Goal: Task Accomplishment & Management: Use online tool/utility

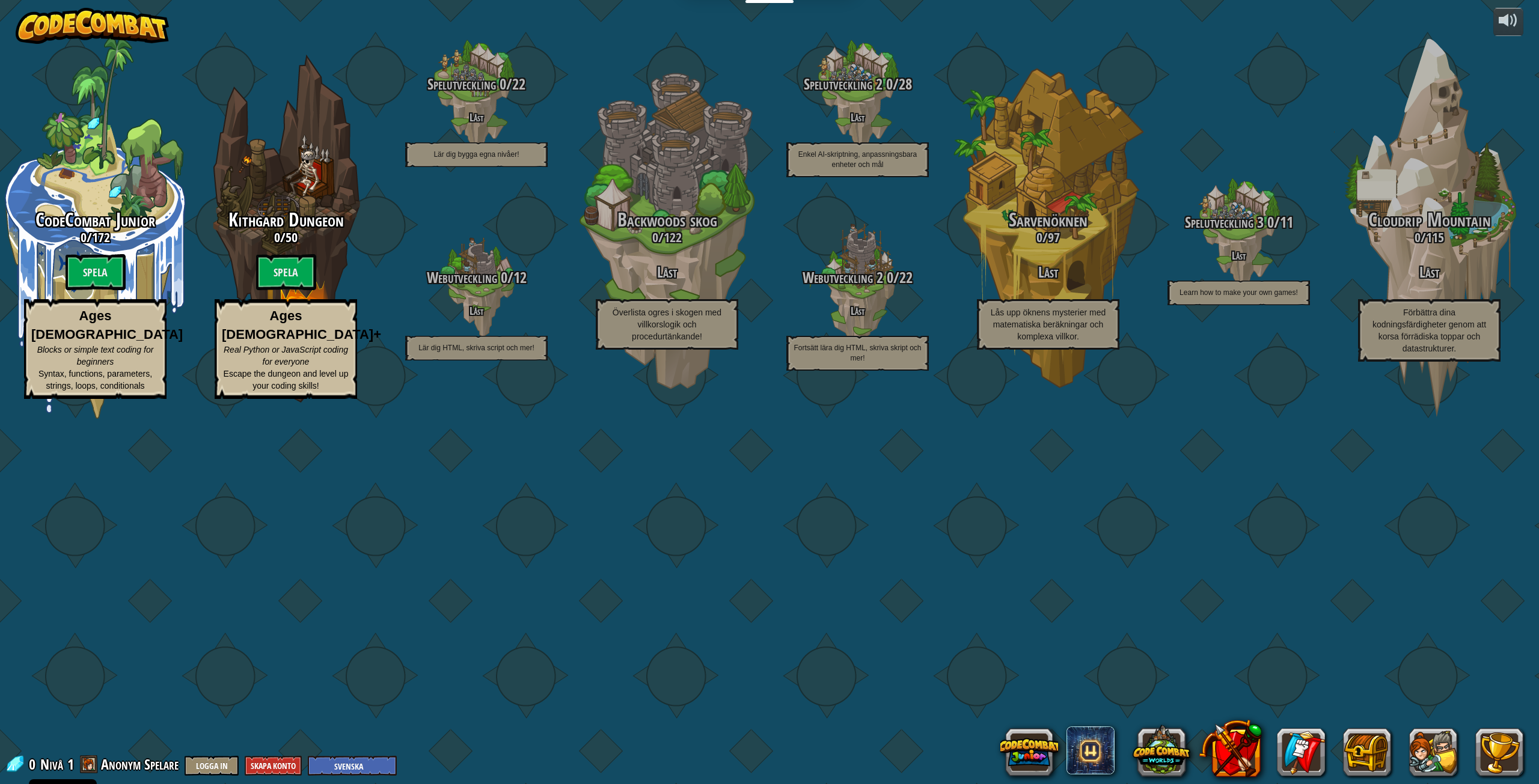
select select "sv"
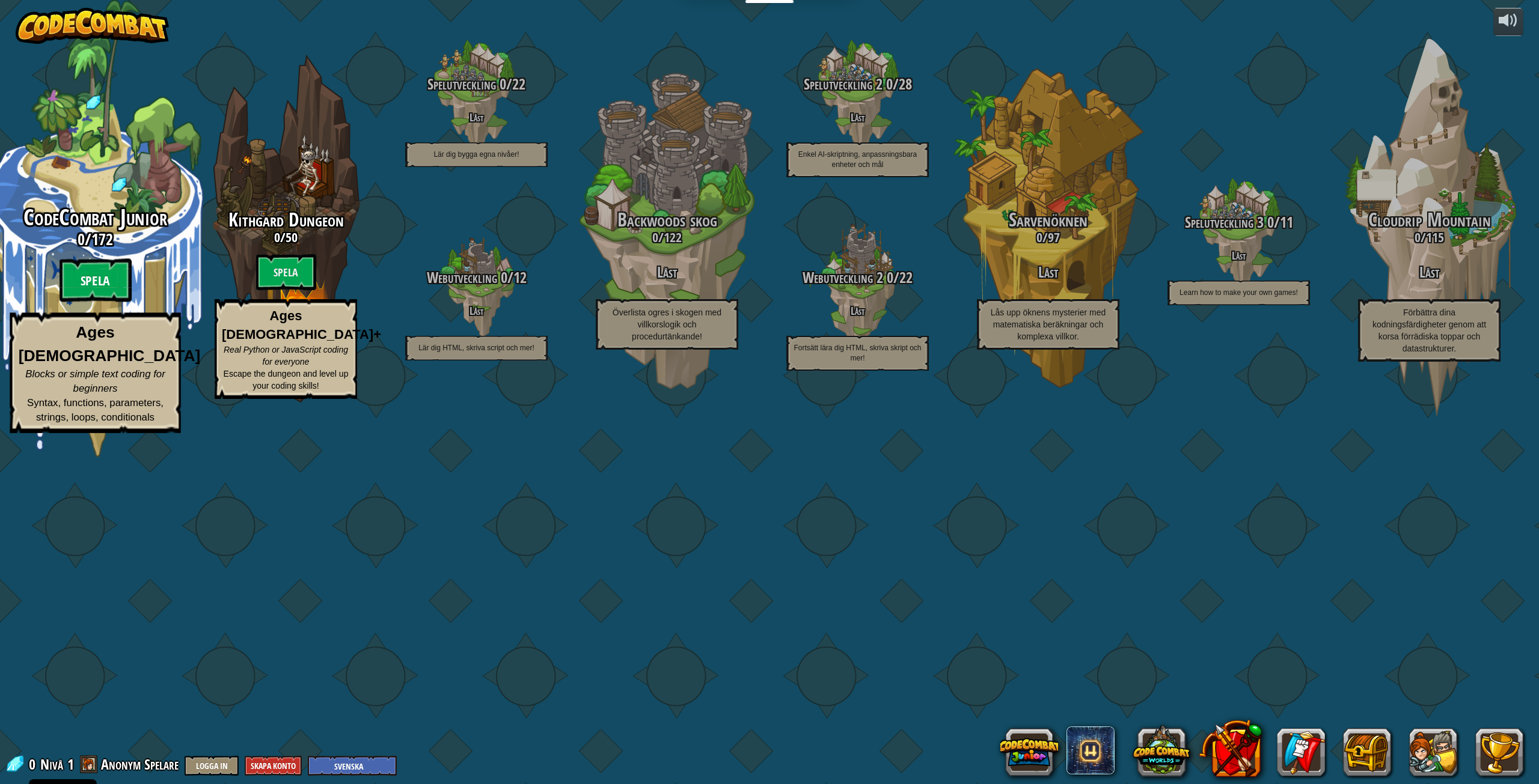
click at [89, 302] on btn "Spela" at bounding box center [95, 280] width 72 height 43
select select "sv"
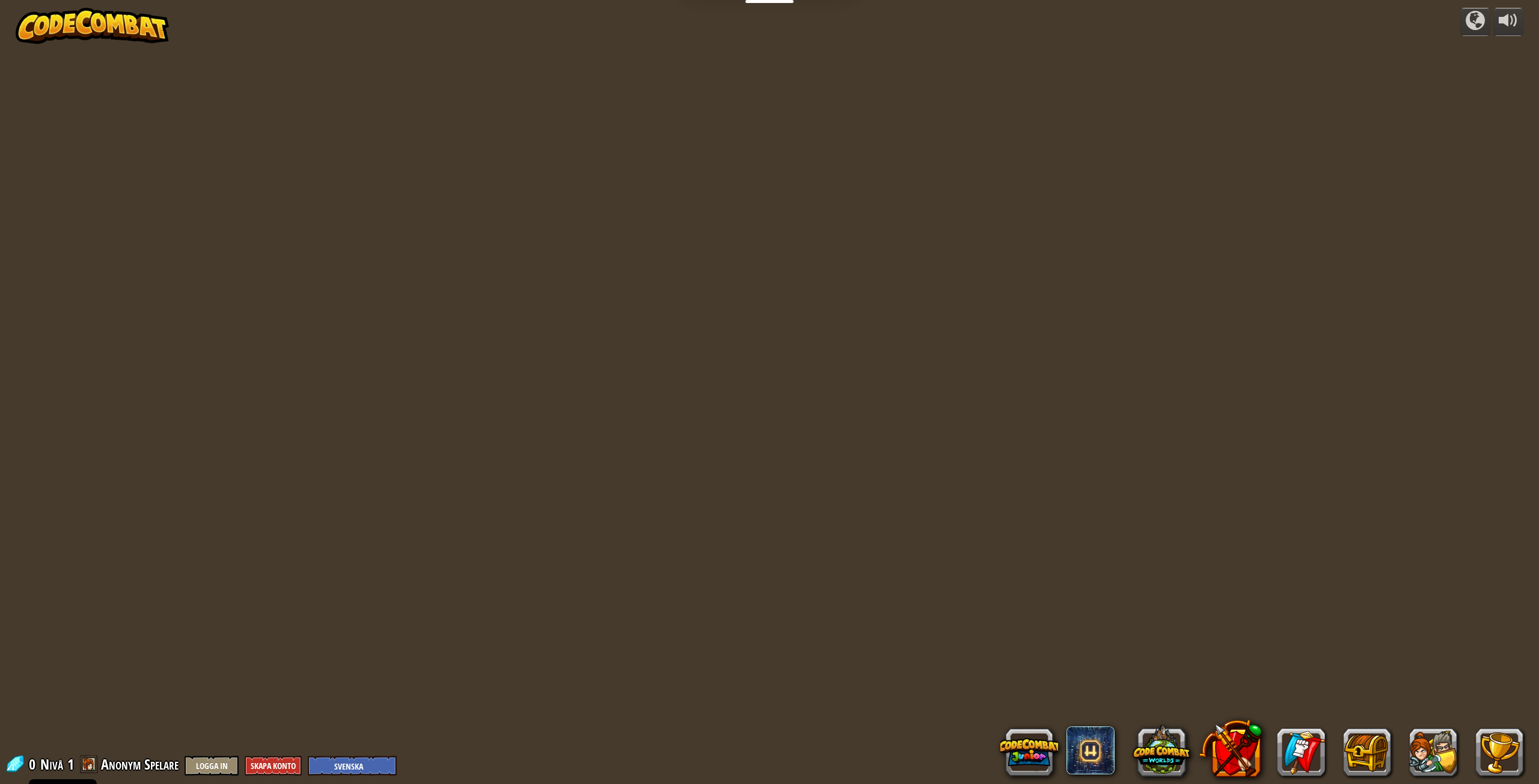
select select "sv"
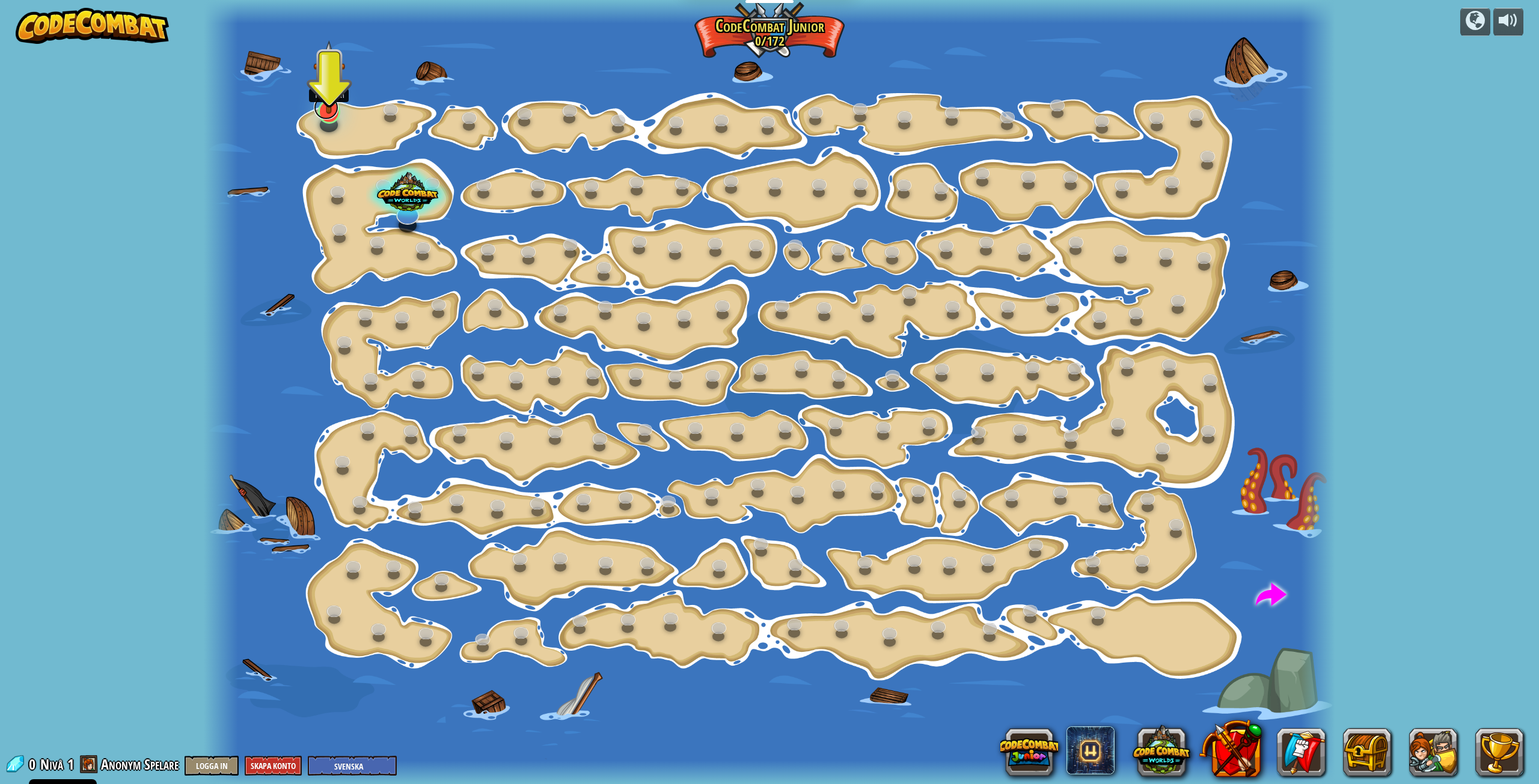
click at [330, 117] on link at bounding box center [326, 107] width 25 height 24
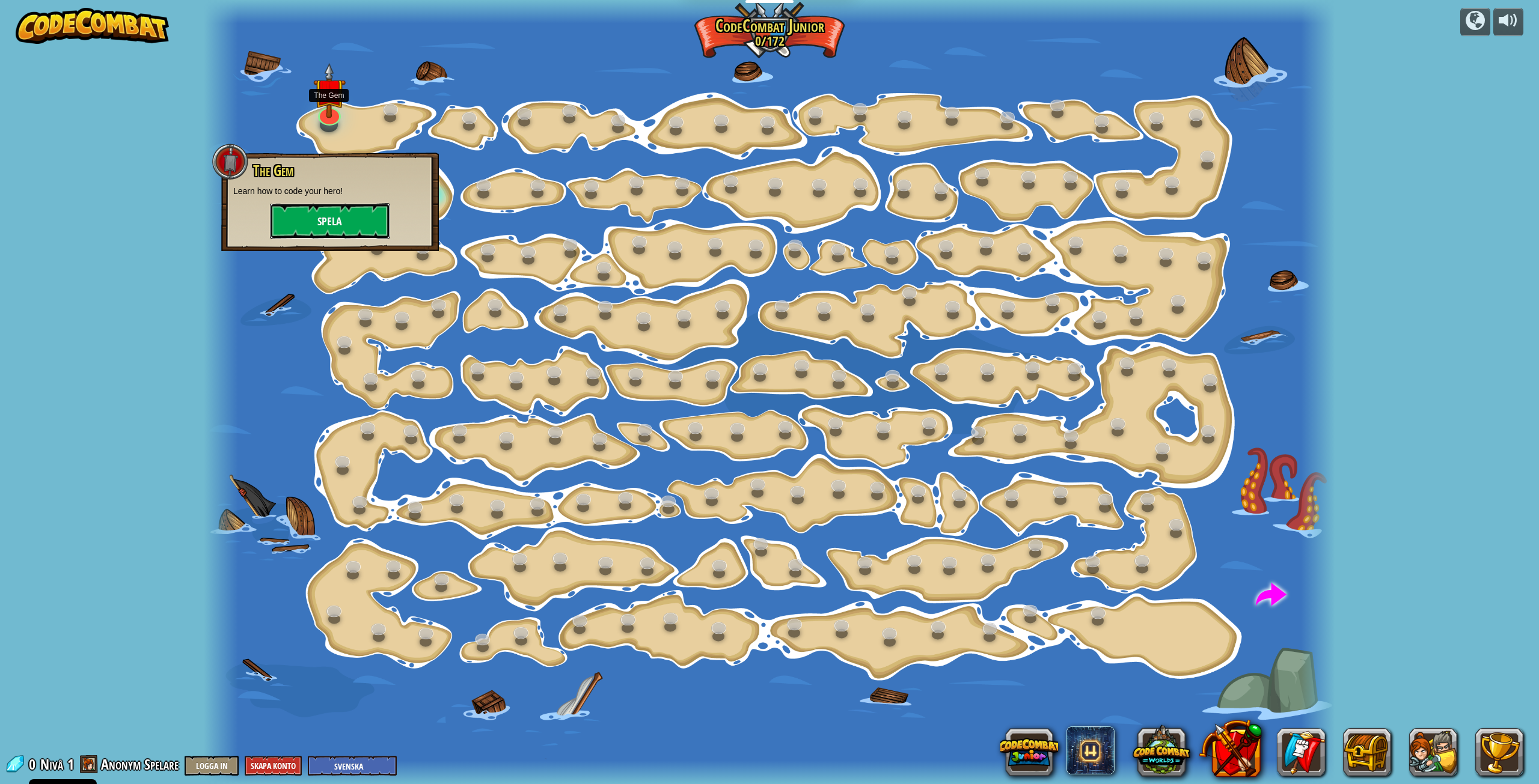
click at [302, 227] on button "Spela" at bounding box center [330, 221] width 120 height 36
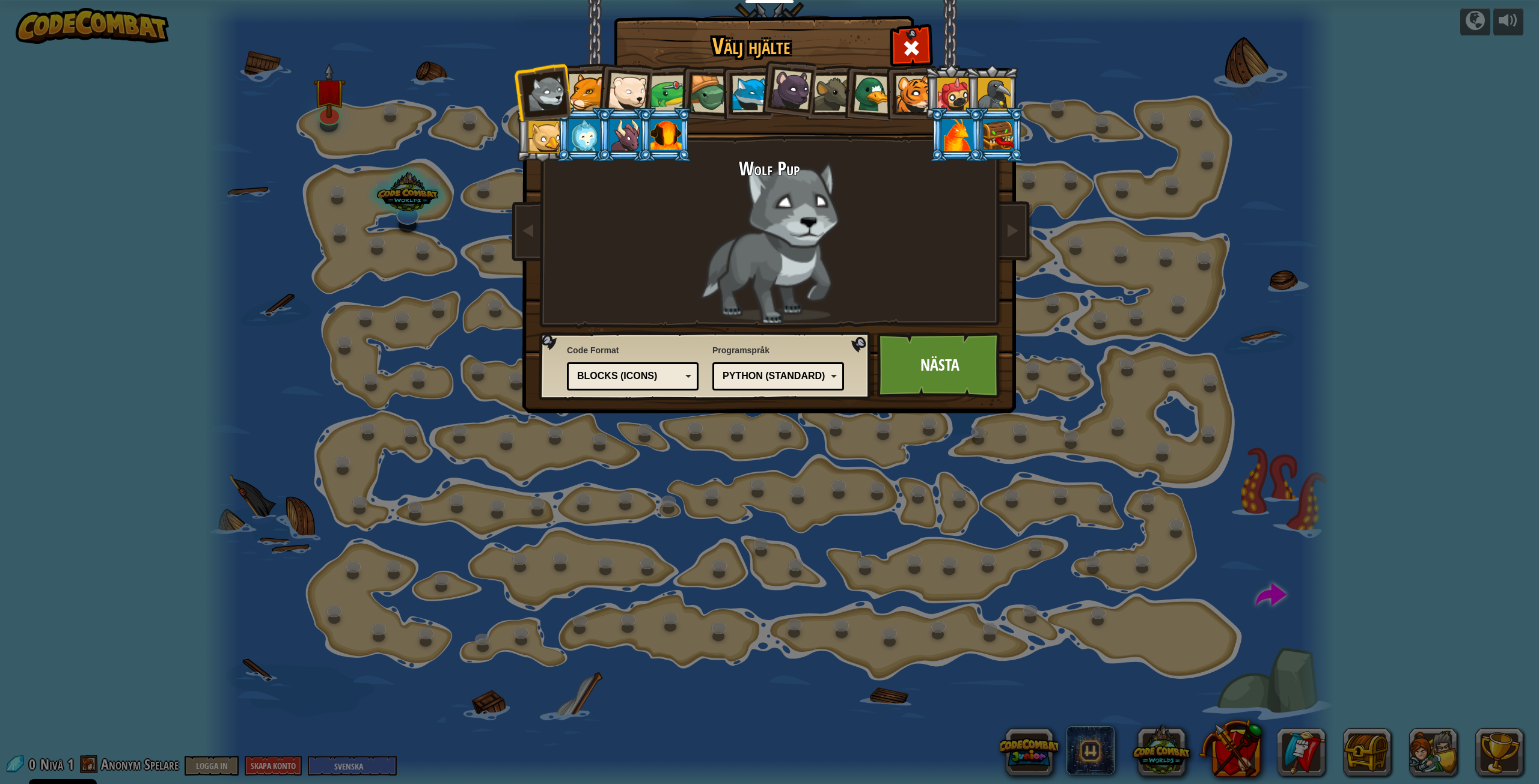
click at [904, 100] on div at bounding box center [914, 94] width 36 height 36
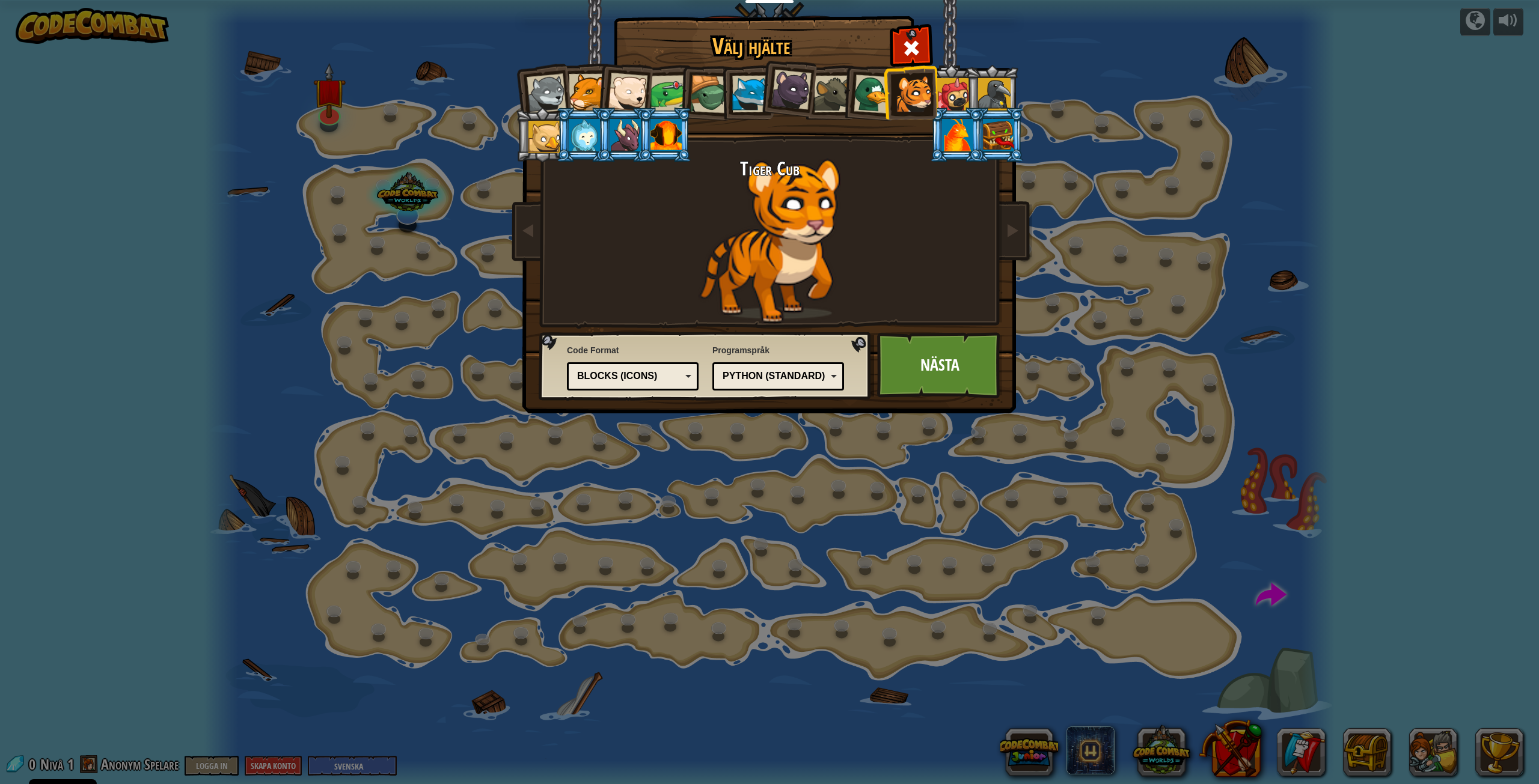
click at [833, 377] on div "Python (Standard)" at bounding box center [777, 376] width 116 height 19
click at [917, 368] on link "Nästa" at bounding box center [940, 365] width 126 height 66
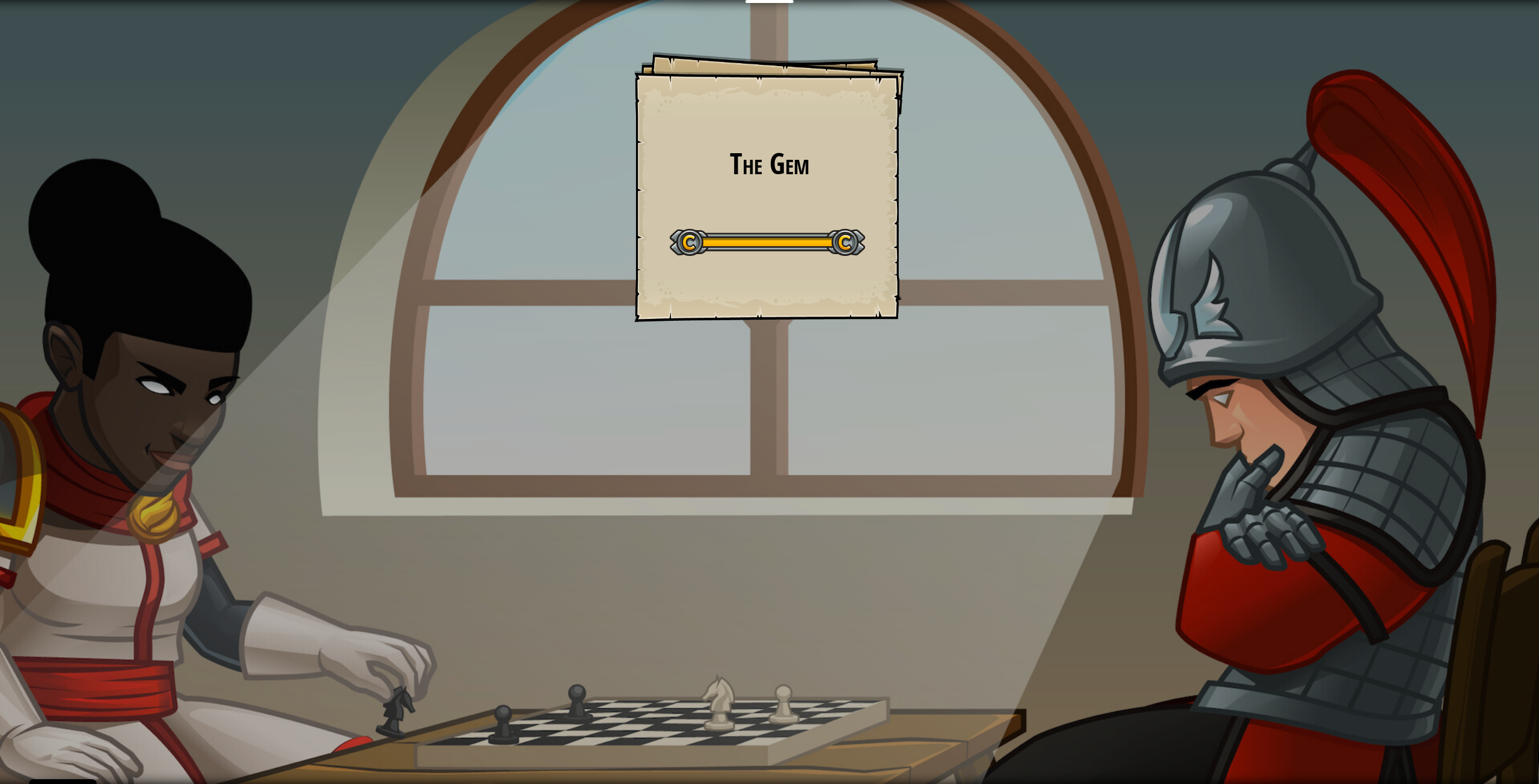
click at [1433, 708] on div "The Gem Goals Start Level Fel vid laddning från servern Du behöver ett abonnema…" at bounding box center [769, 392] width 1539 height 784
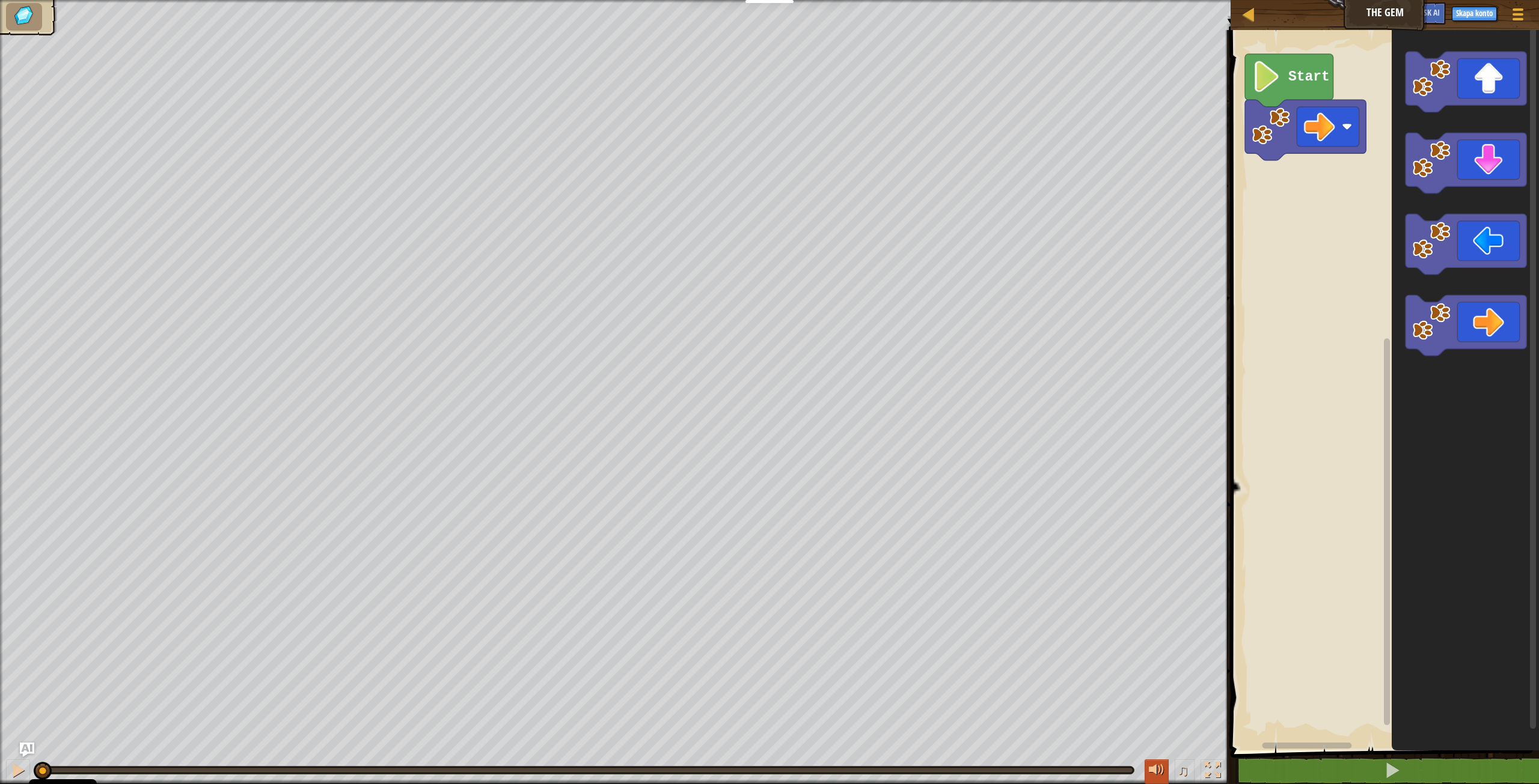
click at [1153, 770] on div at bounding box center [1157, 770] width 16 height 16
click at [1273, 82] on image "Blocklys arbetsyta" at bounding box center [1266, 76] width 30 height 31
click at [1282, 191] on div "Start" at bounding box center [1383, 387] width 312 height 726
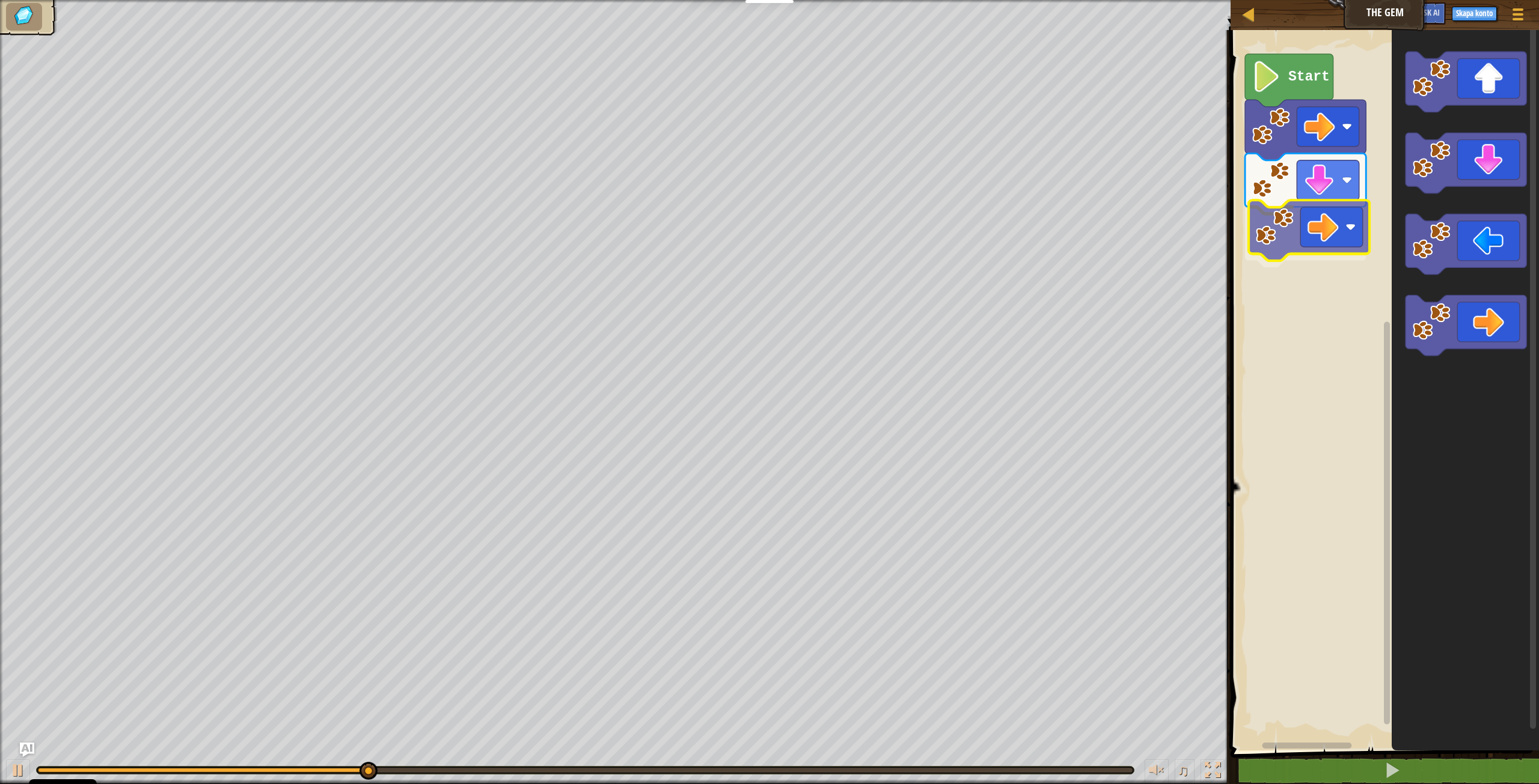
click at [1297, 226] on div "Start" at bounding box center [1383, 387] width 312 height 726
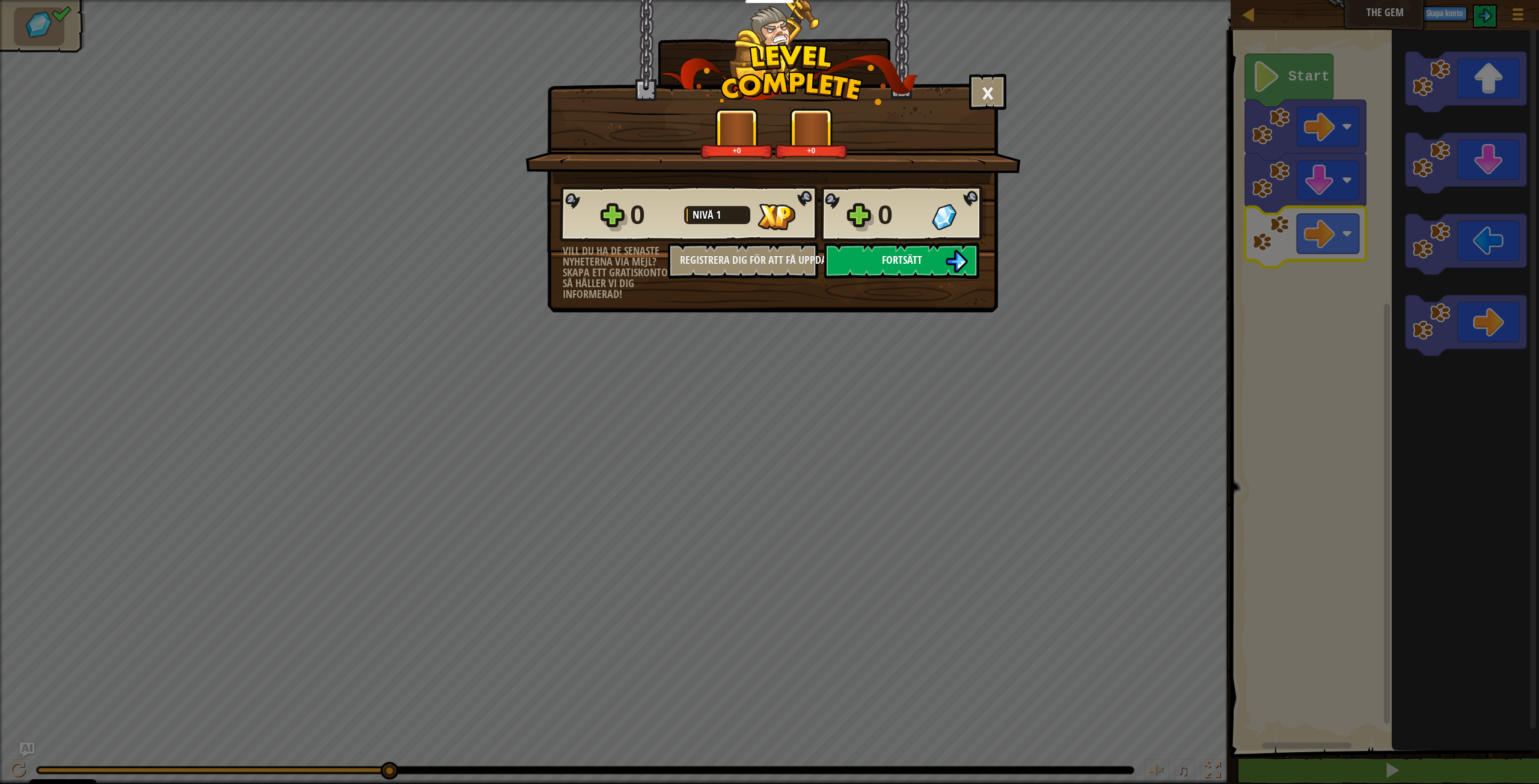
click at [908, 266] on span "Fortsätt" at bounding box center [902, 260] width 40 height 15
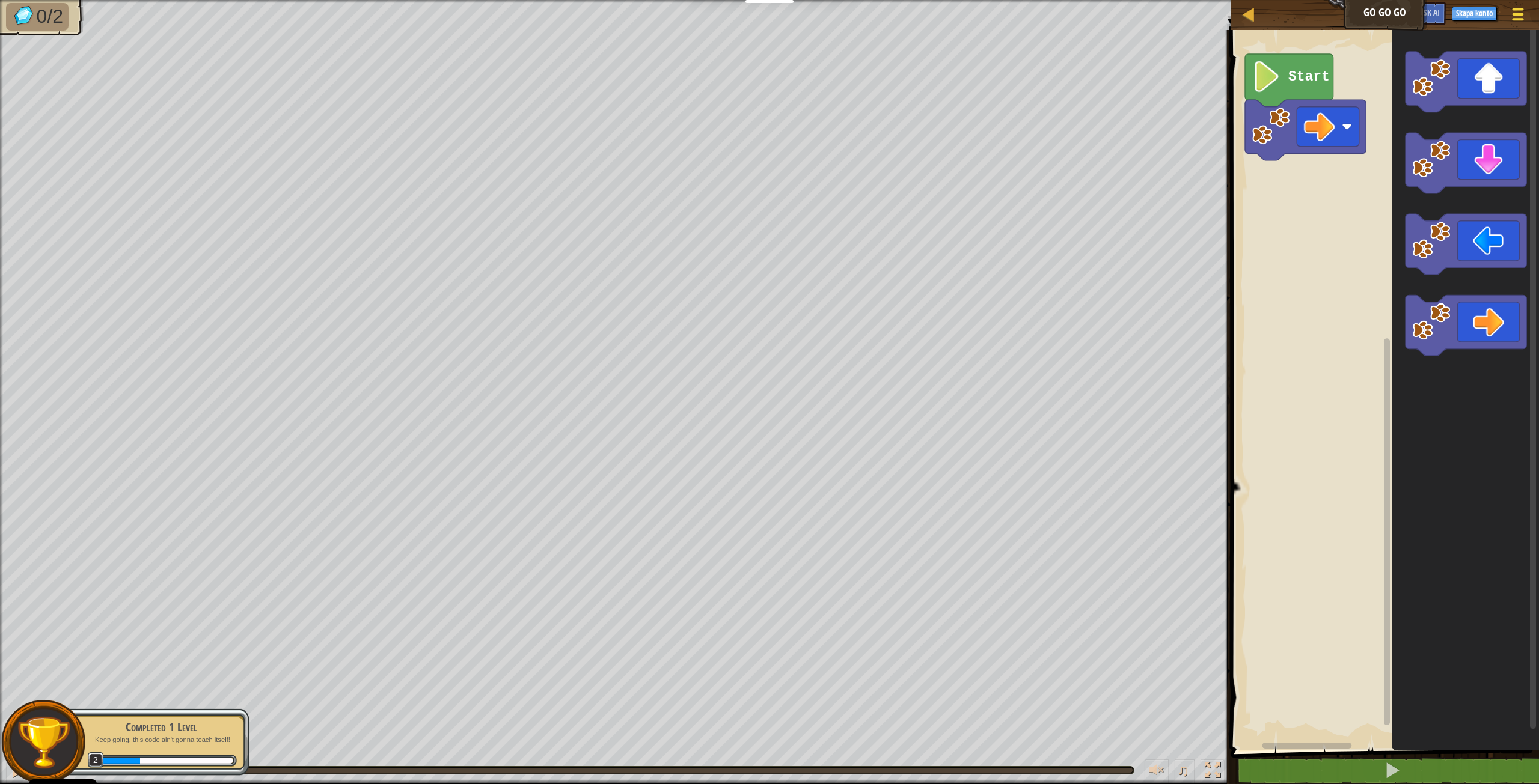
click at [1512, 14] on div at bounding box center [1517, 14] width 16 height 17
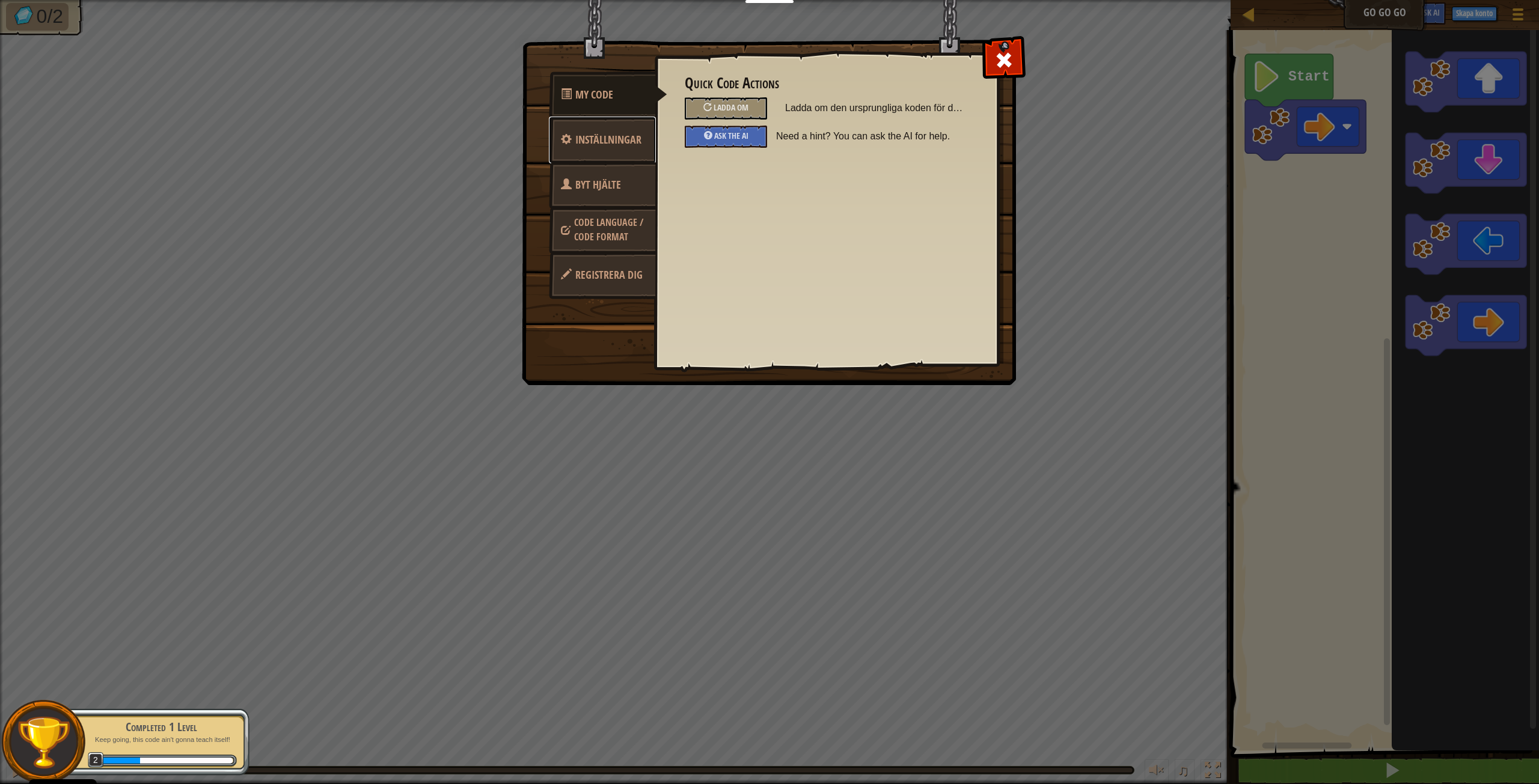
click at [622, 131] on link "Inställningar" at bounding box center [602, 140] width 107 height 47
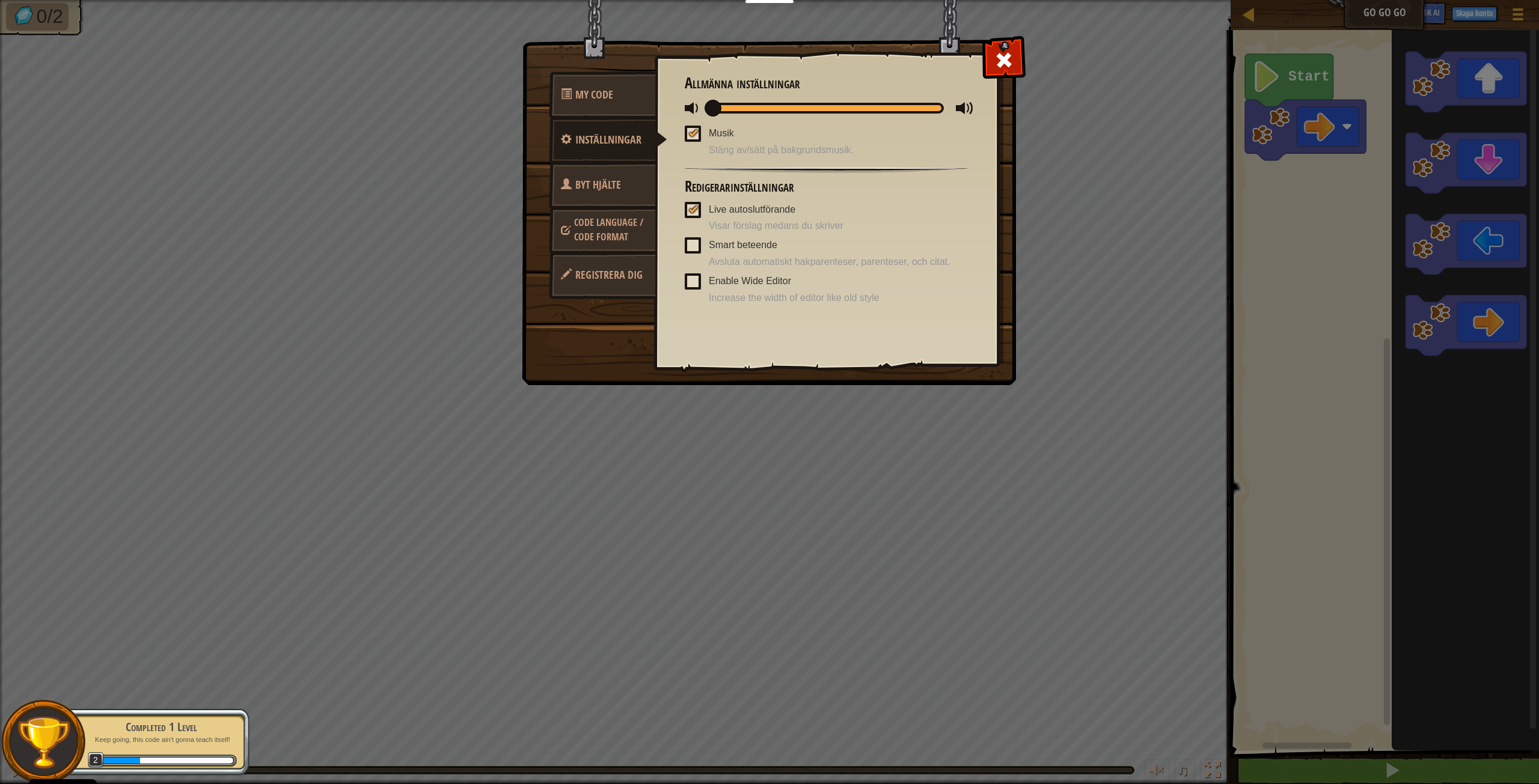
click at [583, 237] on span "Code Language / Code Format" at bounding box center [608, 229] width 69 height 28
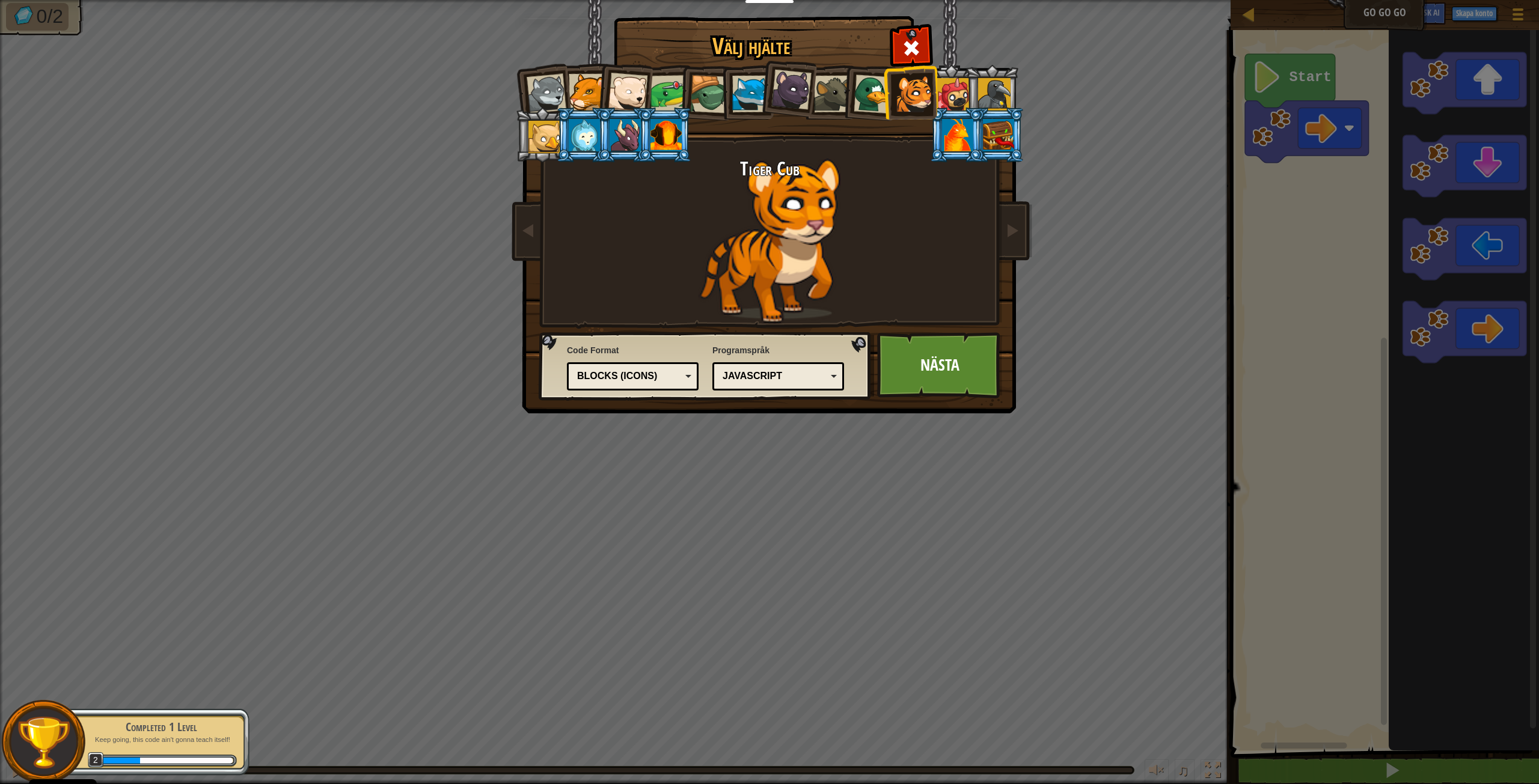
click at [695, 369] on div "Text code Blocks and code Blocks Blocks (Icons) Blocks (Icons)" at bounding box center [633, 376] width 132 height 28
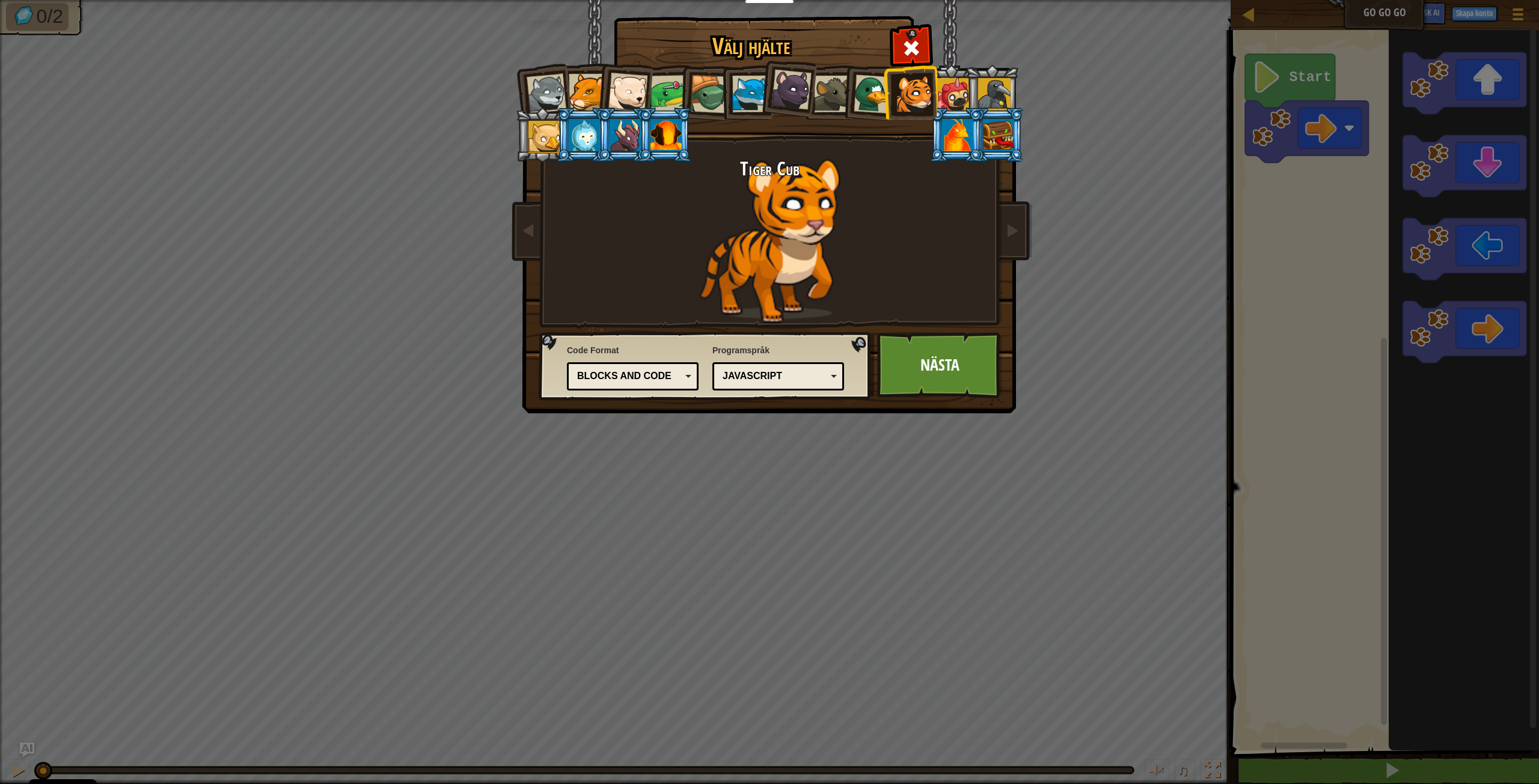
click at [684, 377] on div "Blocks and code" at bounding box center [632, 376] width 116 height 19
click at [965, 359] on link "Nästa" at bounding box center [940, 365] width 126 height 66
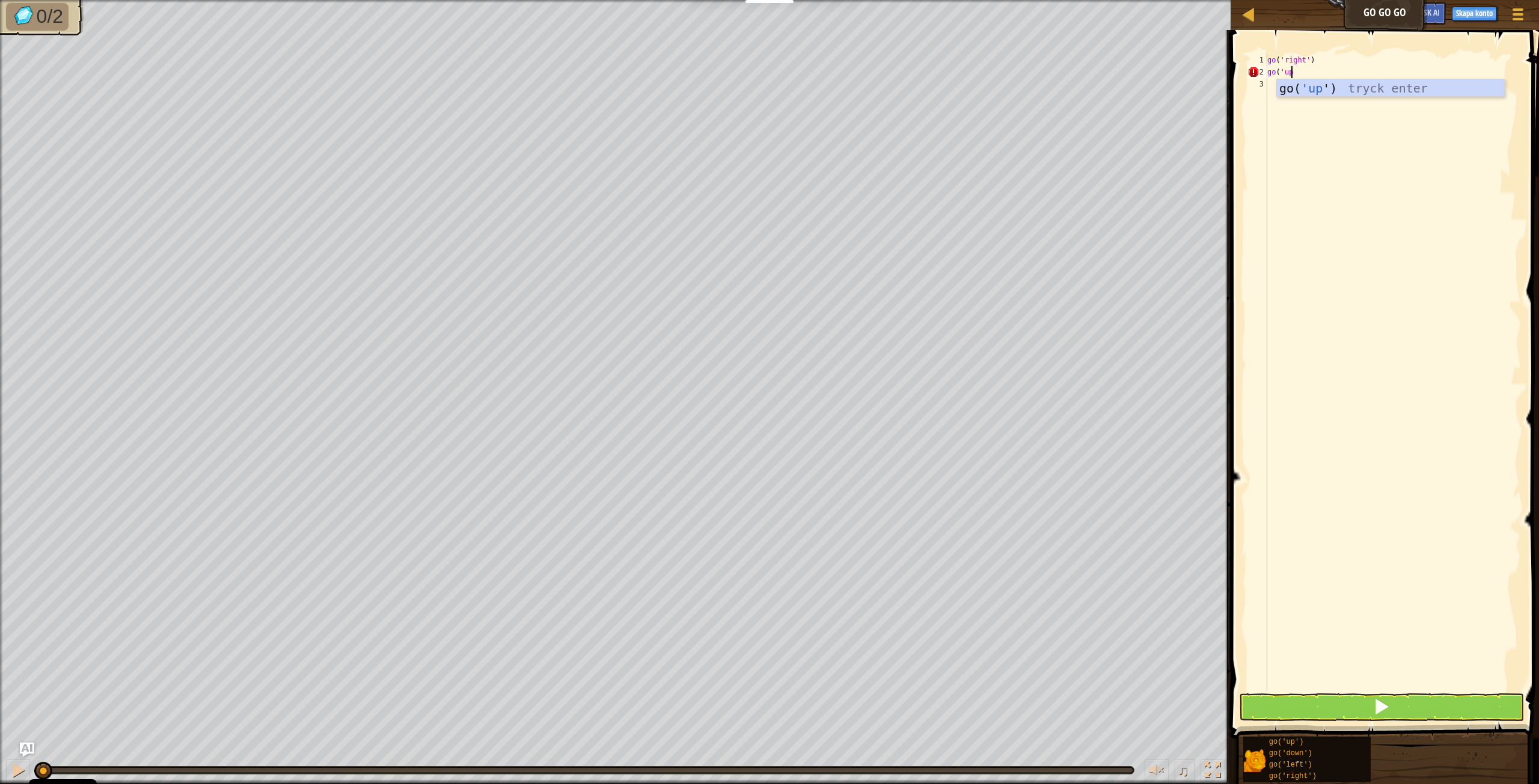
scroll to position [5, 2]
type textarea "go('up')"
drag, startPoint x: 1319, startPoint y: 85, endPoint x: 1269, endPoint y: 80, distance: 50.2
click at [1269, 80] on div "go ( 'right' ) go ( 'up' ) go ( 'right' )" at bounding box center [1393, 384] width 256 height 661
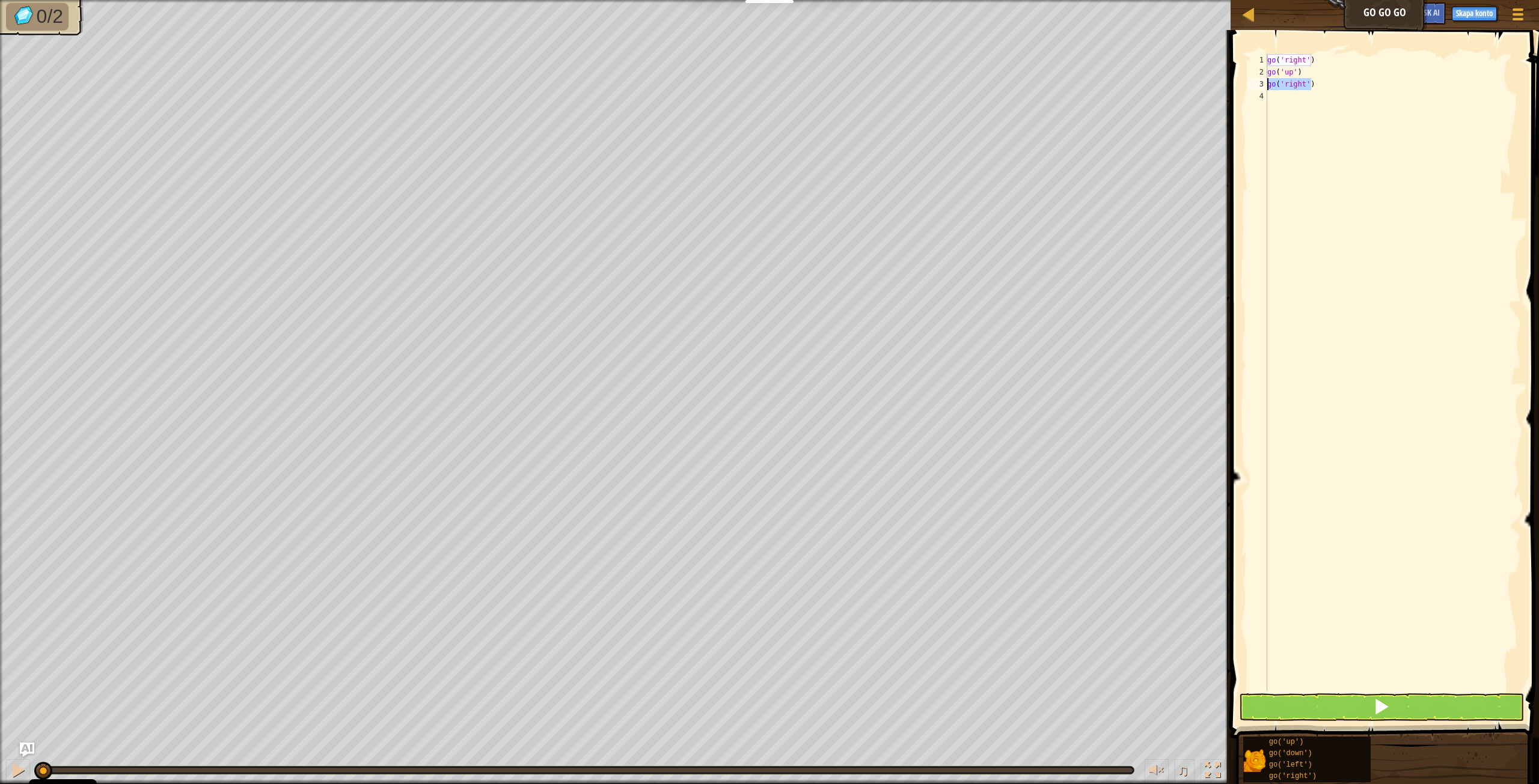
type textarea "C"
type textarea "go"
drag, startPoint x: 1314, startPoint y: 80, endPoint x: 1262, endPoint y: 84, distance: 52.2
click at [1262, 83] on div "1 2 3 4 5 go ( 'right' ) go ( 'up' ) go ( 'right' ) ההההההההההההההההההההההההההה…" at bounding box center [1383, 372] width 276 height 637
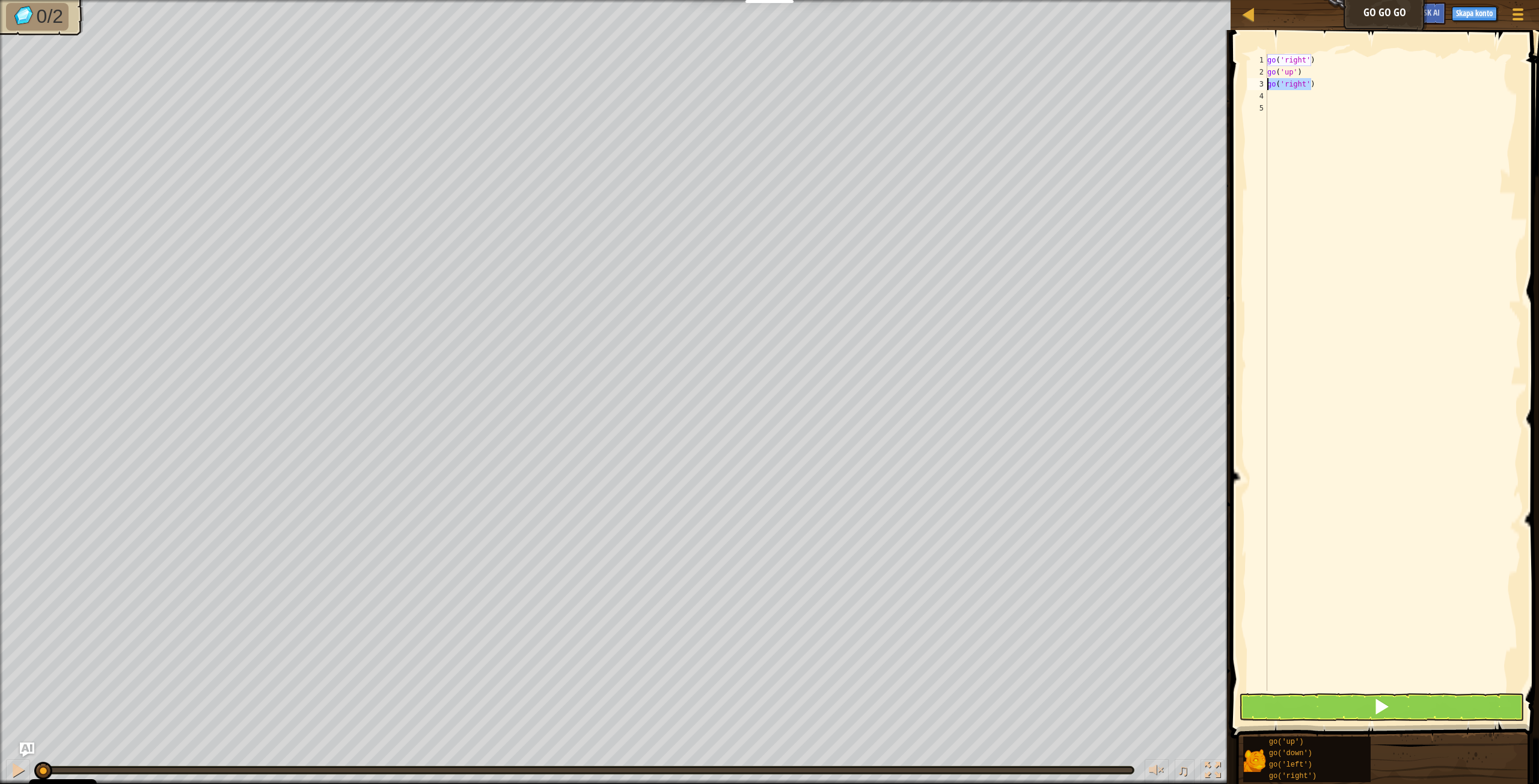
type textarea "go('right')"
click at [1274, 98] on div "go ( 'right' ) go ( 'up' ) go ( 'right' )" at bounding box center [1393, 384] width 256 height 661
type textarea "go('right')"
click at [1278, 111] on div "go ( 'right' ) go ( 'up' ) go ( 'right' ) go ( 'right' )" at bounding box center [1393, 384] width 256 height 661
type textarea "go('right')"
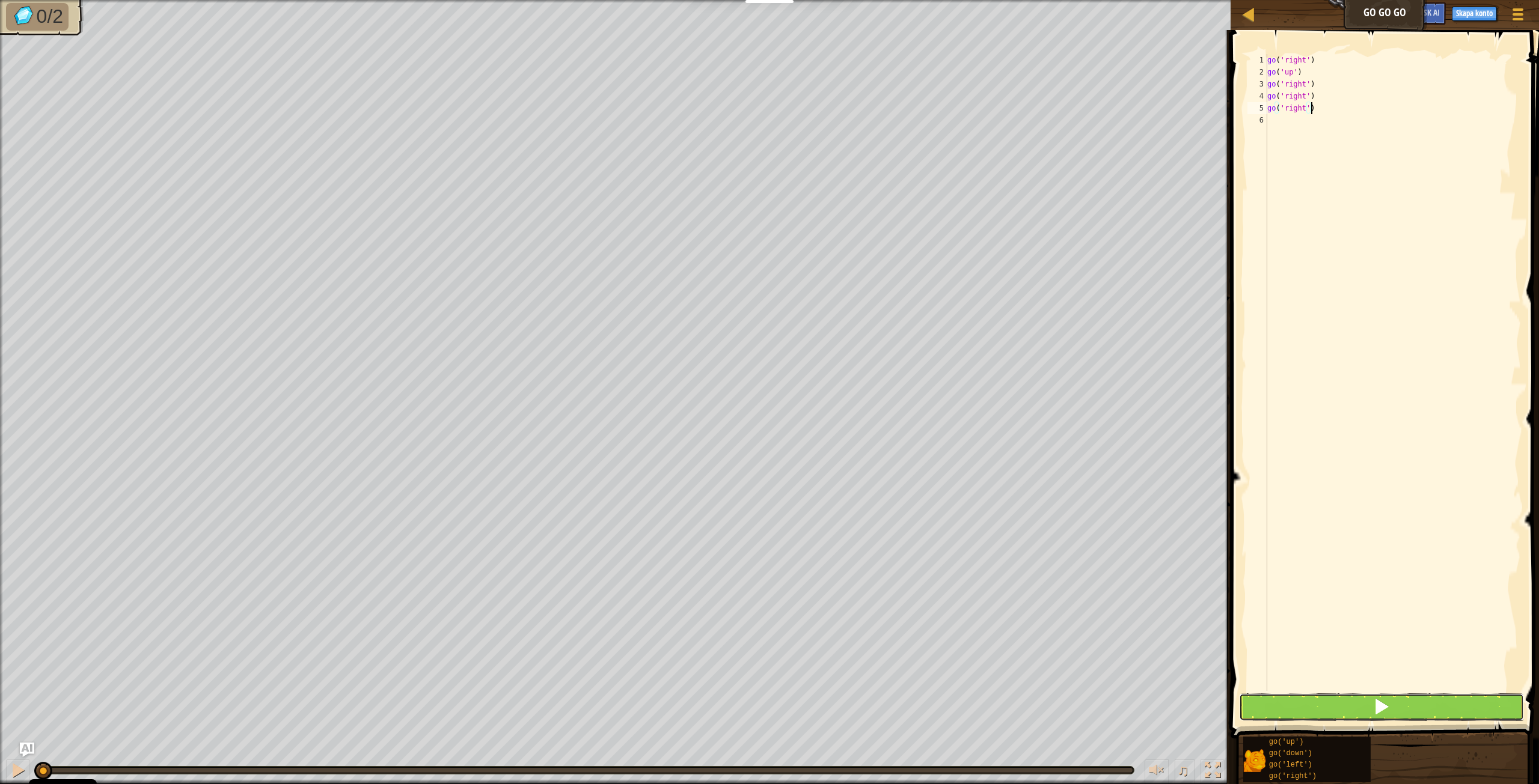
click at [1372, 699] on button at bounding box center [1382, 707] width 285 height 28
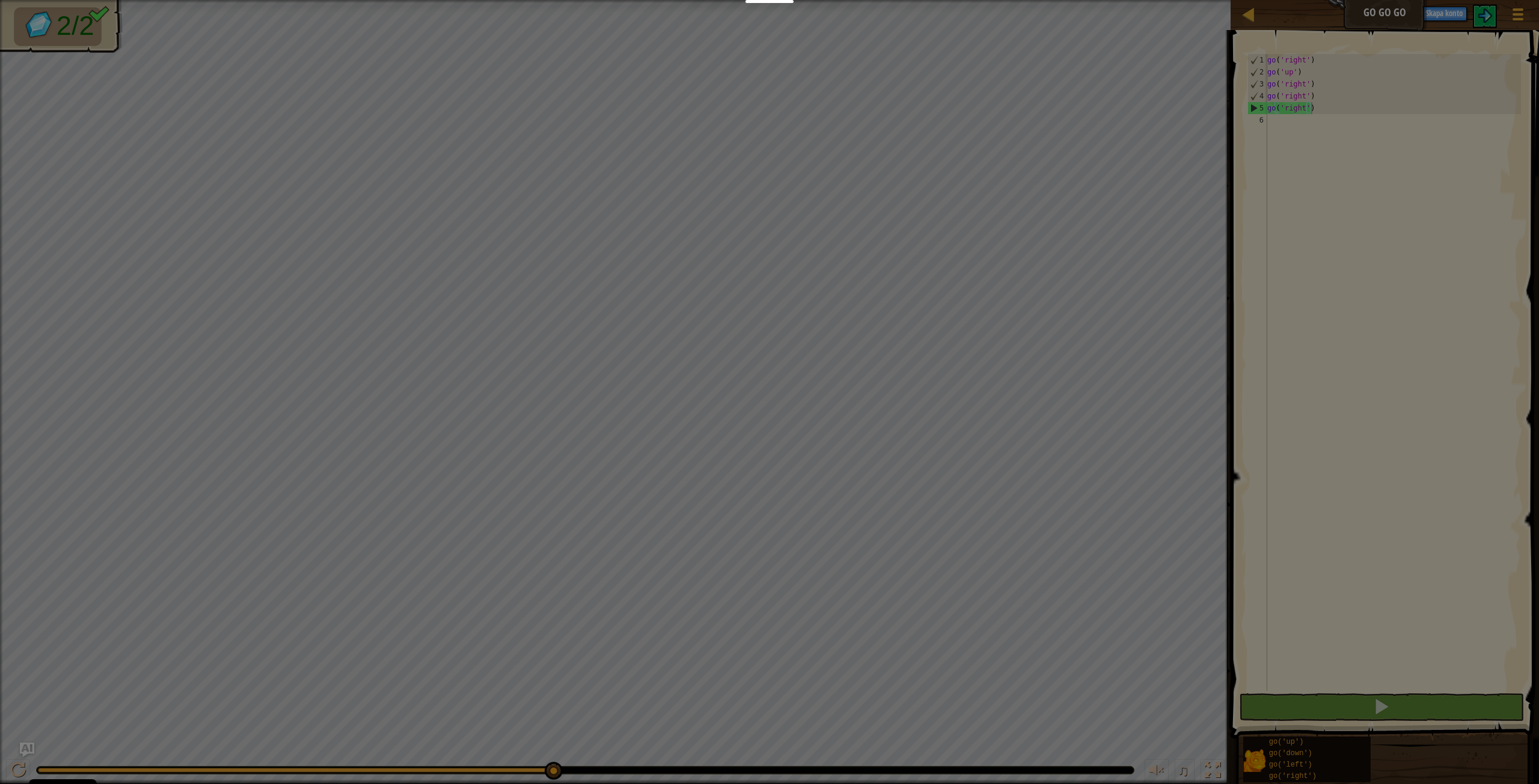
scroll to position [5, 3]
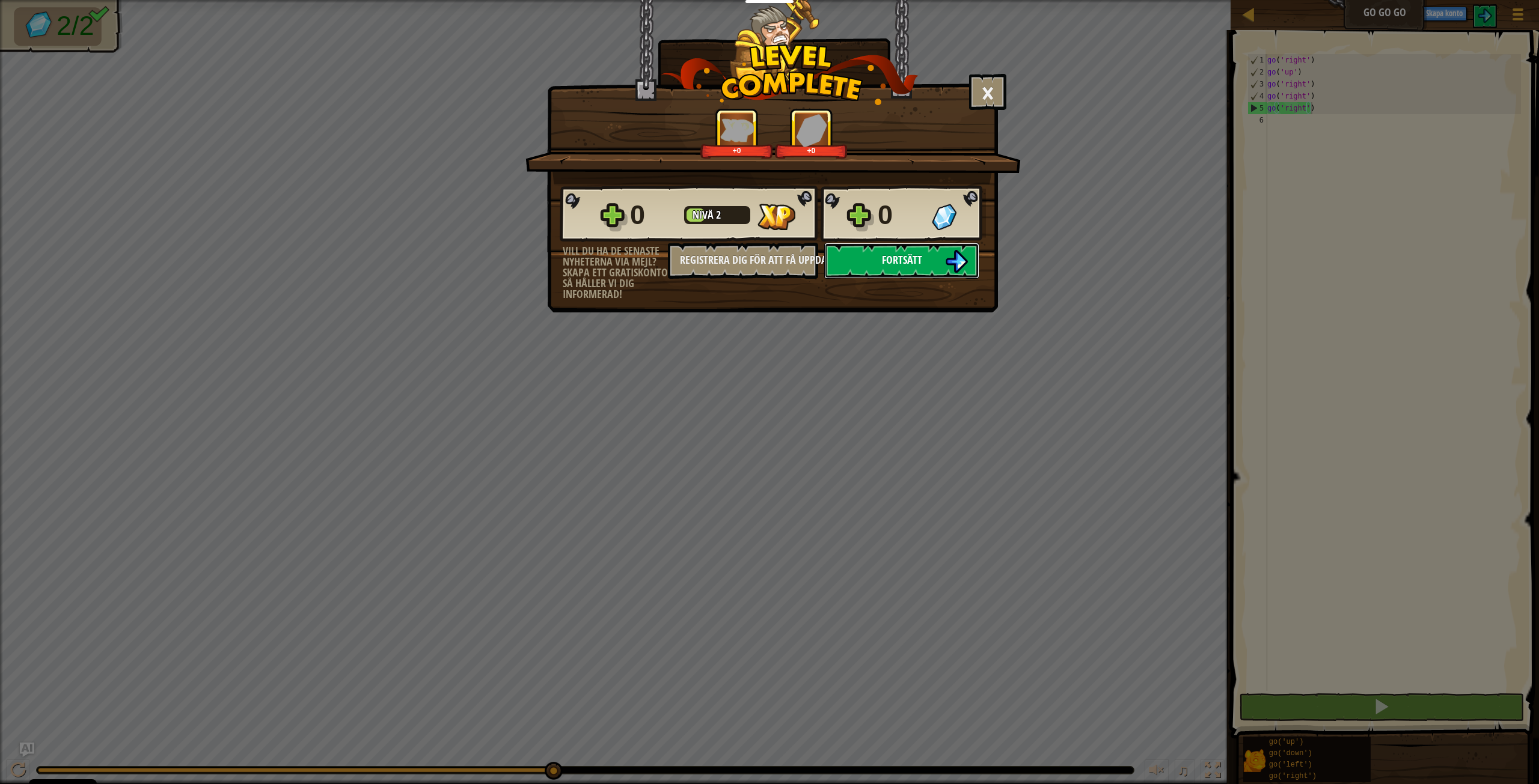
click at [948, 259] on img at bounding box center [956, 261] width 23 height 23
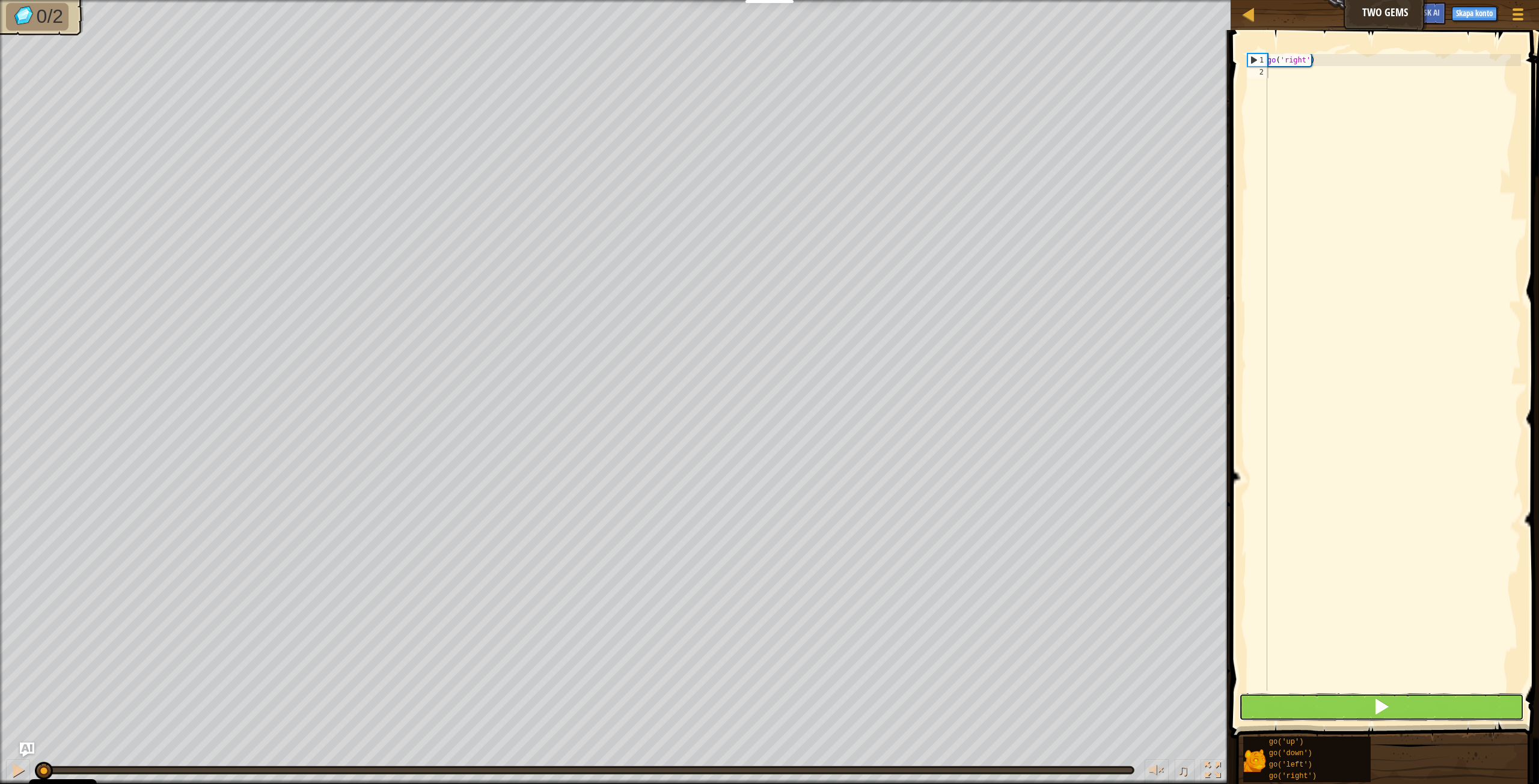
click at [1378, 714] on span at bounding box center [1382, 707] width 17 height 17
paste textarea "go('right')"
type textarea "go('right')"
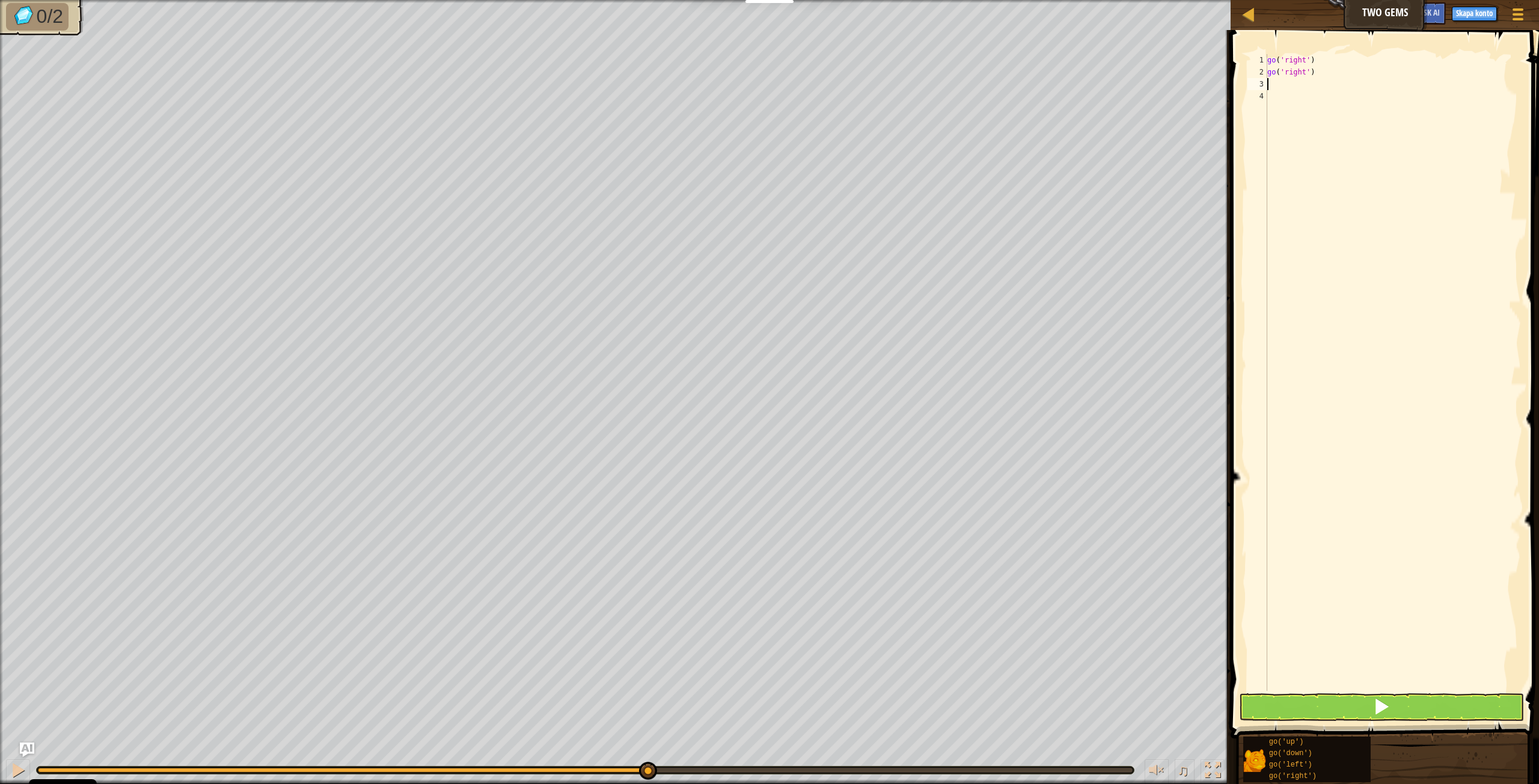
paste textarea "go('right')"
type textarea "go('right')"
type textarea "go('up')"
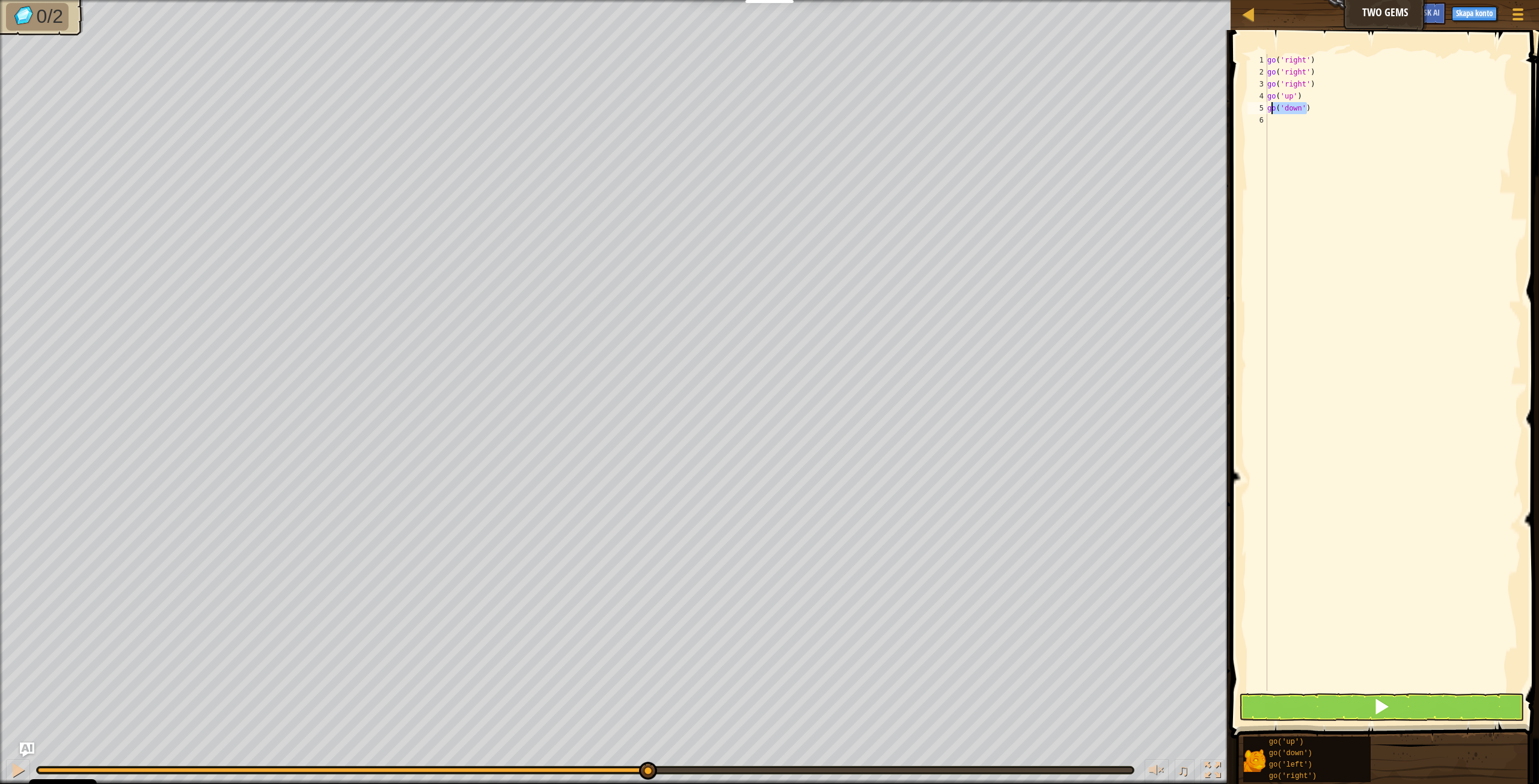
drag, startPoint x: 1307, startPoint y: 110, endPoint x: 1271, endPoint y: 111, distance: 36.0
click at [1271, 111] on div "go ( 'right' ) go ( 'right' ) go ( 'right' ) go ( 'up' ) go ( 'down' )" at bounding box center [1393, 384] width 256 height 661
type textarea "go('down')"
click at [1271, 111] on div "go ( 'right' ) go ( 'right' ) go ( 'right' ) go ( 'up' ) go ( 'down' )" at bounding box center [1393, 372] width 256 height 637
drag, startPoint x: 1313, startPoint y: 110, endPoint x: 1267, endPoint y: 113, distance: 46.1
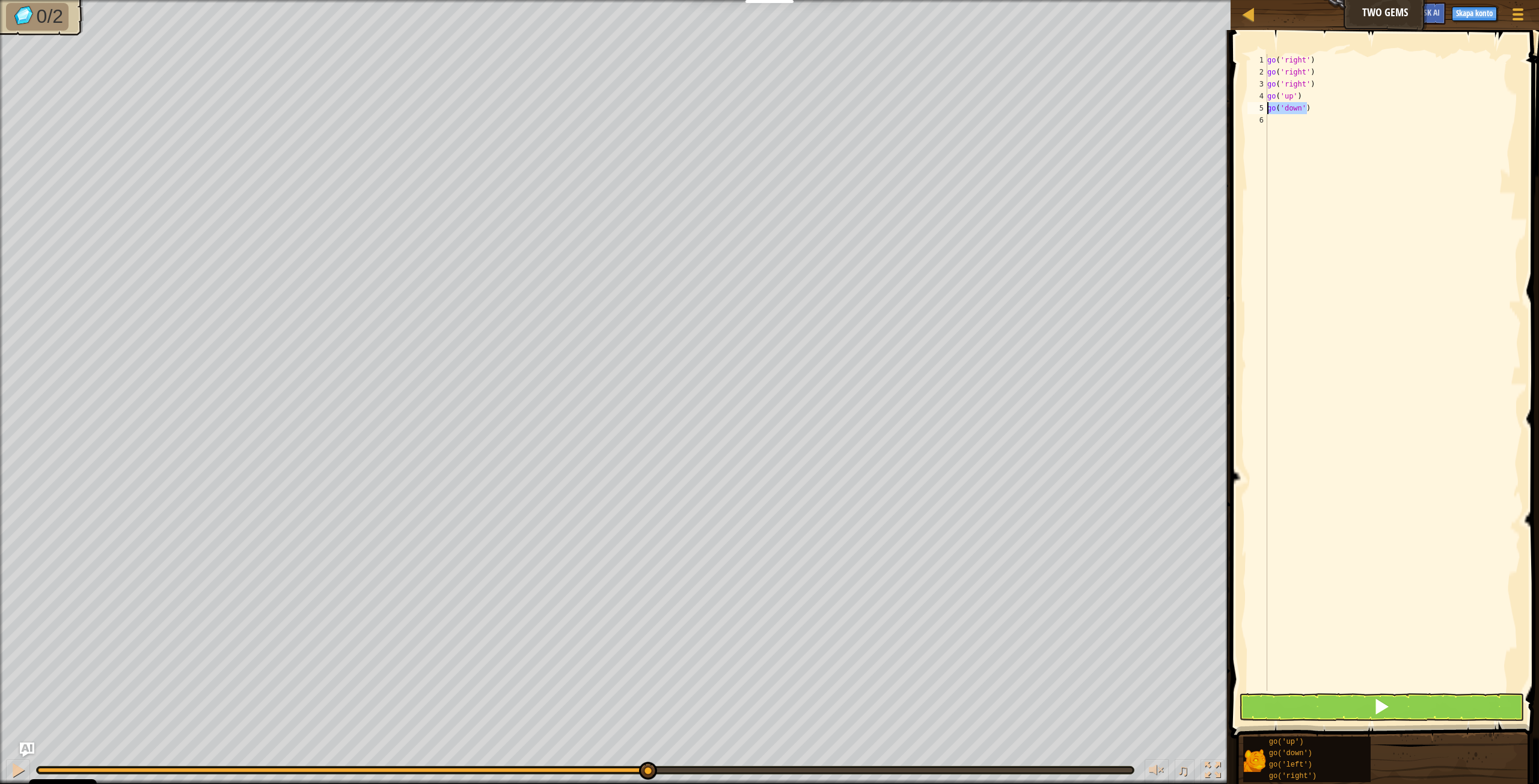
click at [1267, 113] on div "go ( 'right' ) go ( 'right' ) go ( 'right' ) go ( 'up' ) go ( 'down' )" at bounding box center [1393, 384] width 256 height 661
click at [1279, 124] on div "go ( 'right' ) go ( 'right' ) go ( 'right' ) go ( 'up' ) go ( 'down' )" at bounding box center [1393, 384] width 256 height 661
paste textarea "go('down')"
type textarea "go('down')"
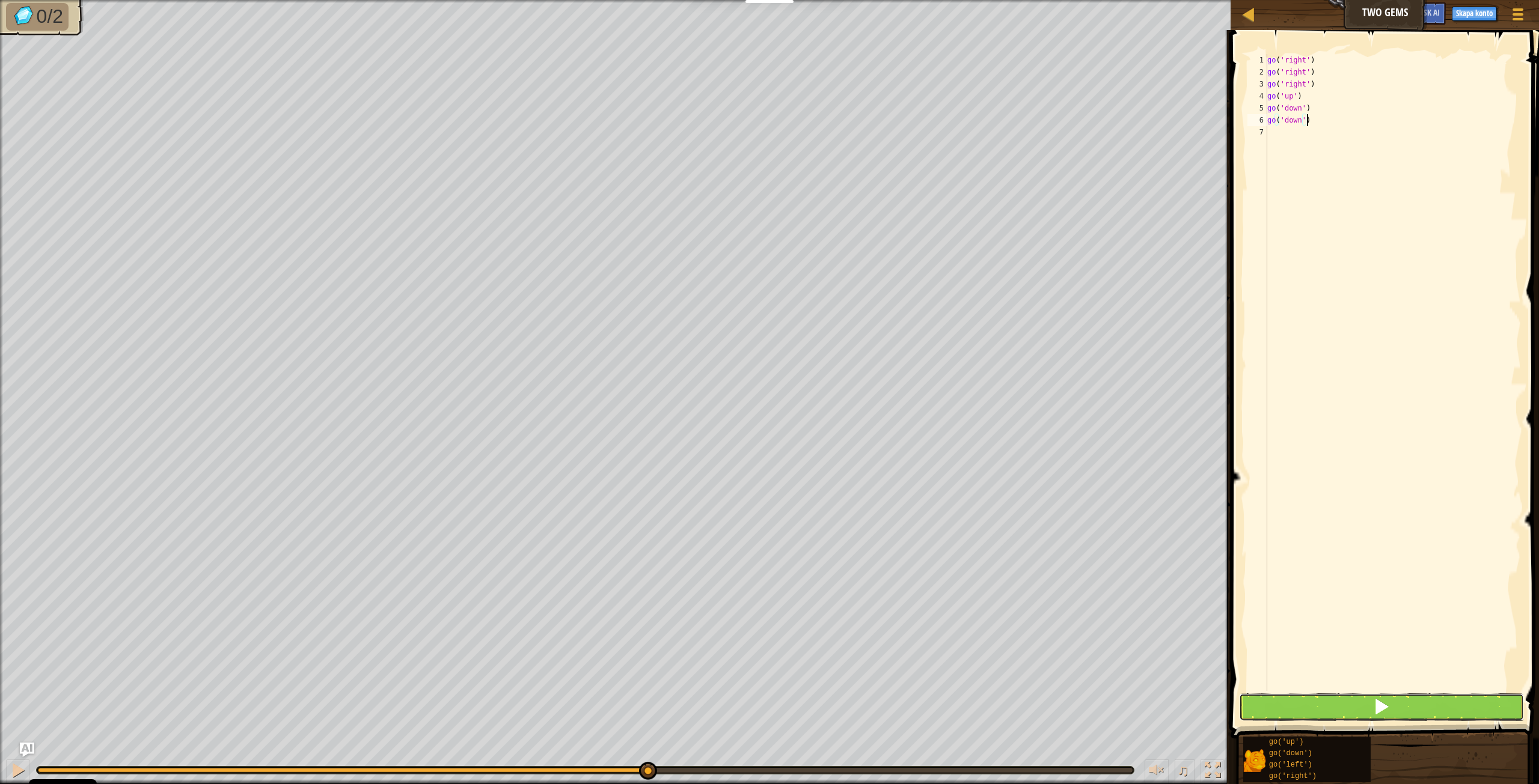
click at [1408, 715] on button at bounding box center [1382, 707] width 285 height 28
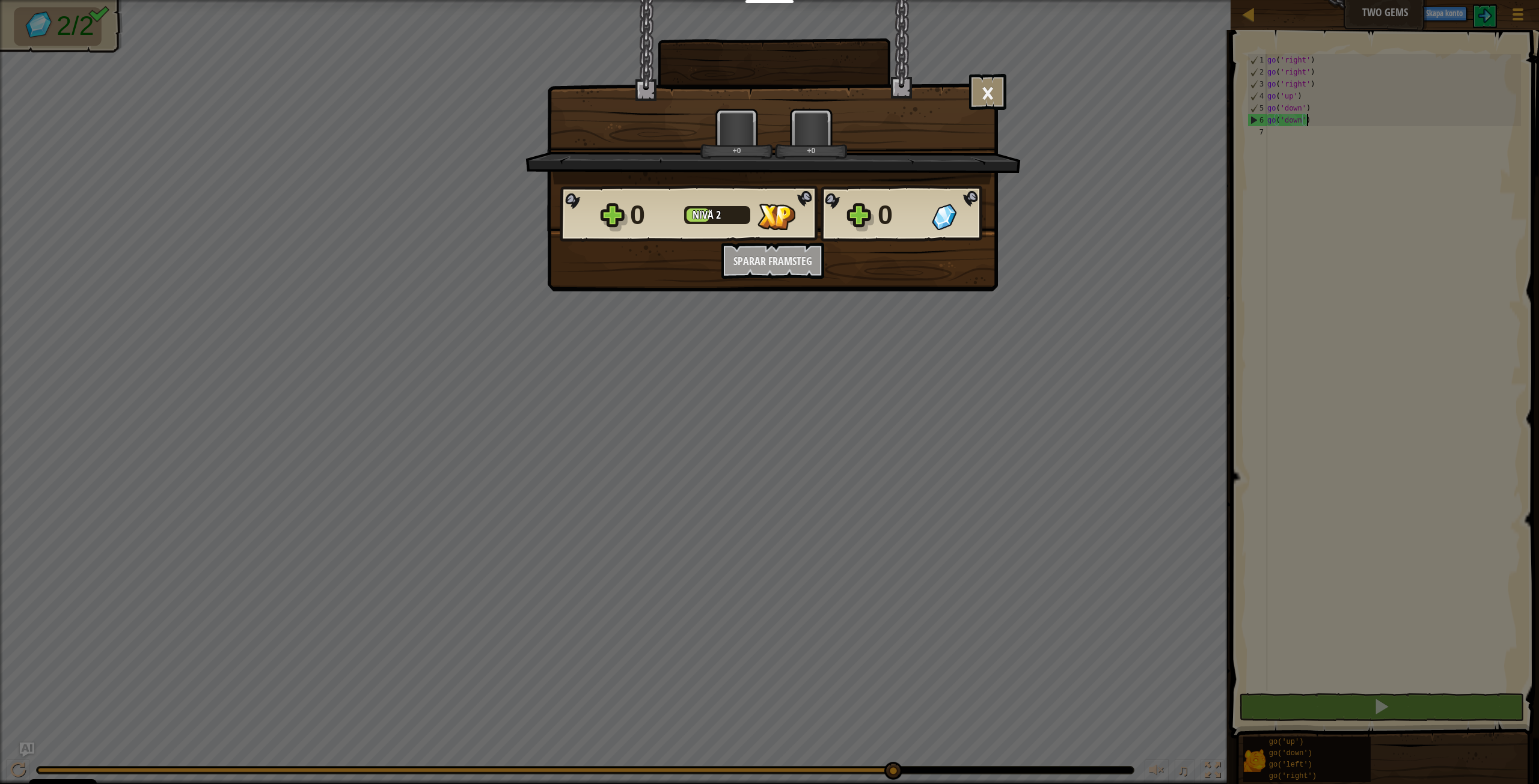
scroll to position [5, 3]
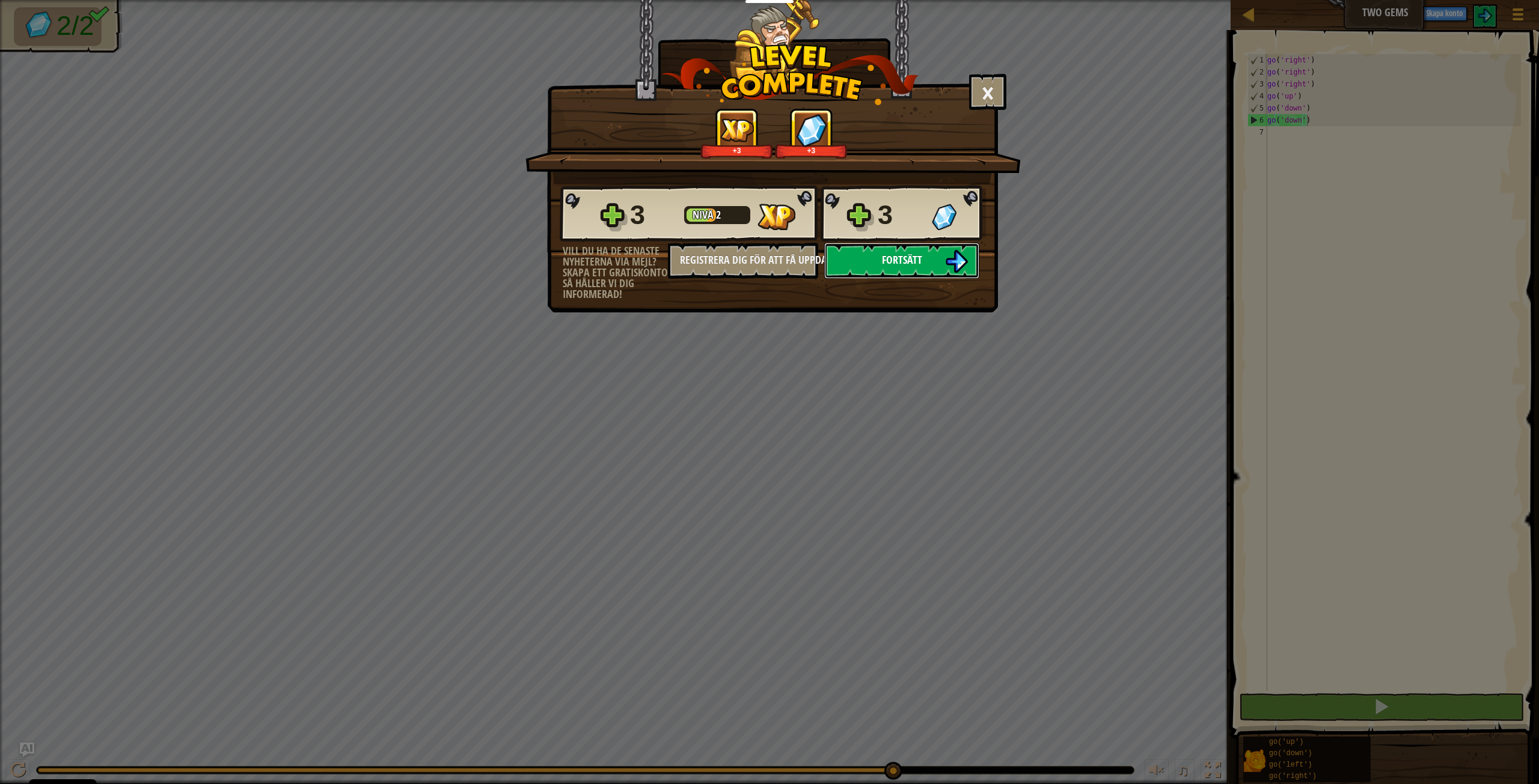
click at [886, 266] on span "Fortsätt" at bounding box center [902, 260] width 40 height 15
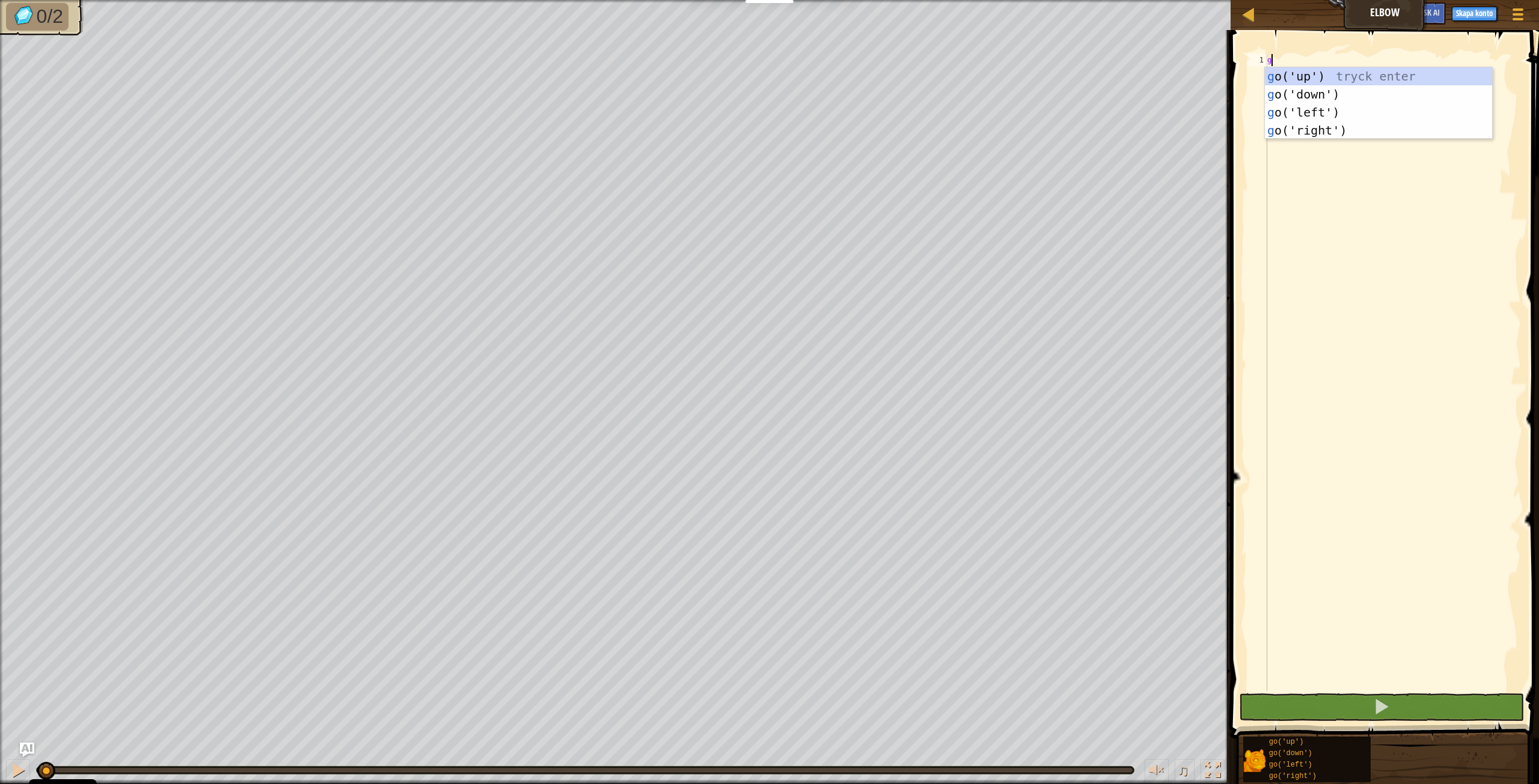
scroll to position [5, 0]
type textarea "go"
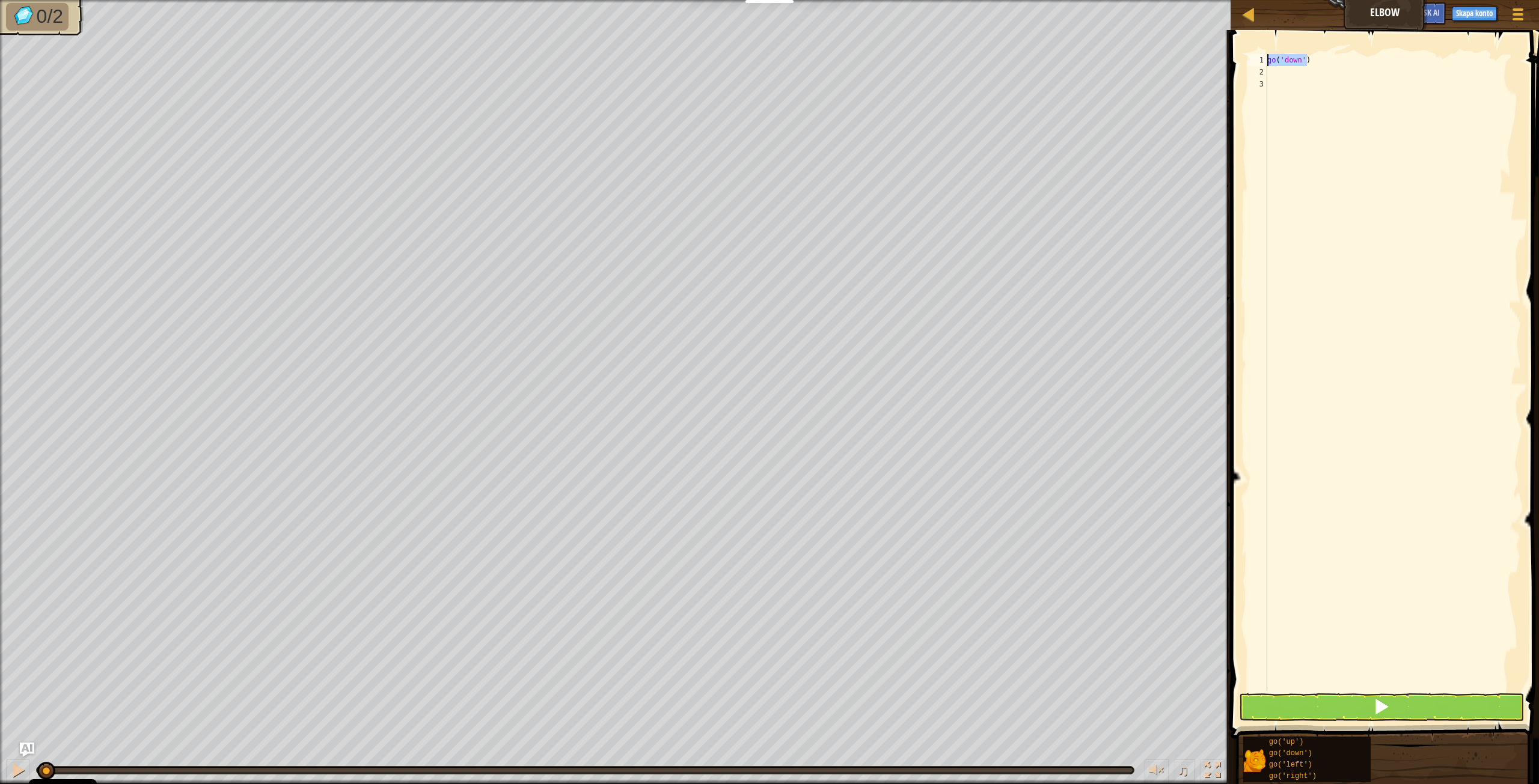
drag, startPoint x: 1302, startPoint y: 59, endPoint x: 1266, endPoint y: 61, distance: 36.1
click at [1266, 60] on div "1 2 3 go ( 'down' ) ההההההההההההההההההההההההההההההההההההההההההההההההההההההההההה…" at bounding box center [1383, 372] width 276 height 637
type textarea "go('down')"
click at [1313, 63] on div "go ( 'down' )" at bounding box center [1393, 372] width 256 height 637
paste textarea "go('down')"
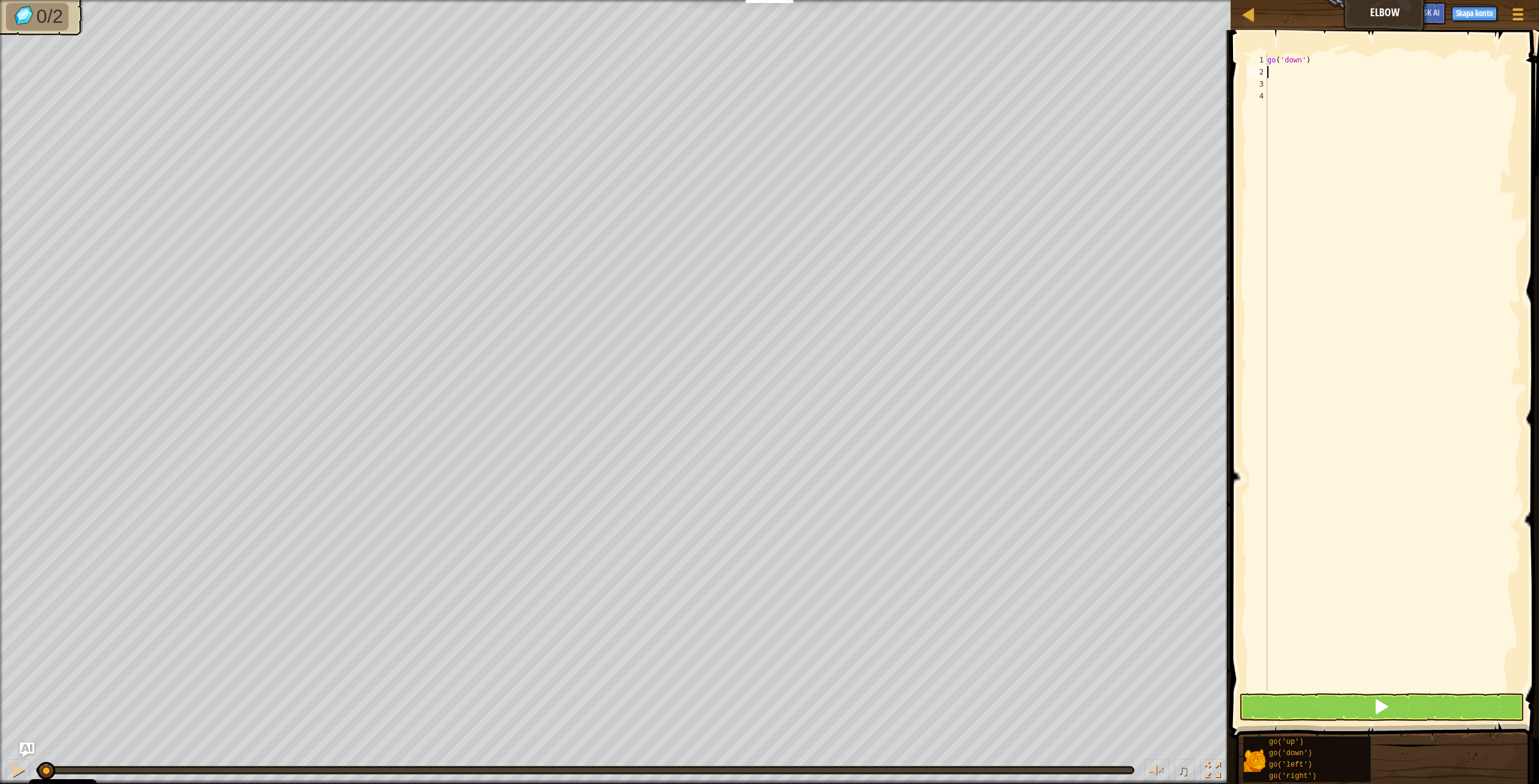
type textarea "go('down')"
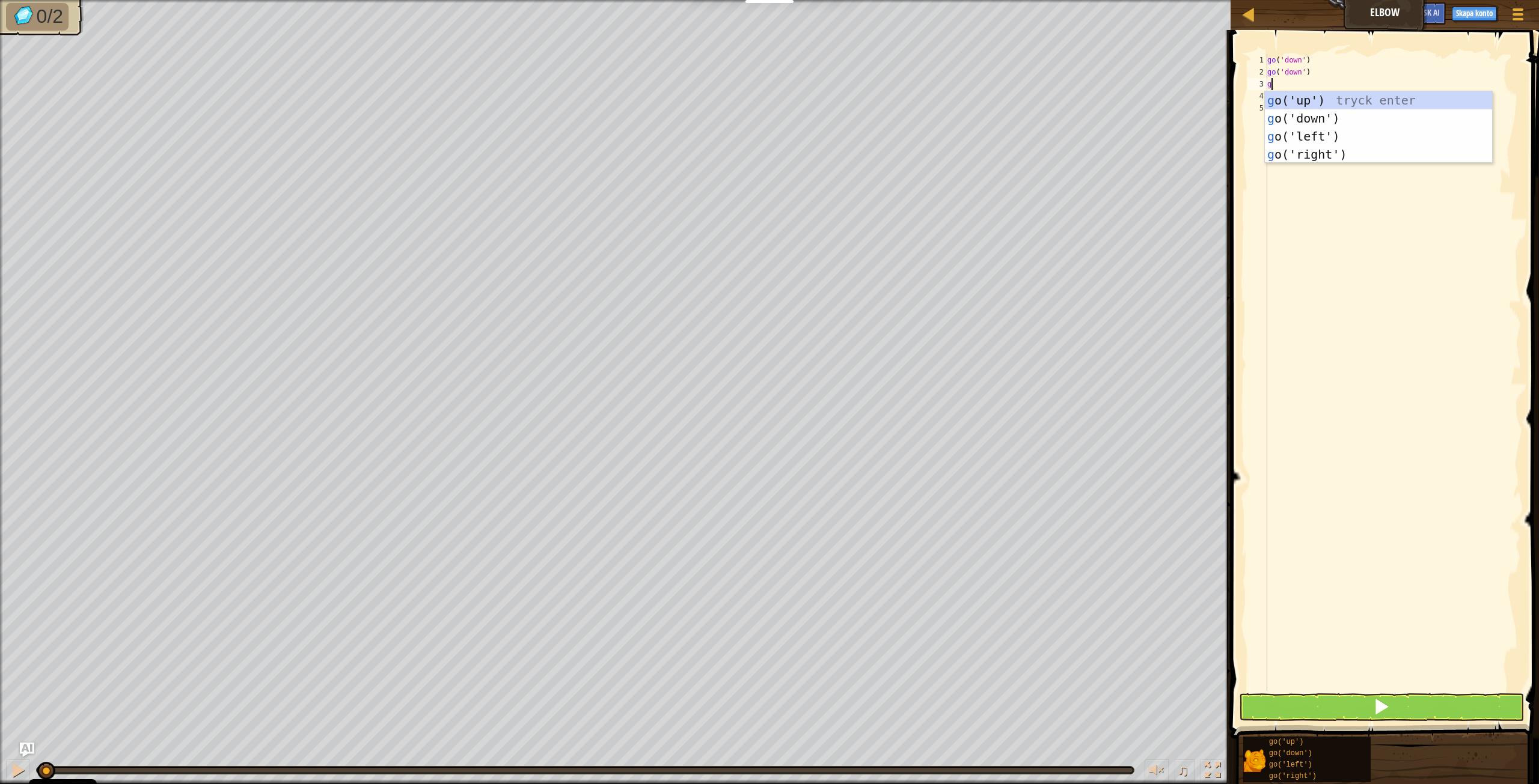
type textarea "go"
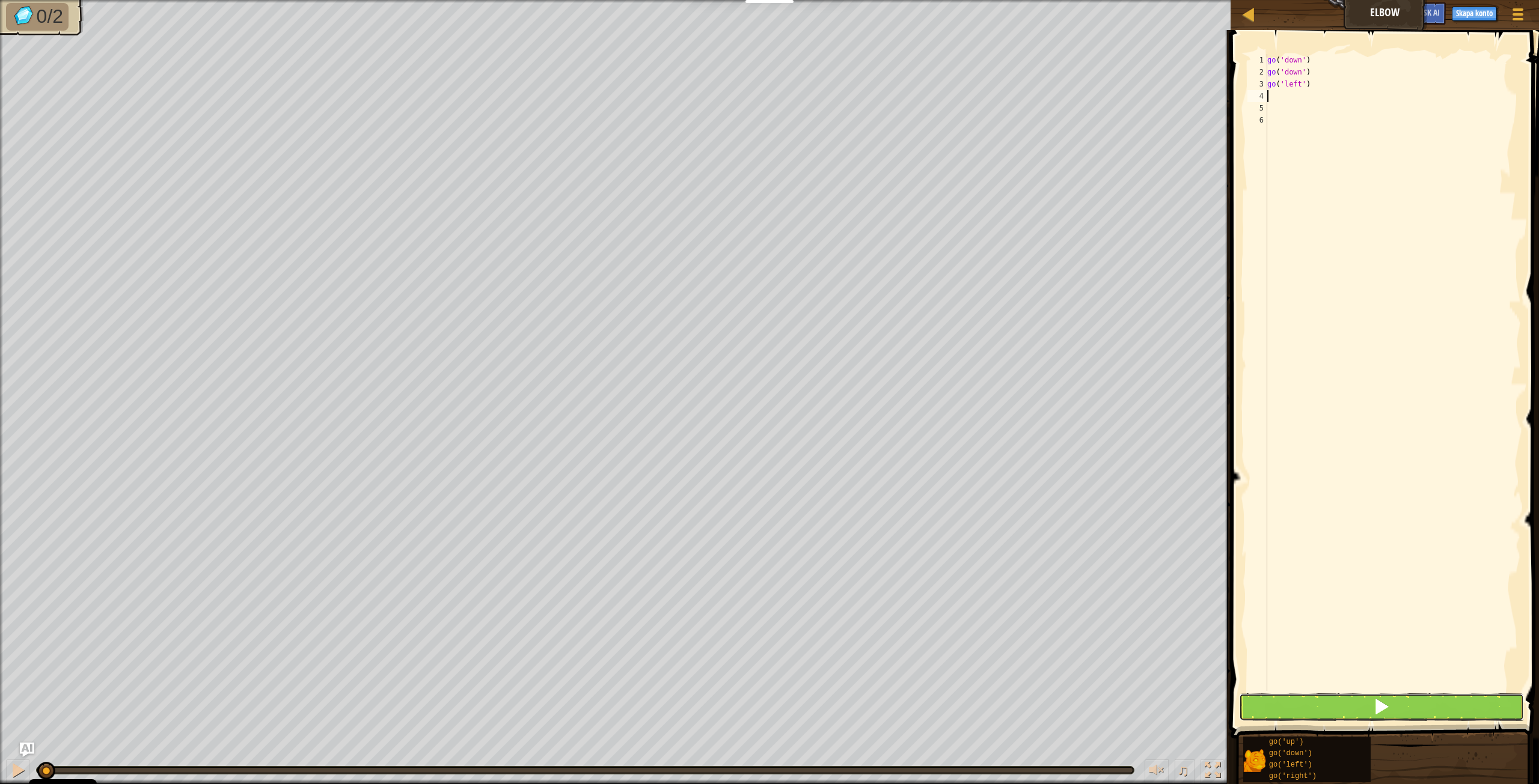
click at [1338, 702] on button at bounding box center [1382, 707] width 285 height 28
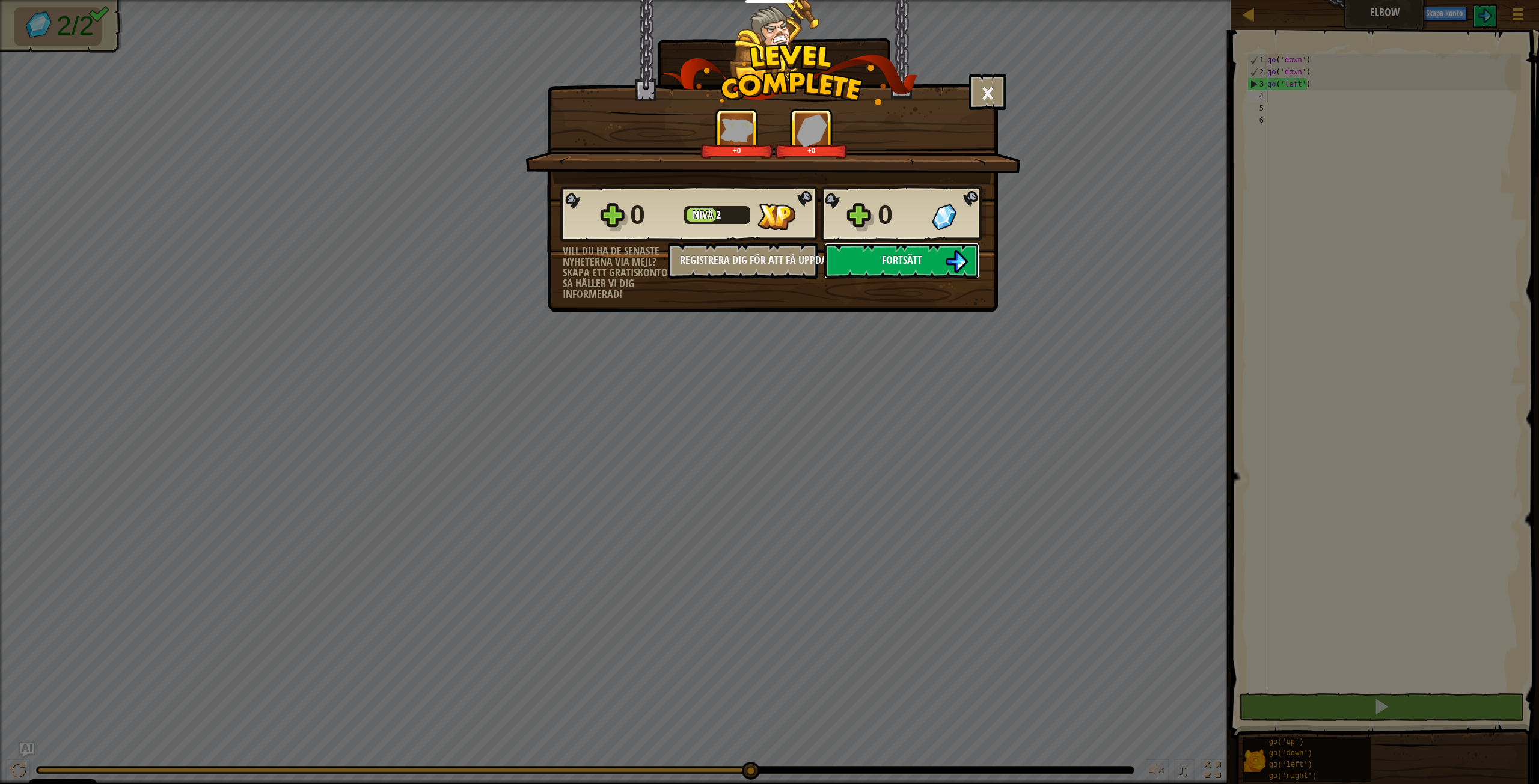
click at [908, 263] on span "Fortsätt" at bounding box center [902, 260] width 40 height 15
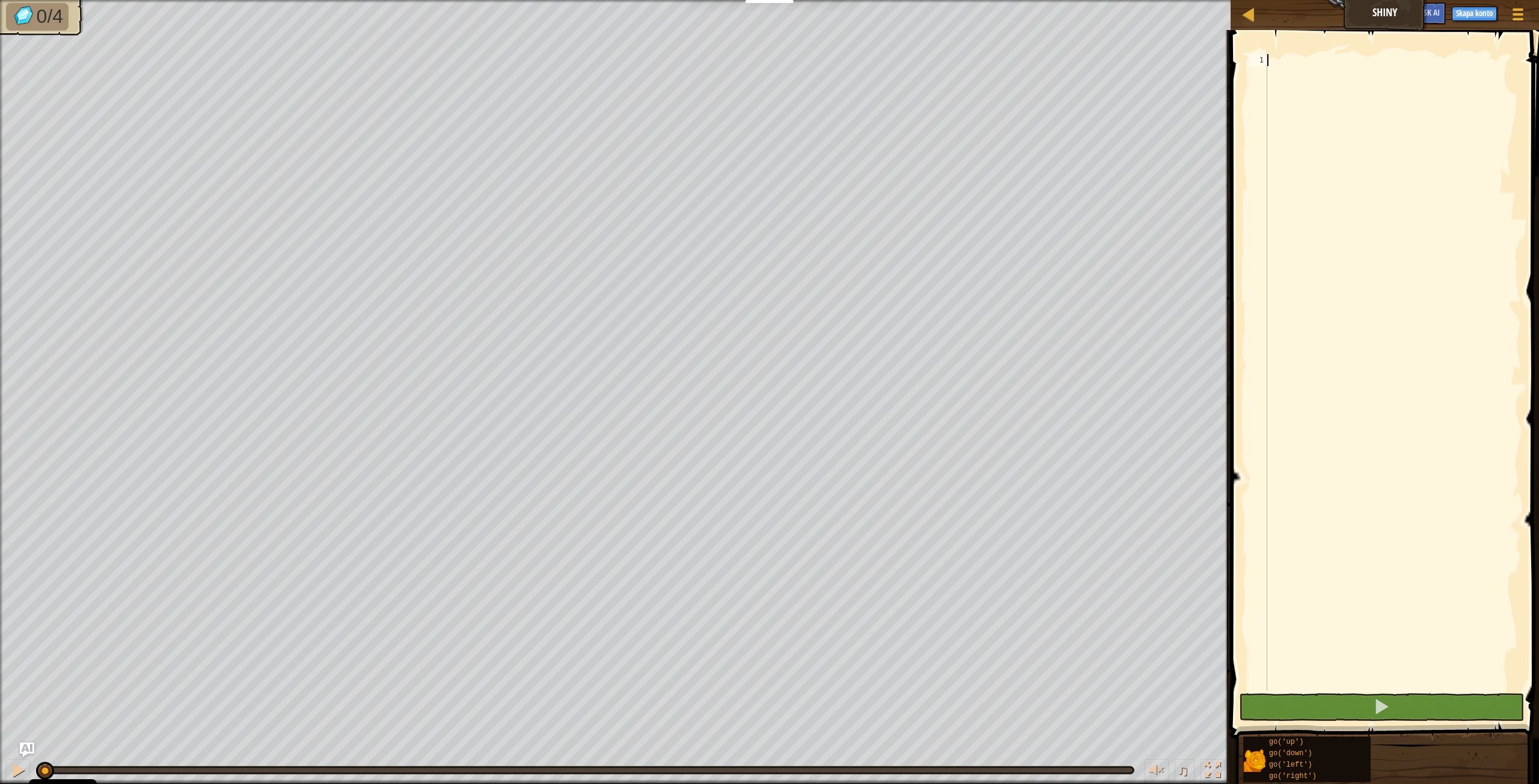
click at [1284, 66] on div at bounding box center [1393, 384] width 256 height 661
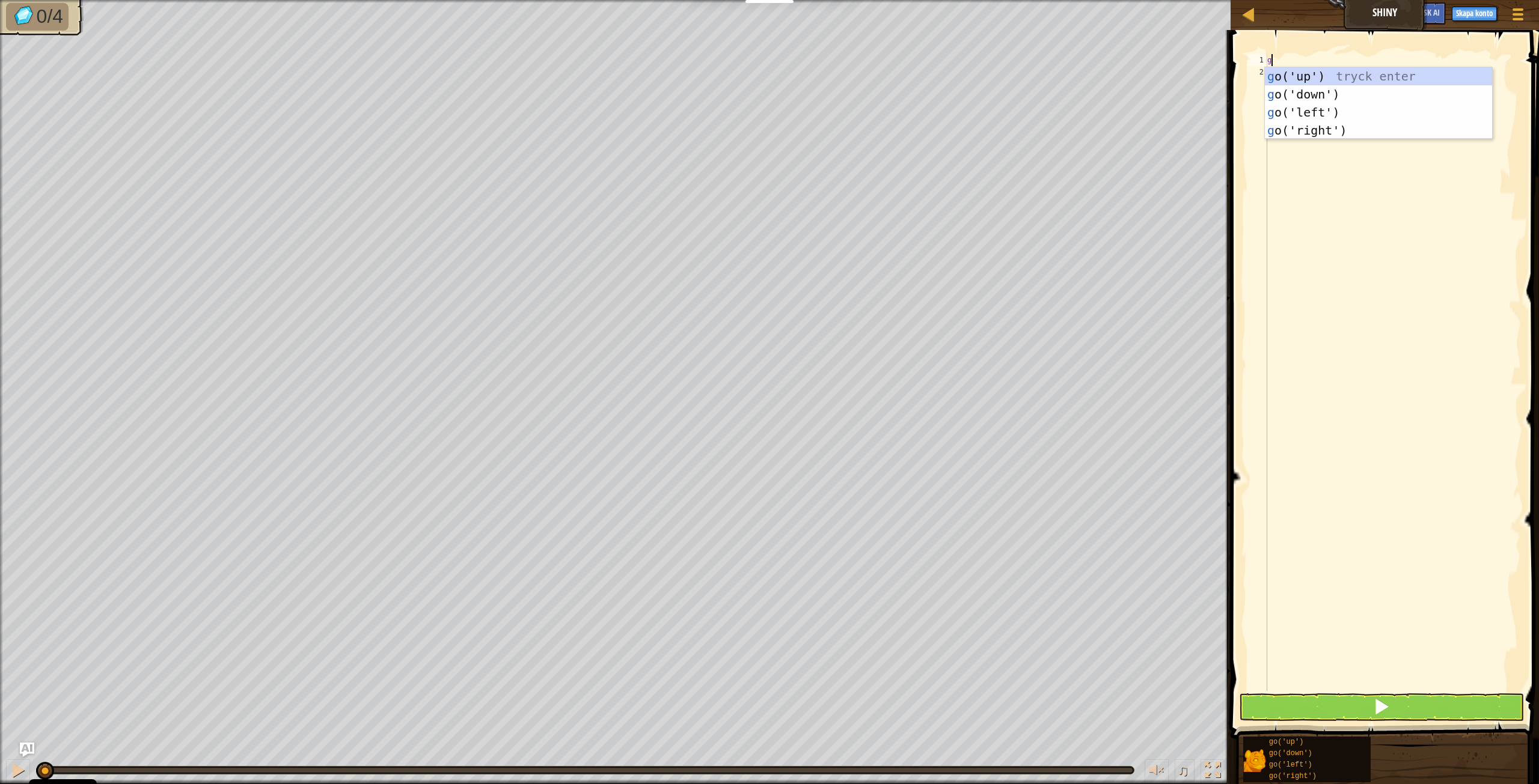
type textarea "go"
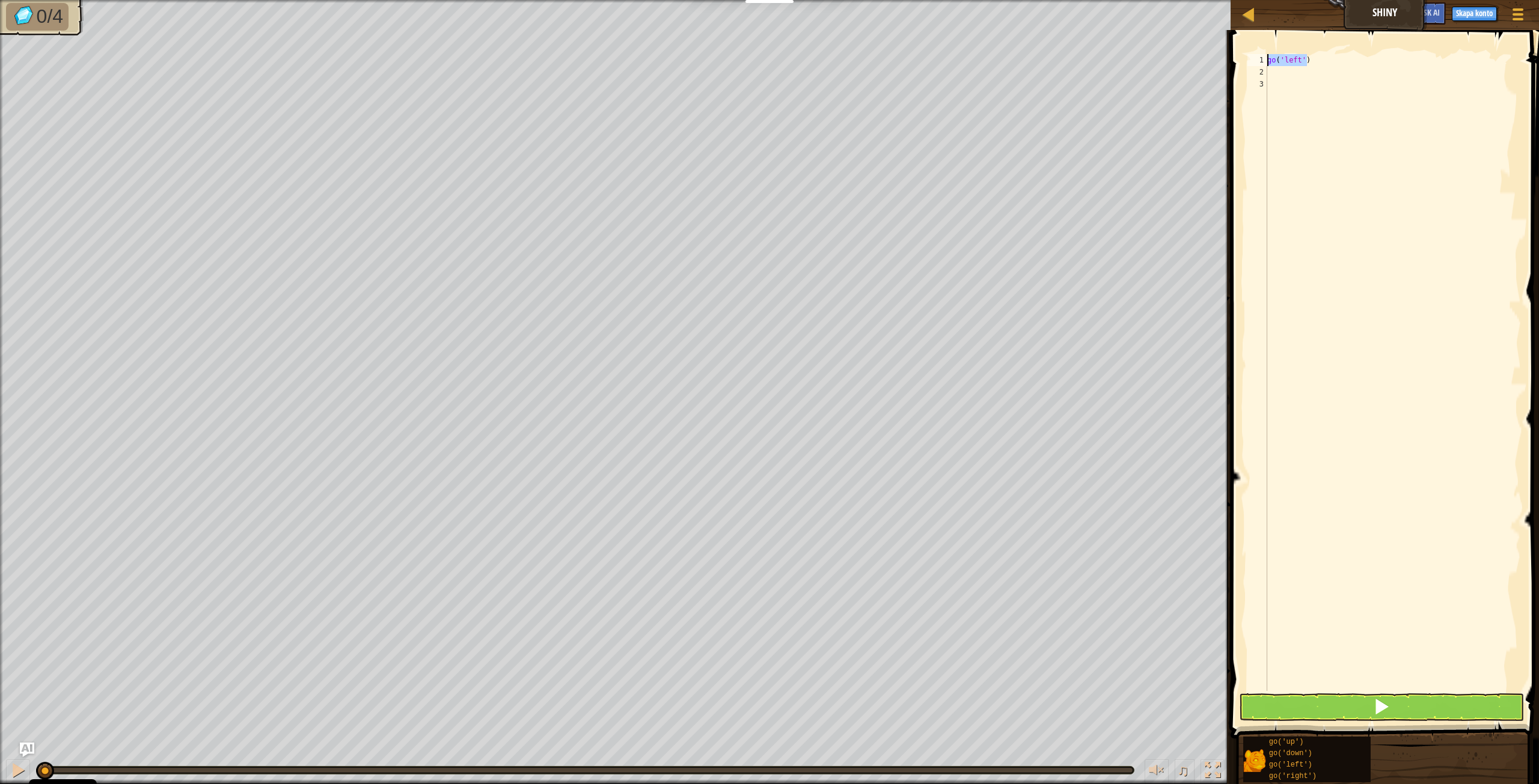
drag, startPoint x: 1308, startPoint y: 62, endPoint x: 1266, endPoint y: 60, distance: 42.0
click at [1266, 60] on div "1 2 3 go ( 'left' ) ההההההההההההההההההההההההההההההההההההההההההההההההההההההההההה…" at bounding box center [1383, 372] width 276 height 637
type textarea "go('left')"
click at [1273, 77] on div "go ( 'left' )" at bounding box center [1393, 384] width 256 height 661
paste textarea "go('left')"
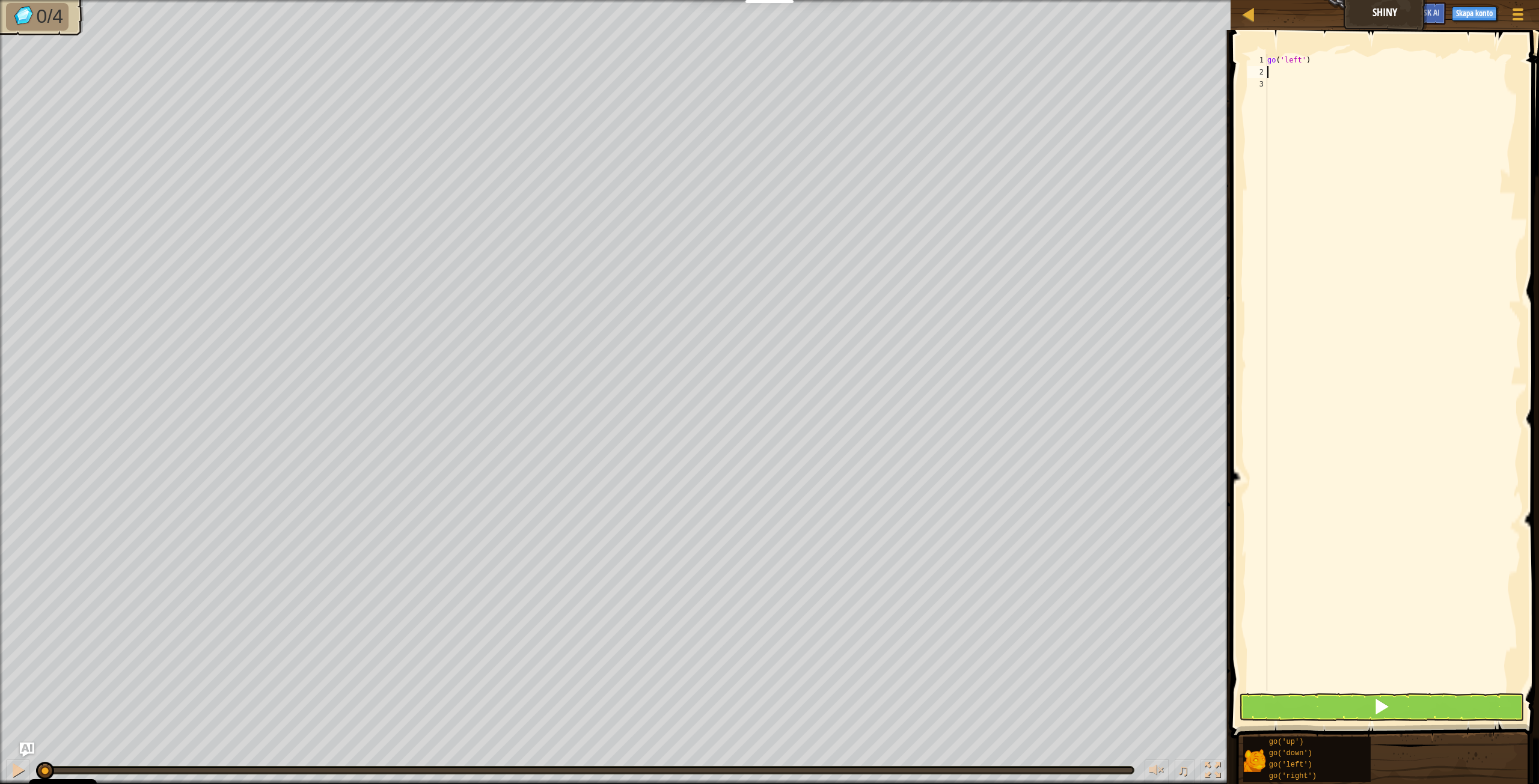
type textarea "go('left')"
click at [1276, 88] on div "go ( 'left' ) go ( 'left' )" at bounding box center [1393, 384] width 256 height 661
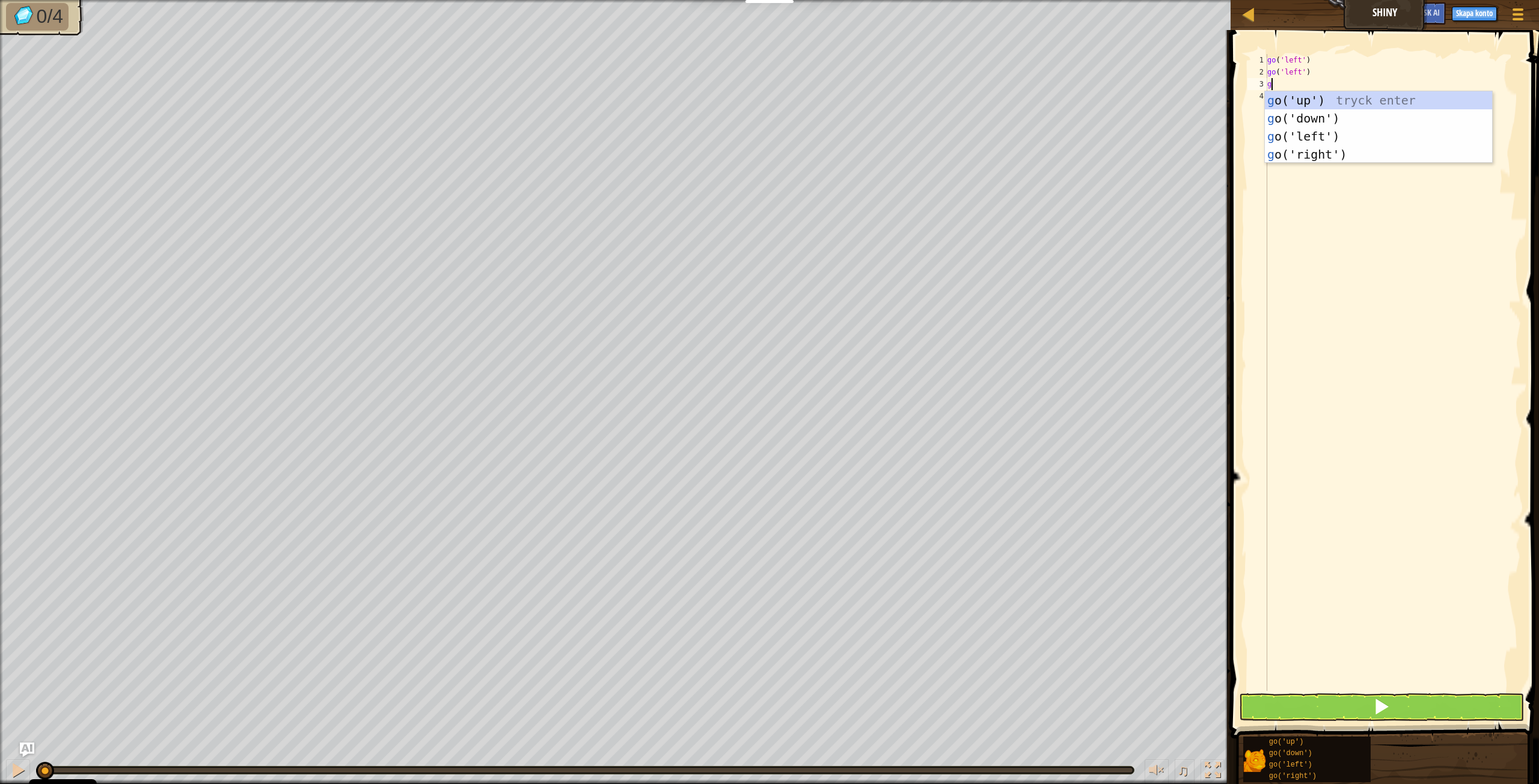
type textarea "go"
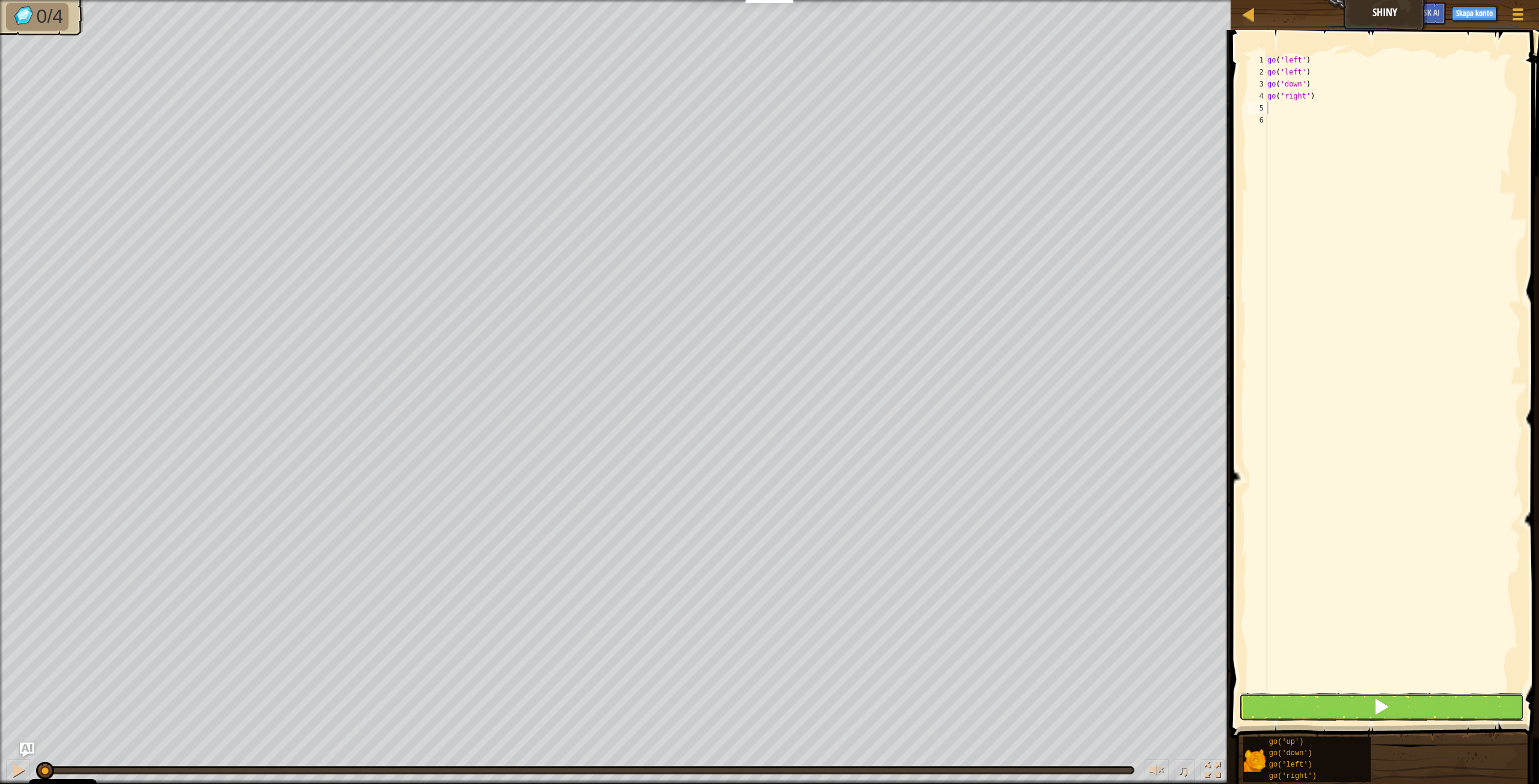
click at [1413, 696] on button at bounding box center [1382, 707] width 285 height 28
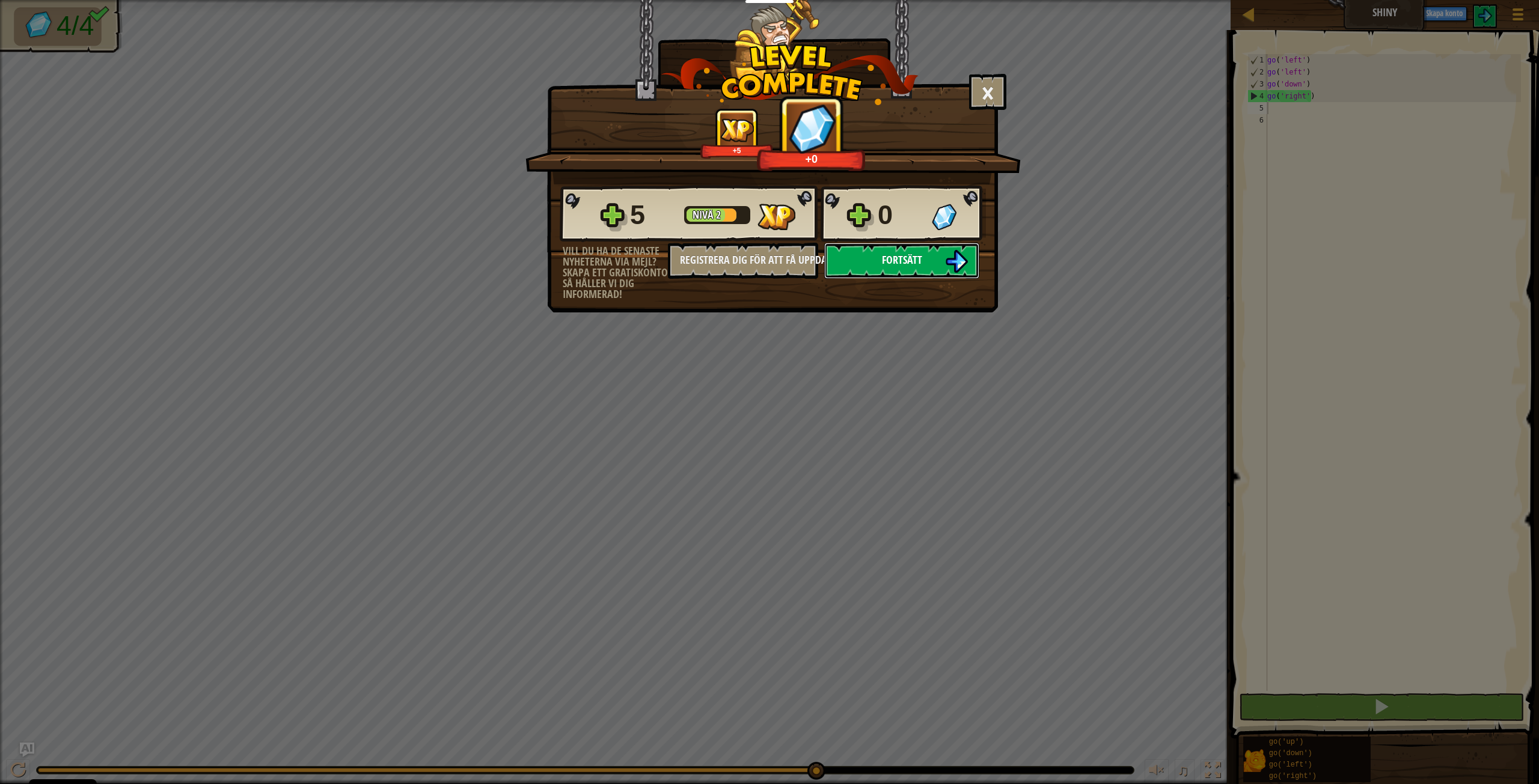
click at [905, 270] on button "Fortsätt" at bounding box center [902, 261] width 155 height 36
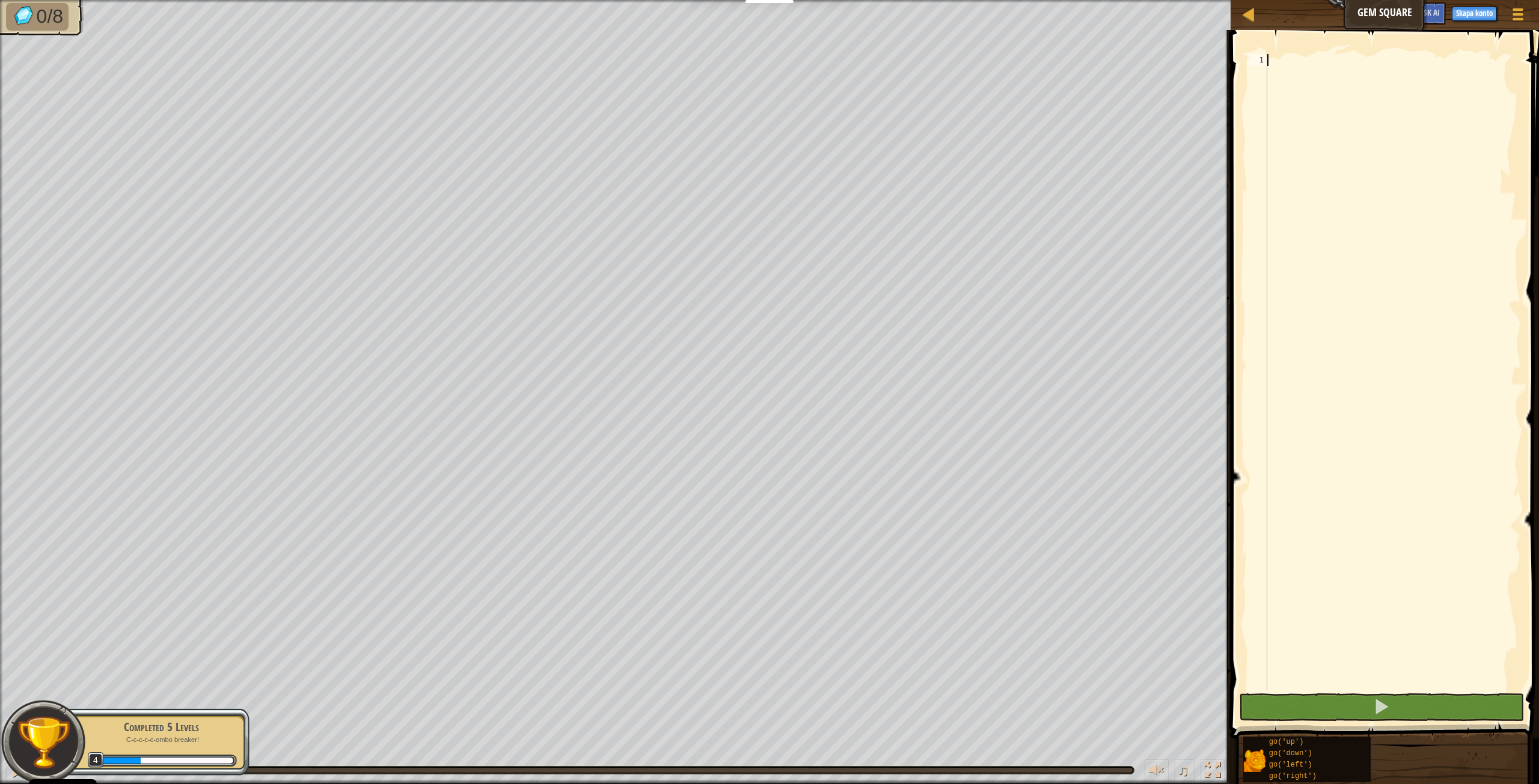
scroll to position [5, 0]
type textarea "go"
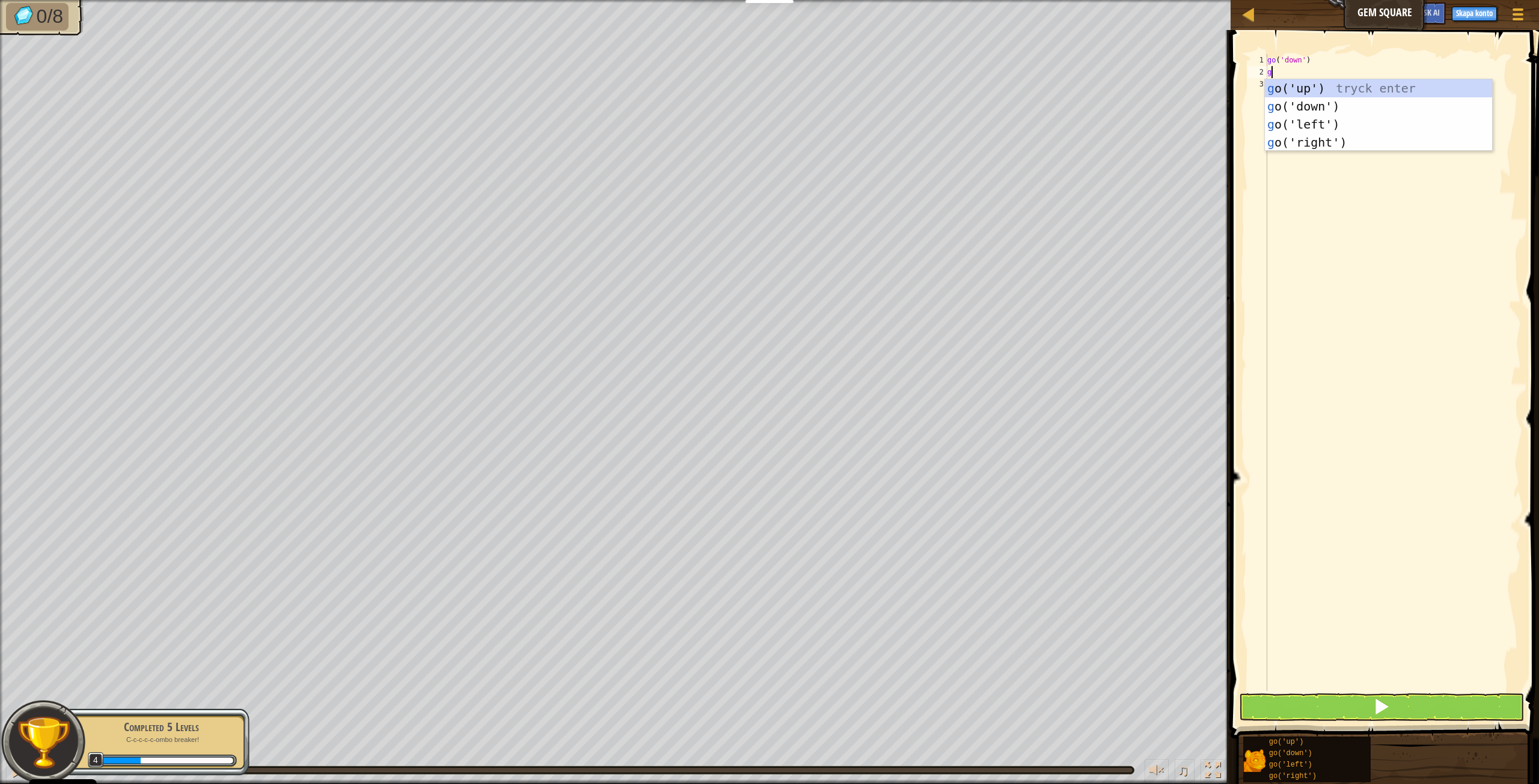
type textarea "go"
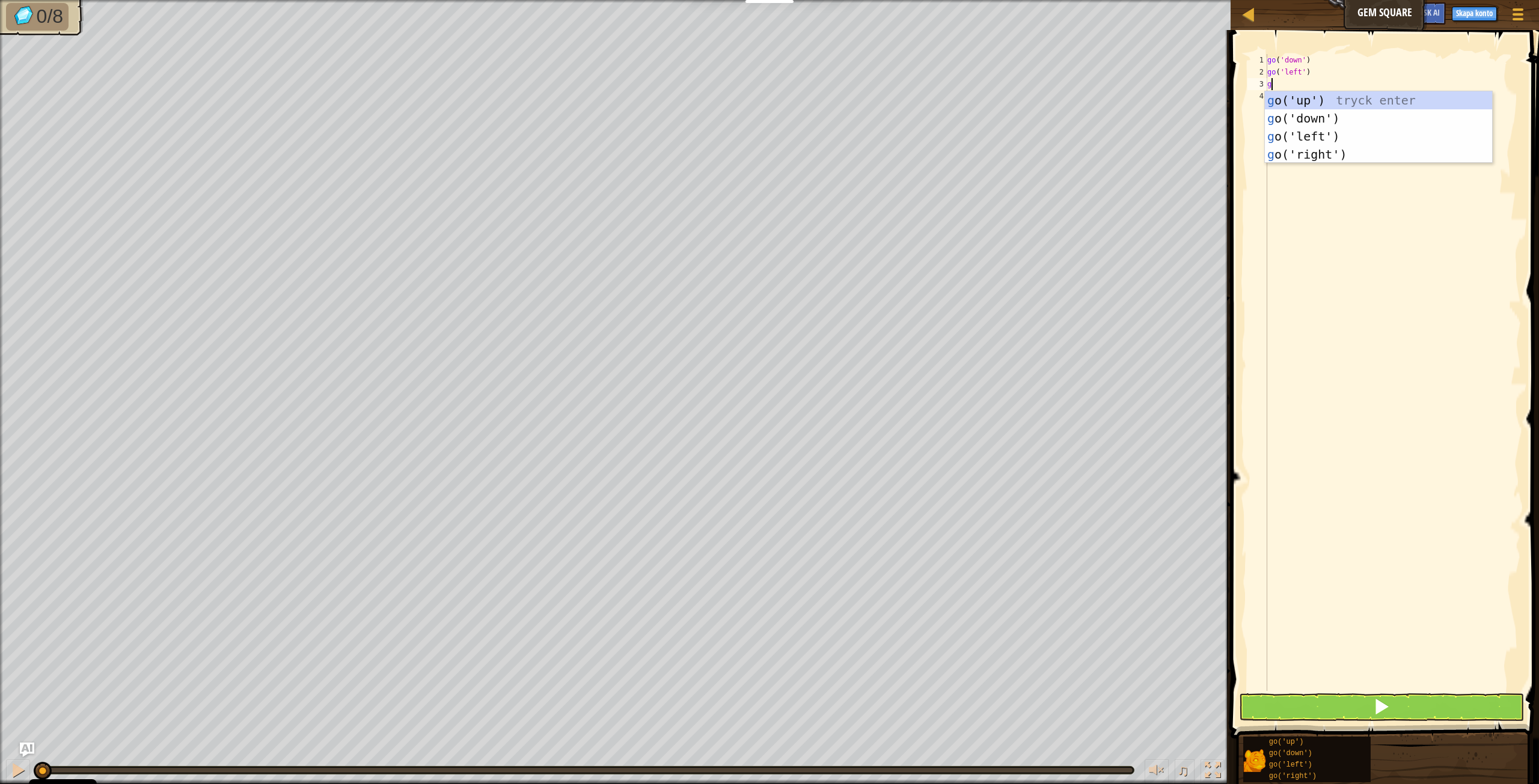
type textarea "go"
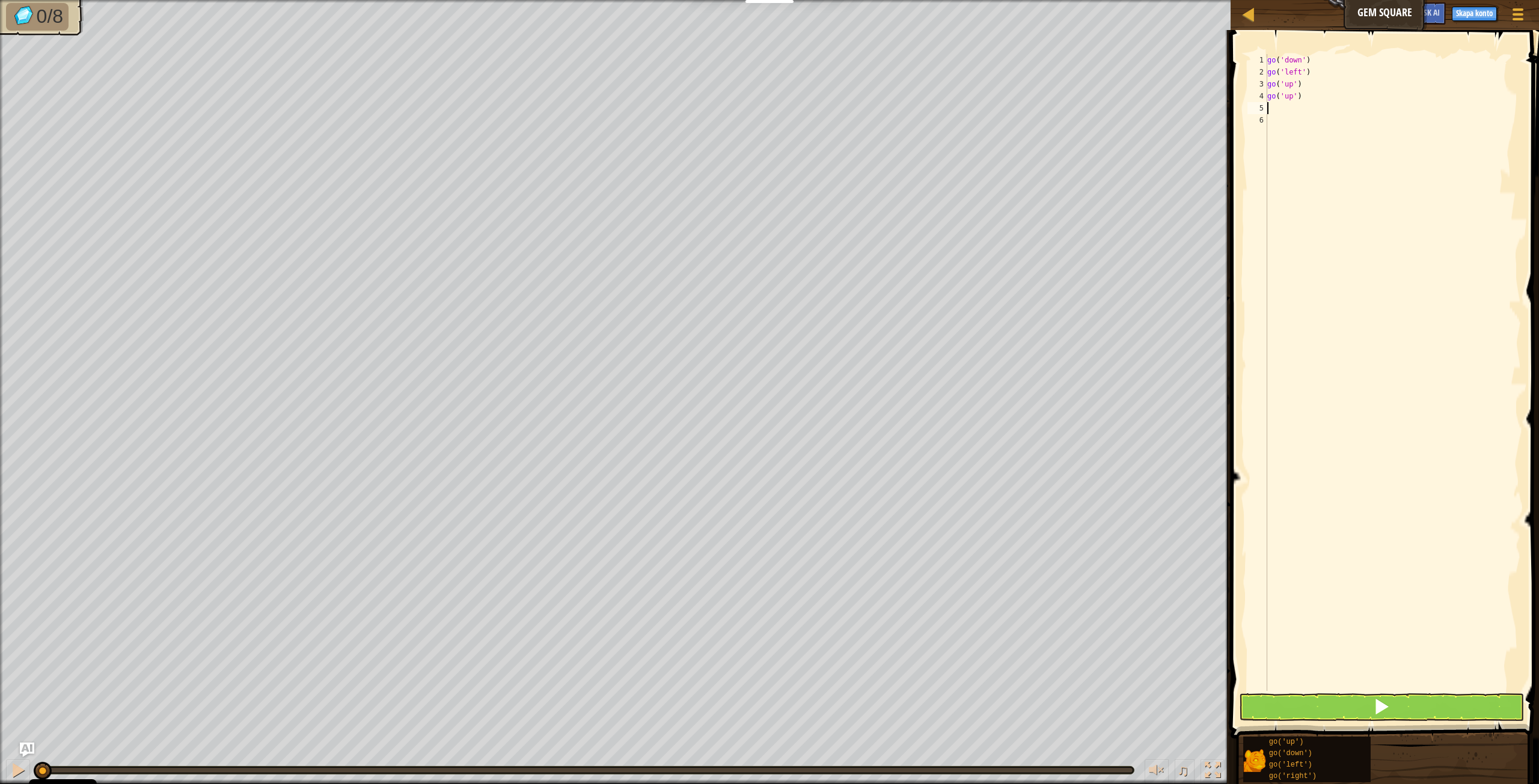
type textarea "go"
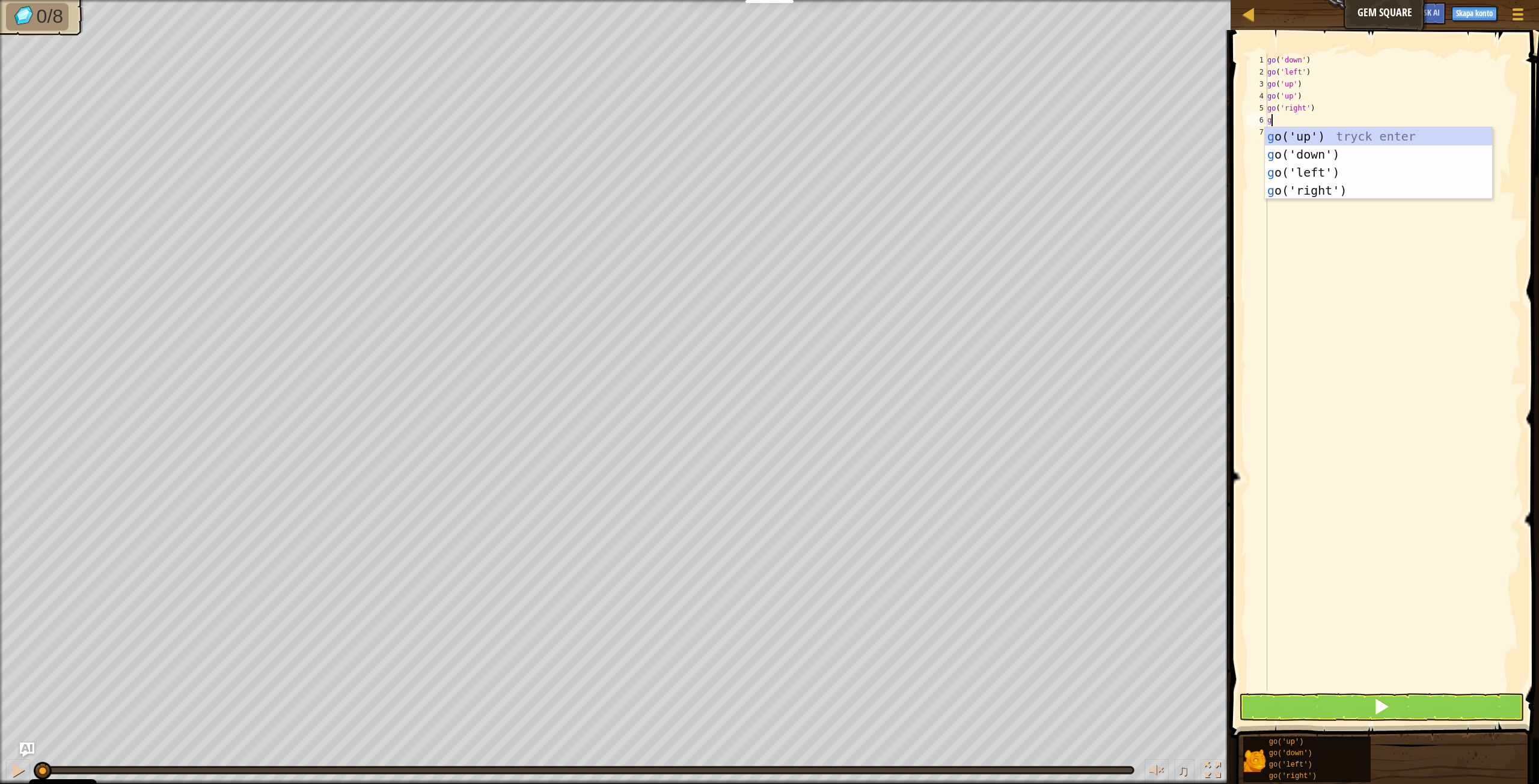
type textarea "go"
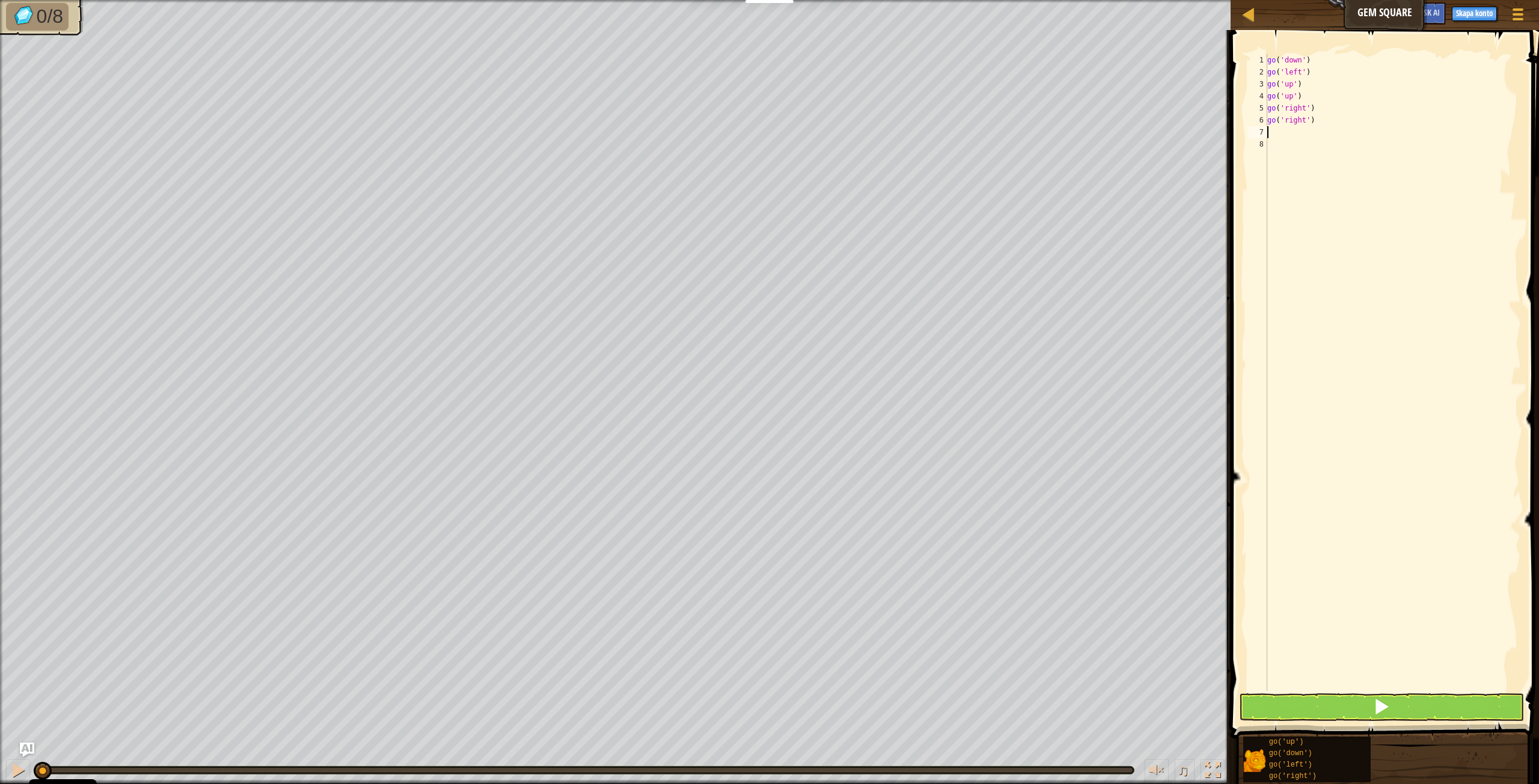
type textarea "go"
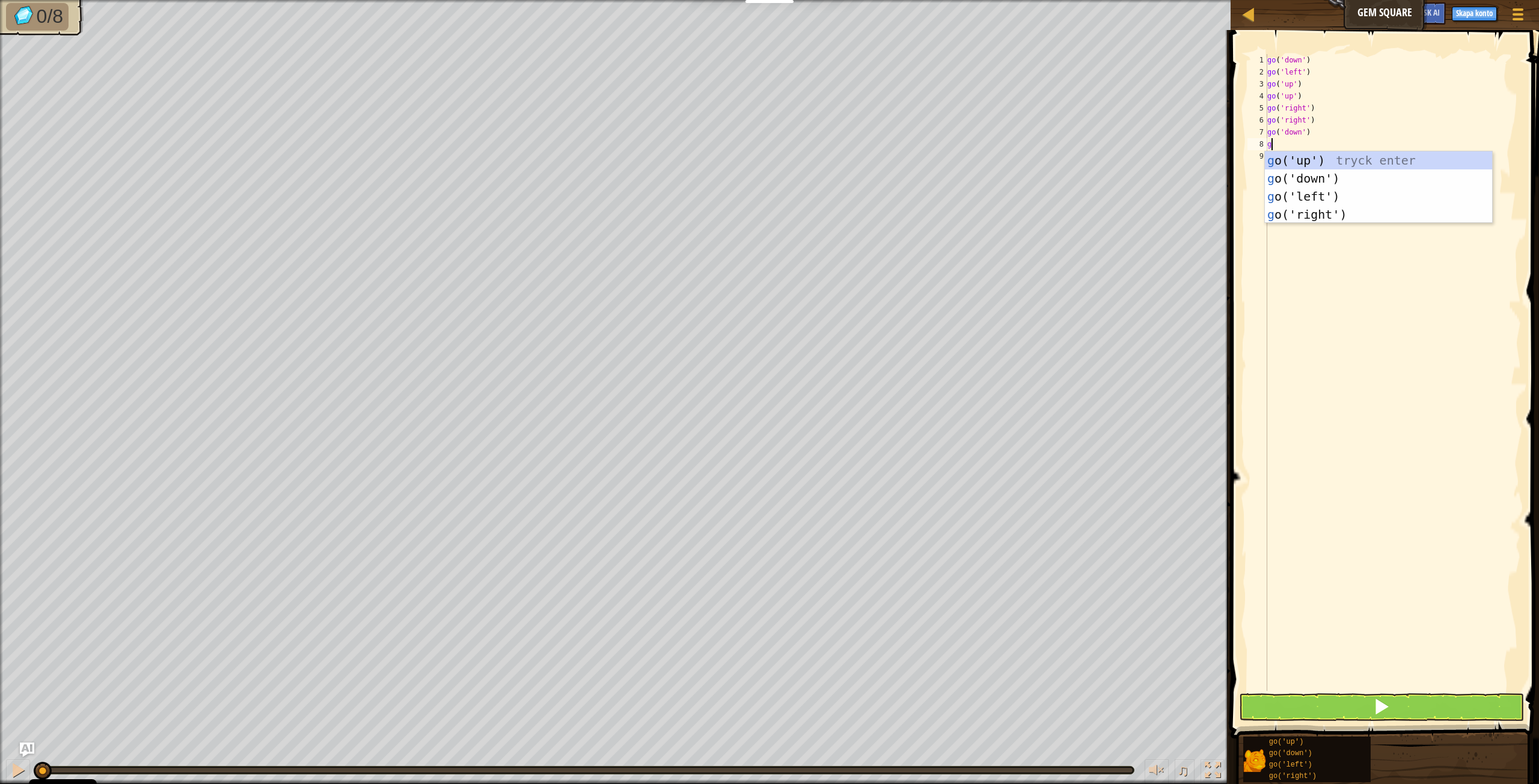
type textarea "go"
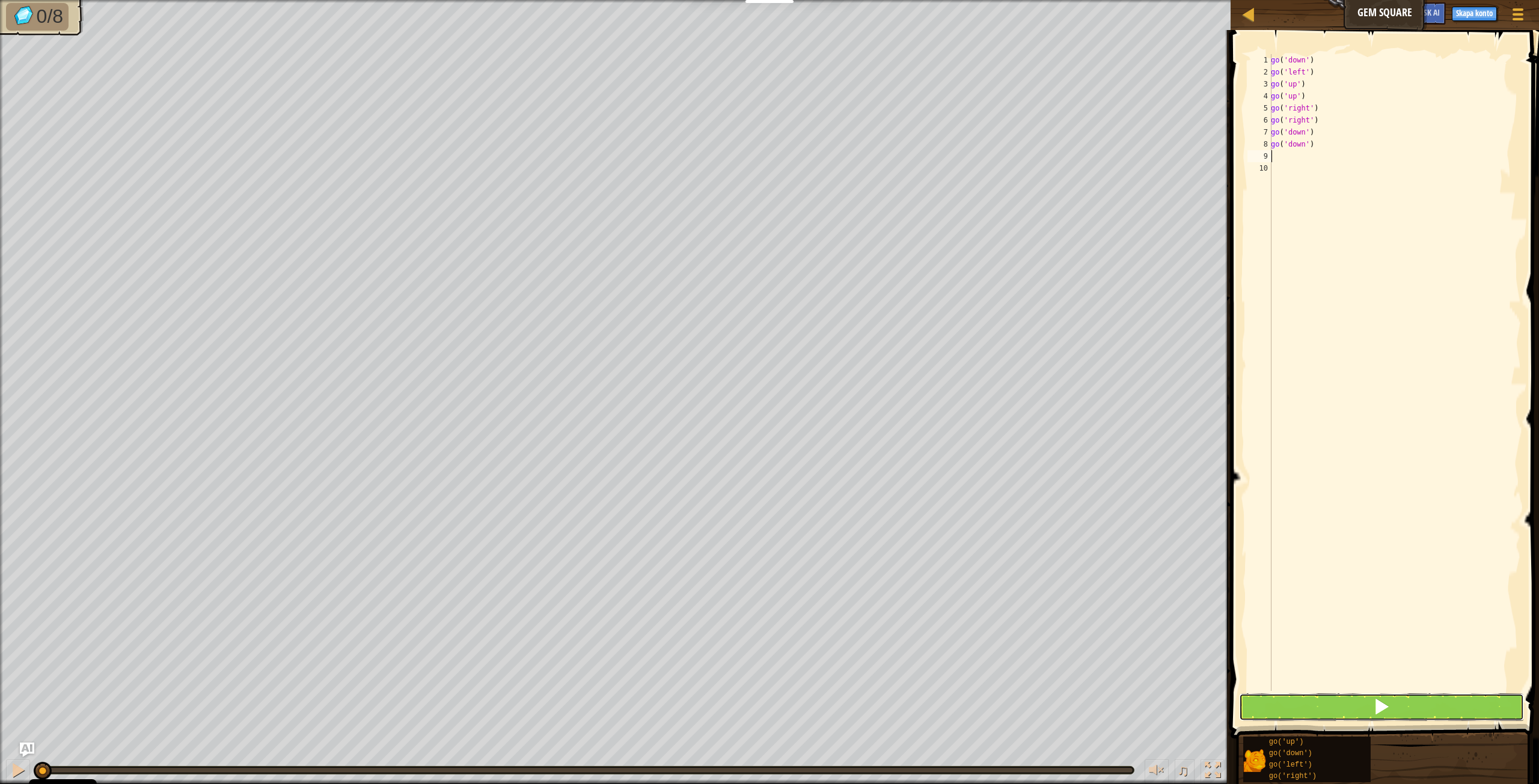
click at [1434, 711] on button at bounding box center [1382, 707] width 285 height 28
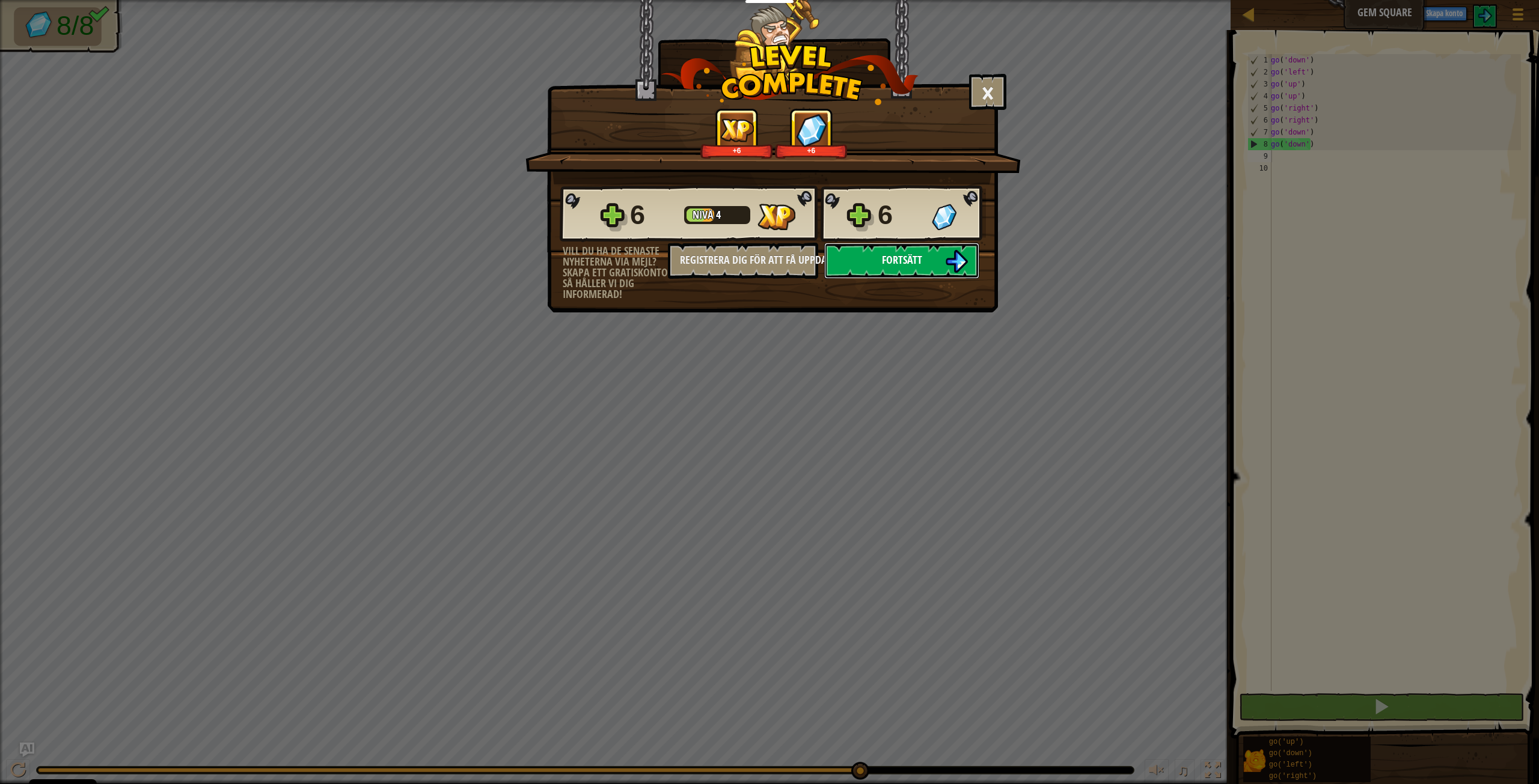
click at [910, 268] on button "Fortsätt" at bounding box center [902, 261] width 155 height 36
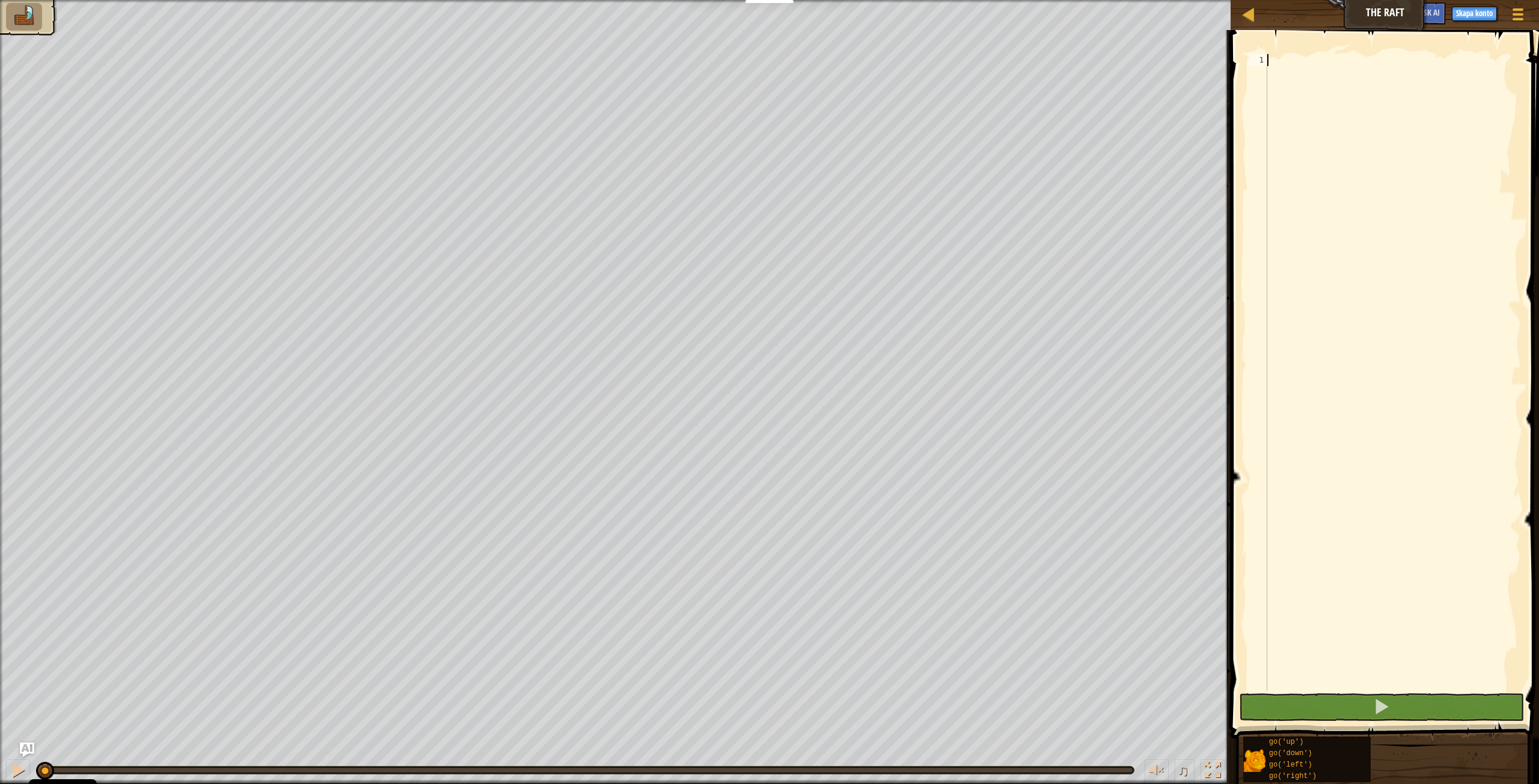
scroll to position [5, 0]
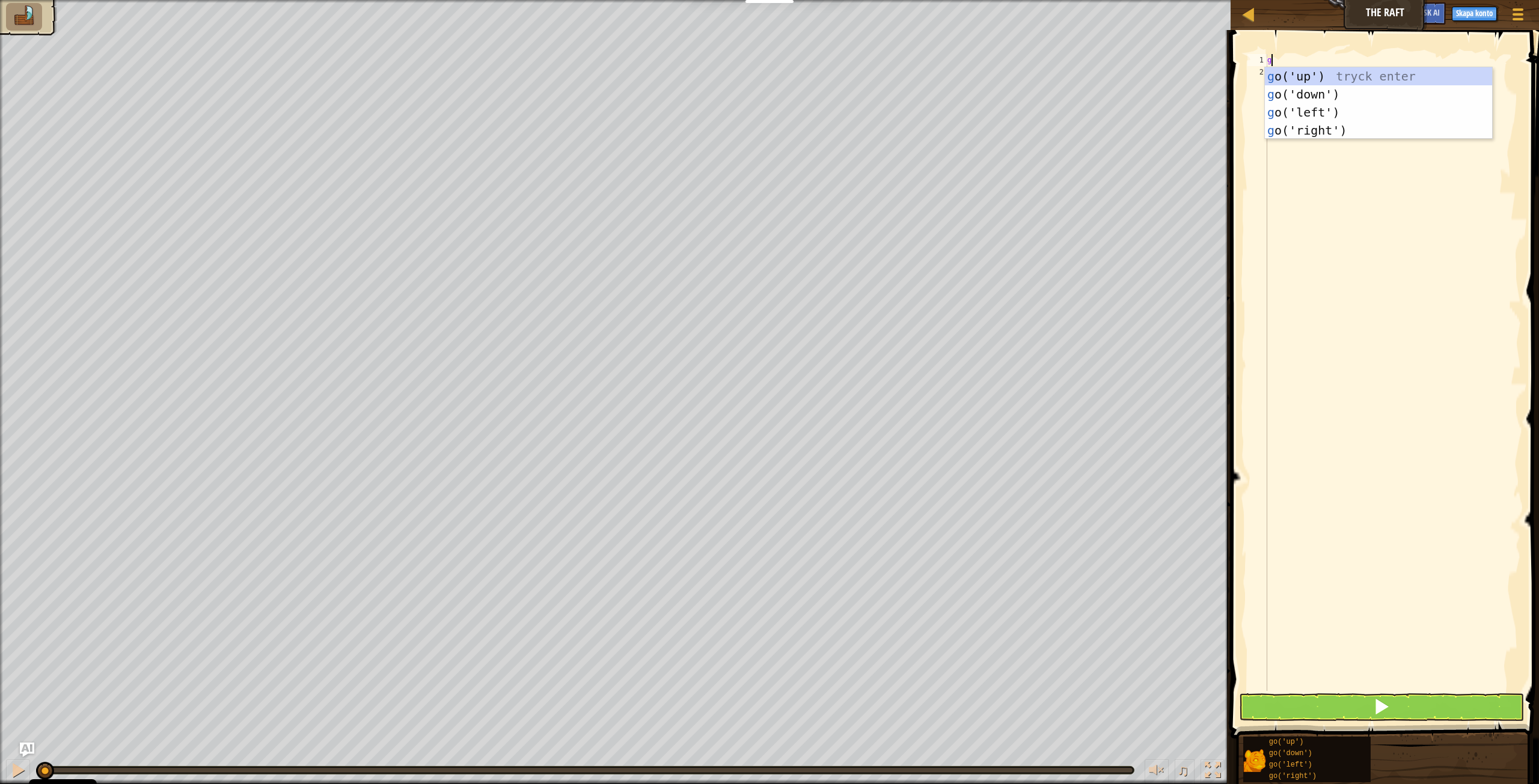
type textarea "go"
type textarea "gi"
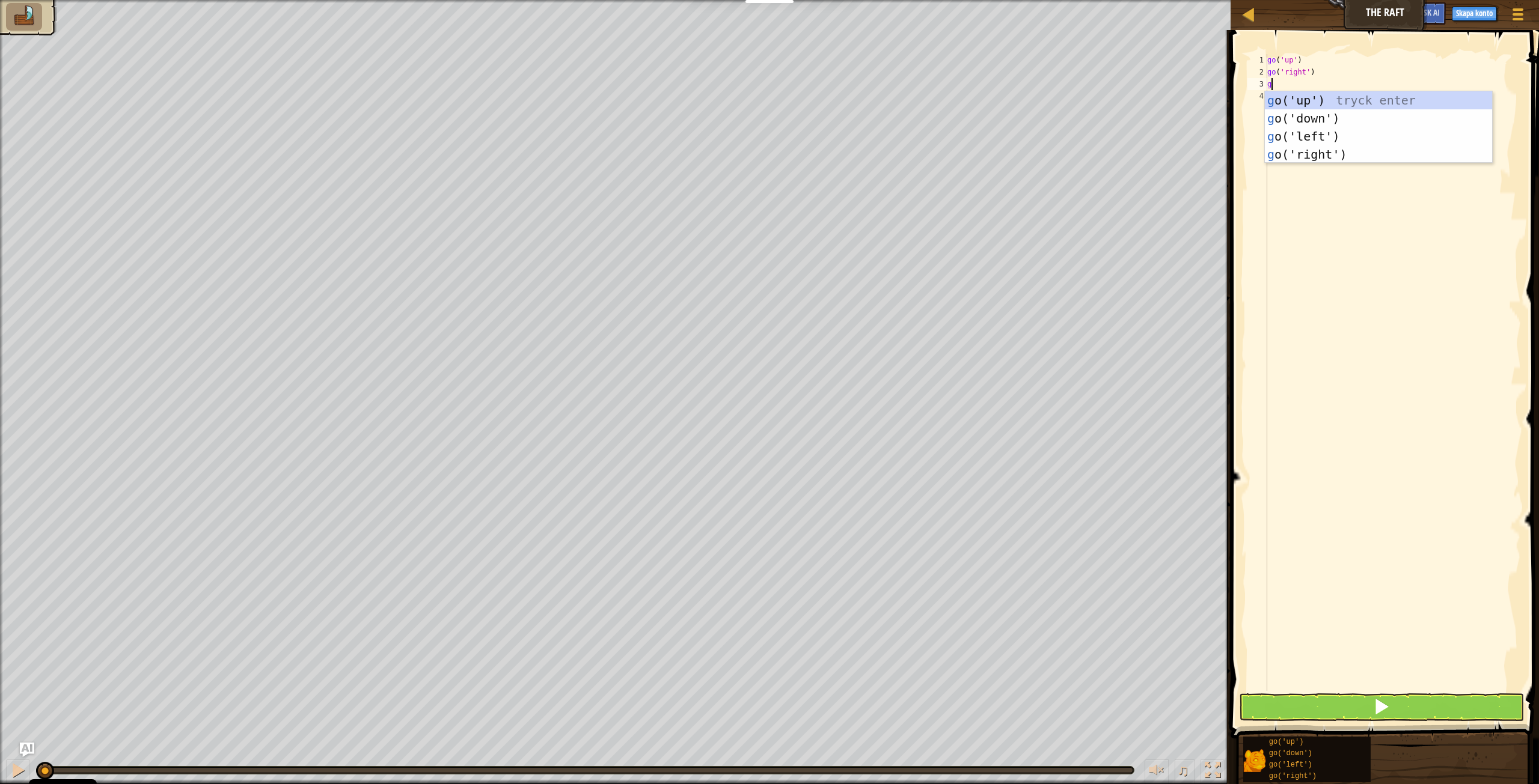
type textarea "go"
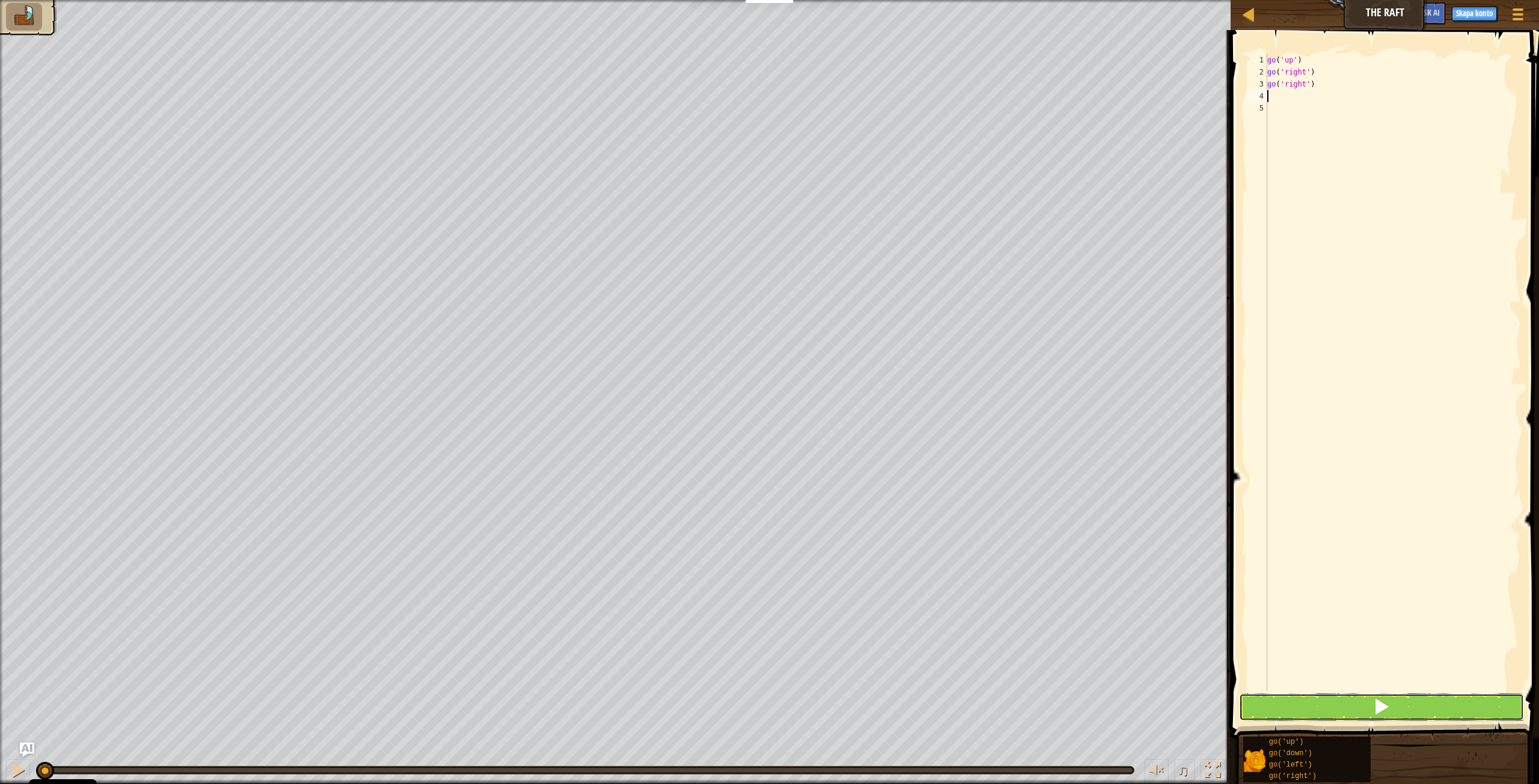
click at [1397, 704] on button at bounding box center [1382, 707] width 285 height 28
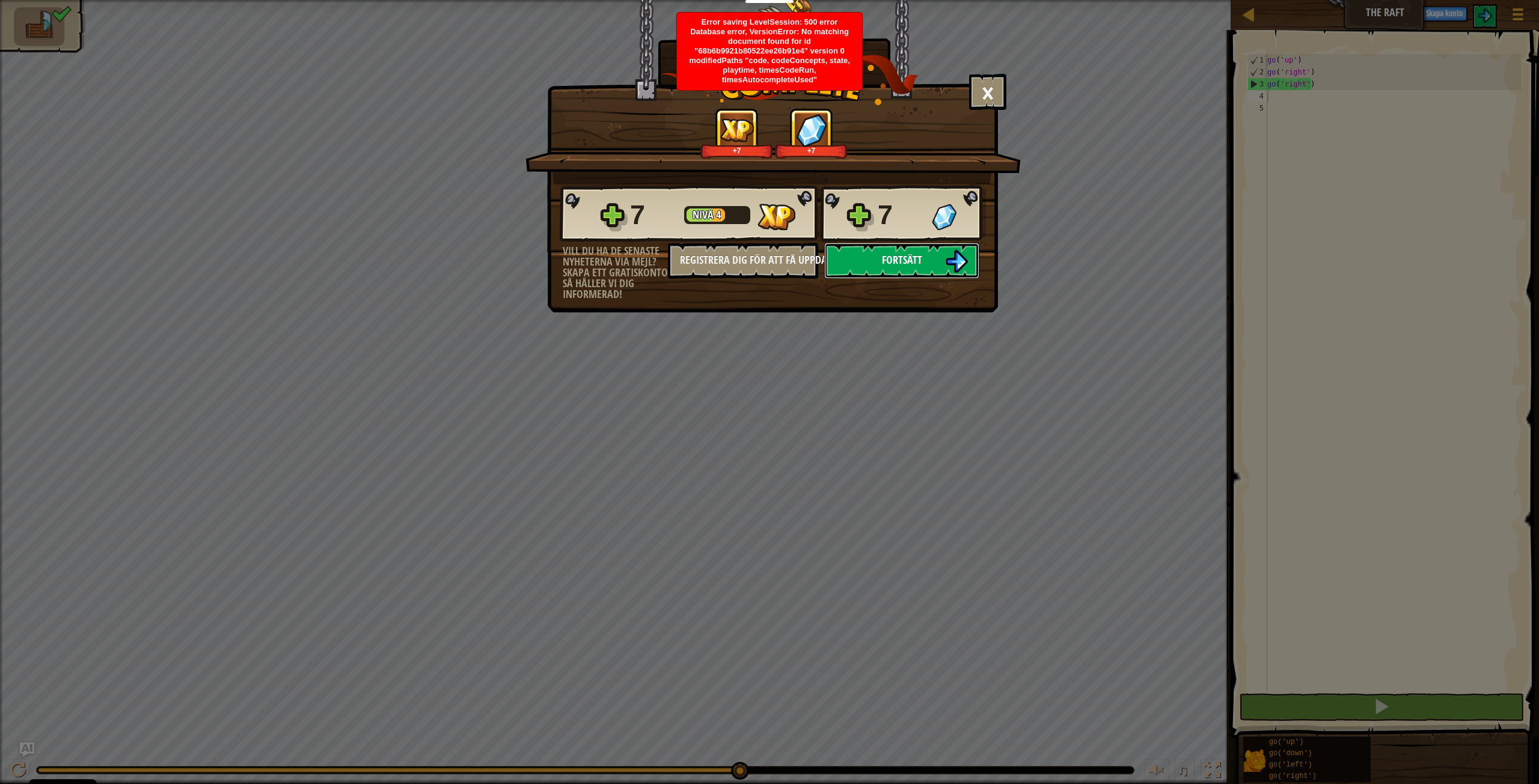
click at [872, 260] on button "Fortsätt" at bounding box center [902, 261] width 155 height 36
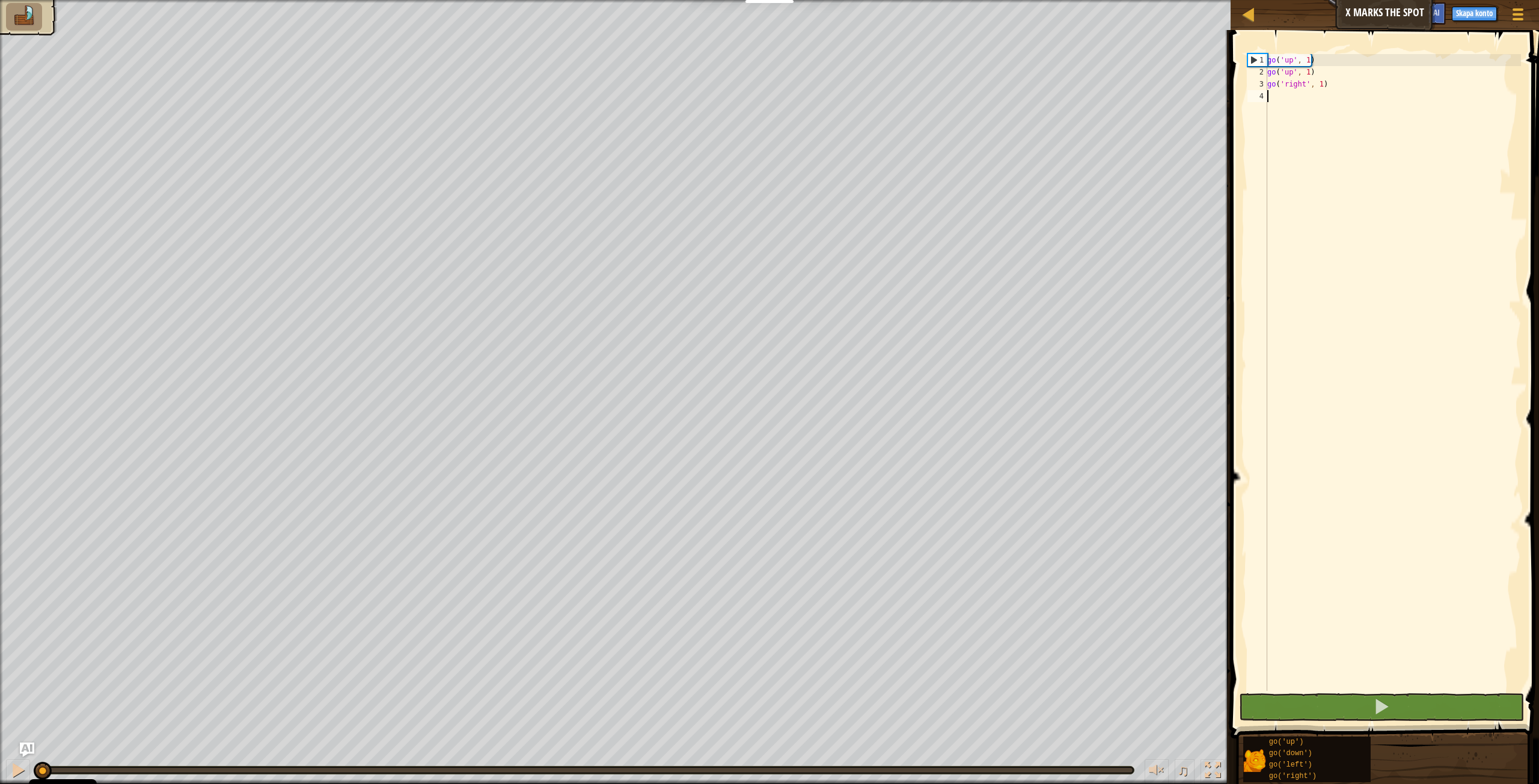
click at [1307, 69] on div "go ( 'up' , 1 ) go ( 'up' , 1 ) go ( 'right' , 1 )" at bounding box center [1393, 384] width 256 height 661
drag, startPoint x: 1316, startPoint y: 74, endPoint x: 1270, endPoint y: 76, distance: 46.0
click at [1270, 76] on div "go ( 'up' , 1 ) go ( 'up' , 1 ) go ( 'right' , 1 )" at bounding box center [1393, 384] width 256 height 661
type textarea "g"
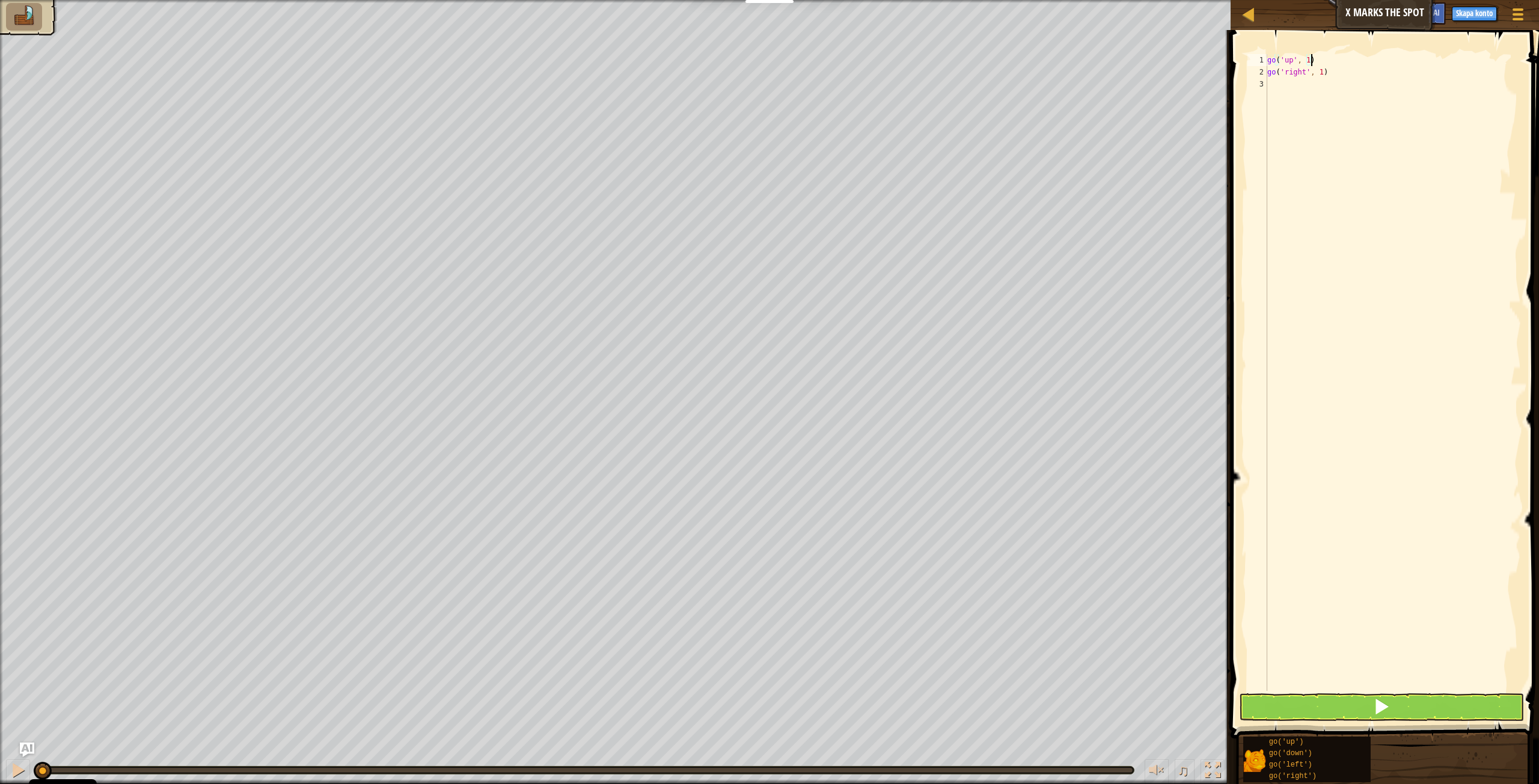
drag, startPoint x: 1307, startPoint y: 63, endPoint x: 1316, endPoint y: 72, distance: 12.7
click at [1308, 64] on div "go ( 'up' , 1 ) go ( 'right' , 1 )" at bounding box center [1393, 384] width 256 height 661
click at [1334, 74] on div "go ( 'up' , 2 ) go ( 'right' , 1 )" at bounding box center [1393, 384] width 256 height 661
click at [1317, 70] on div "go ( 'up' , 2 ) go ( 'right' , 1 )" at bounding box center [1393, 384] width 256 height 661
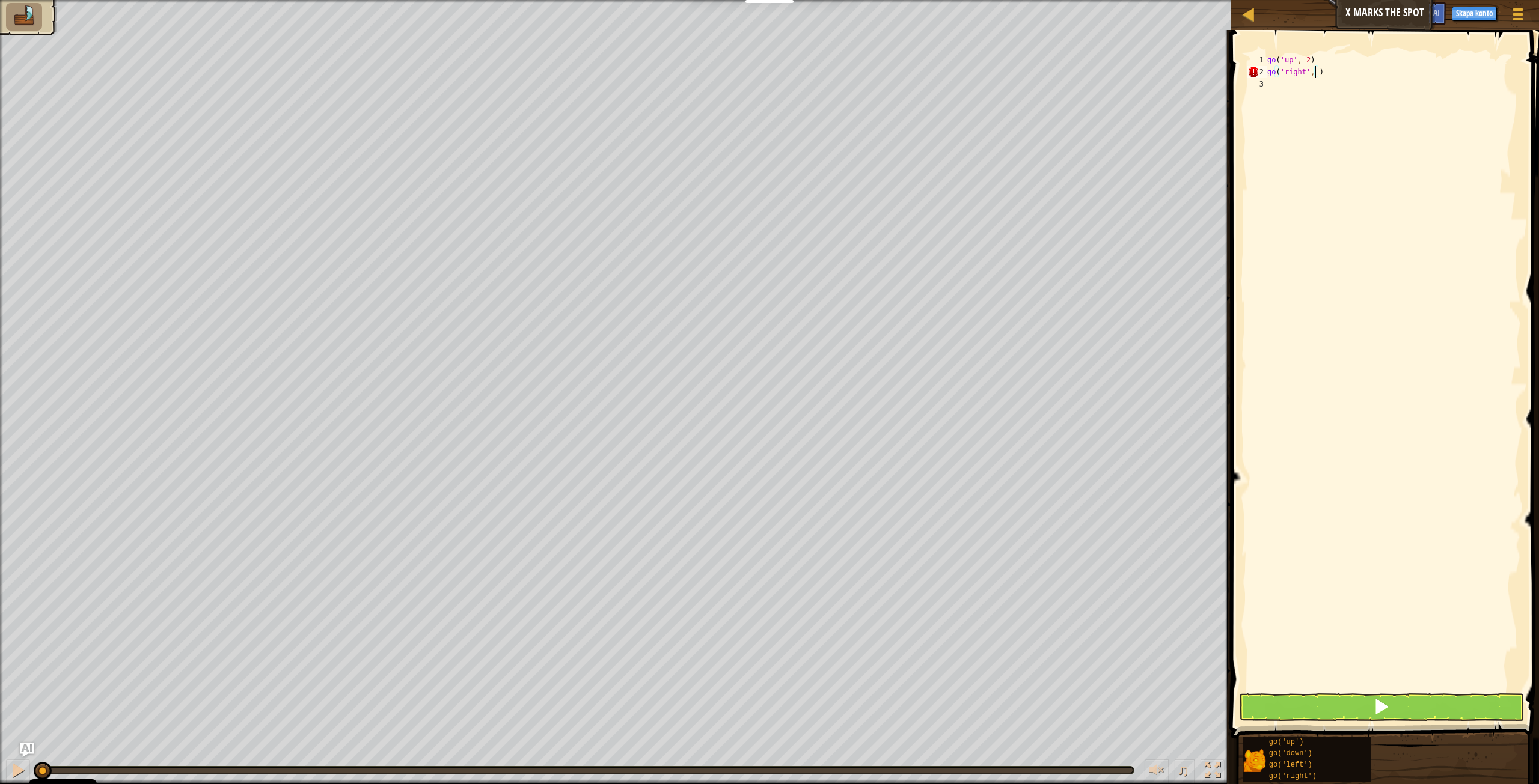
type textarea "go('right', 3)"
click at [1283, 85] on div "go ( 'up' , 2 ) go ( 'right' , 3 )" at bounding box center [1393, 384] width 256 height 661
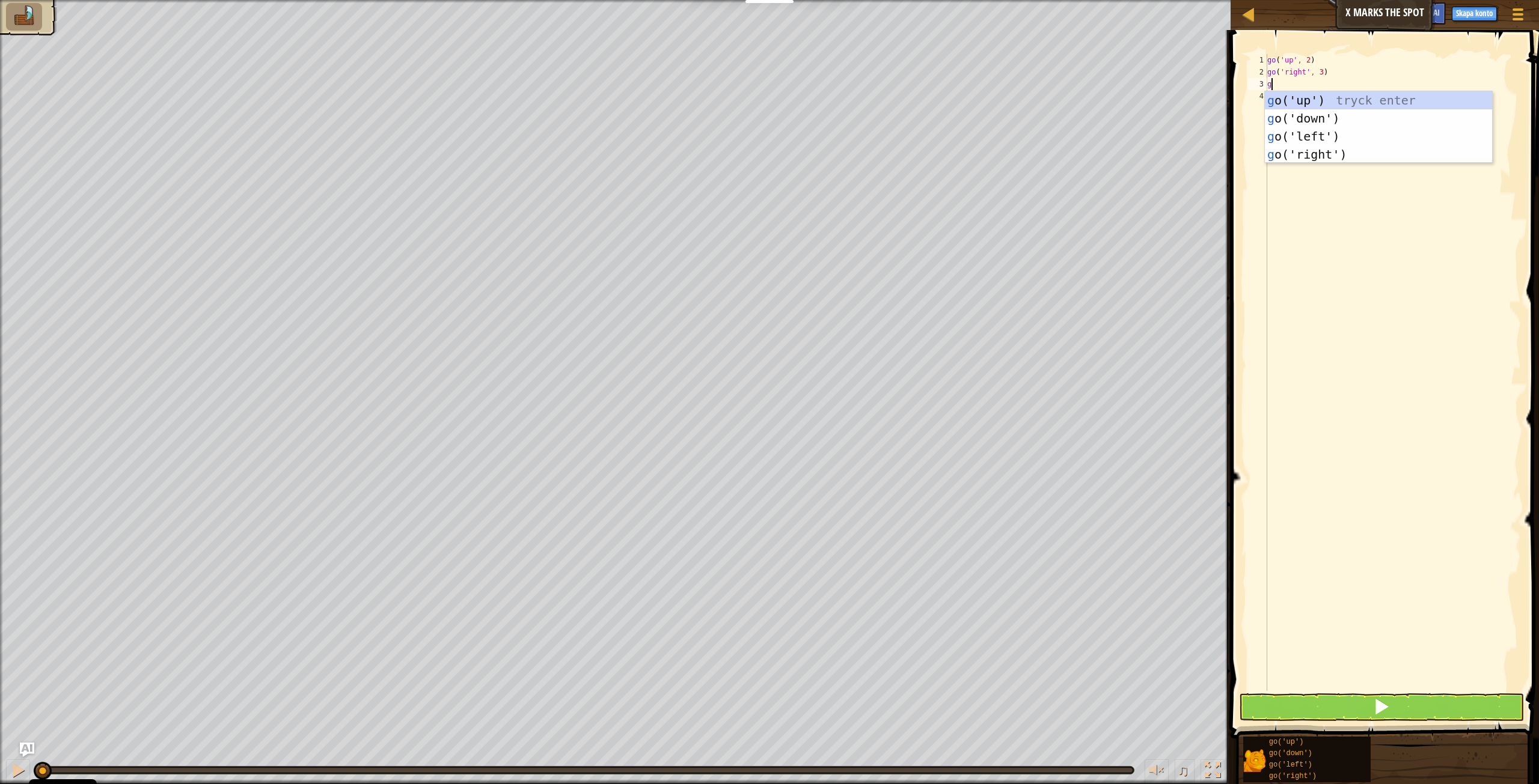
type textarea "go"
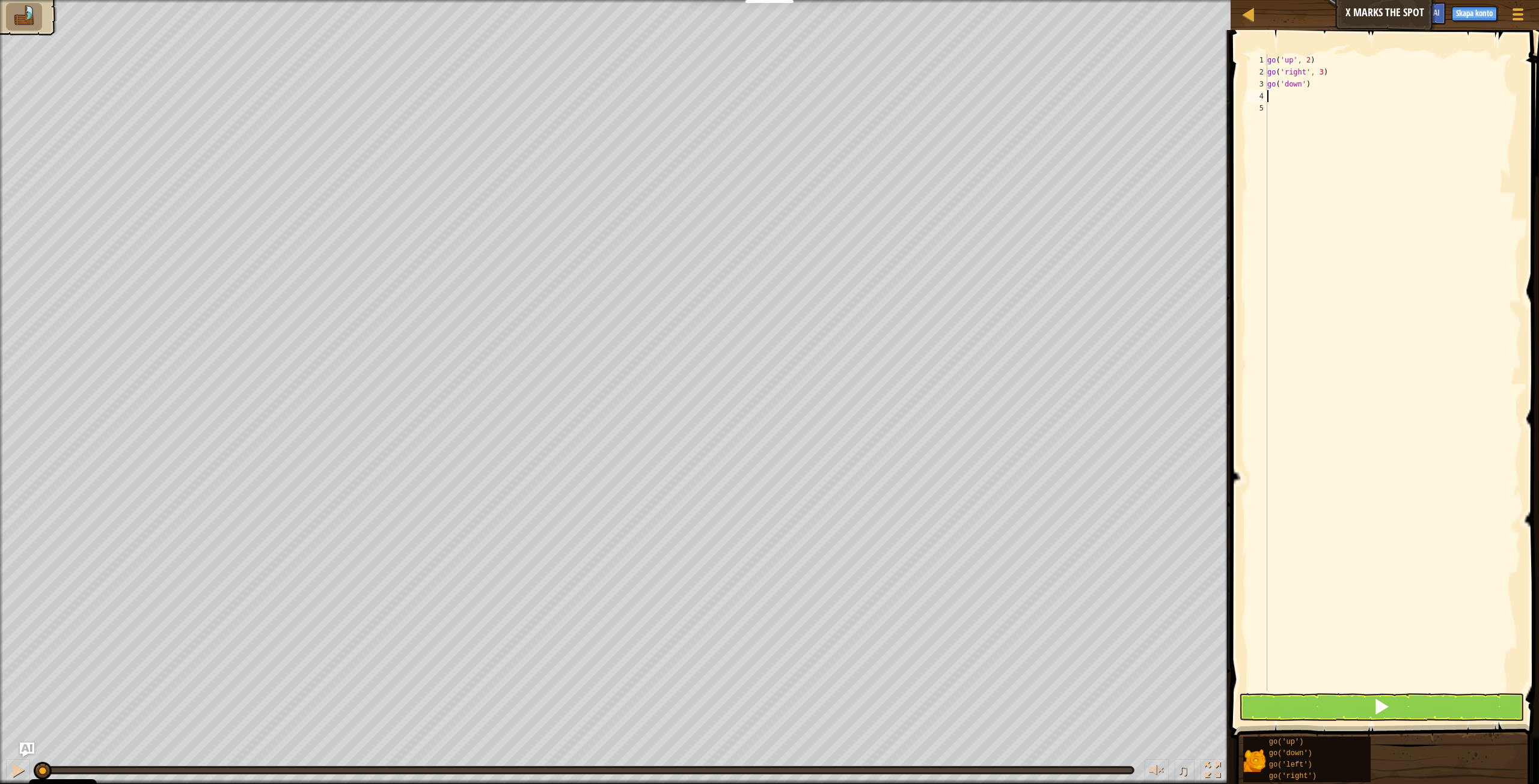
click at [1302, 85] on div "go ( 'up' , 2 ) go ( 'right' , 3 ) go ( 'down' )" at bounding box center [1393, 384] width 256 height 661
type textarea "go('down', 2)"
type textarea "go"
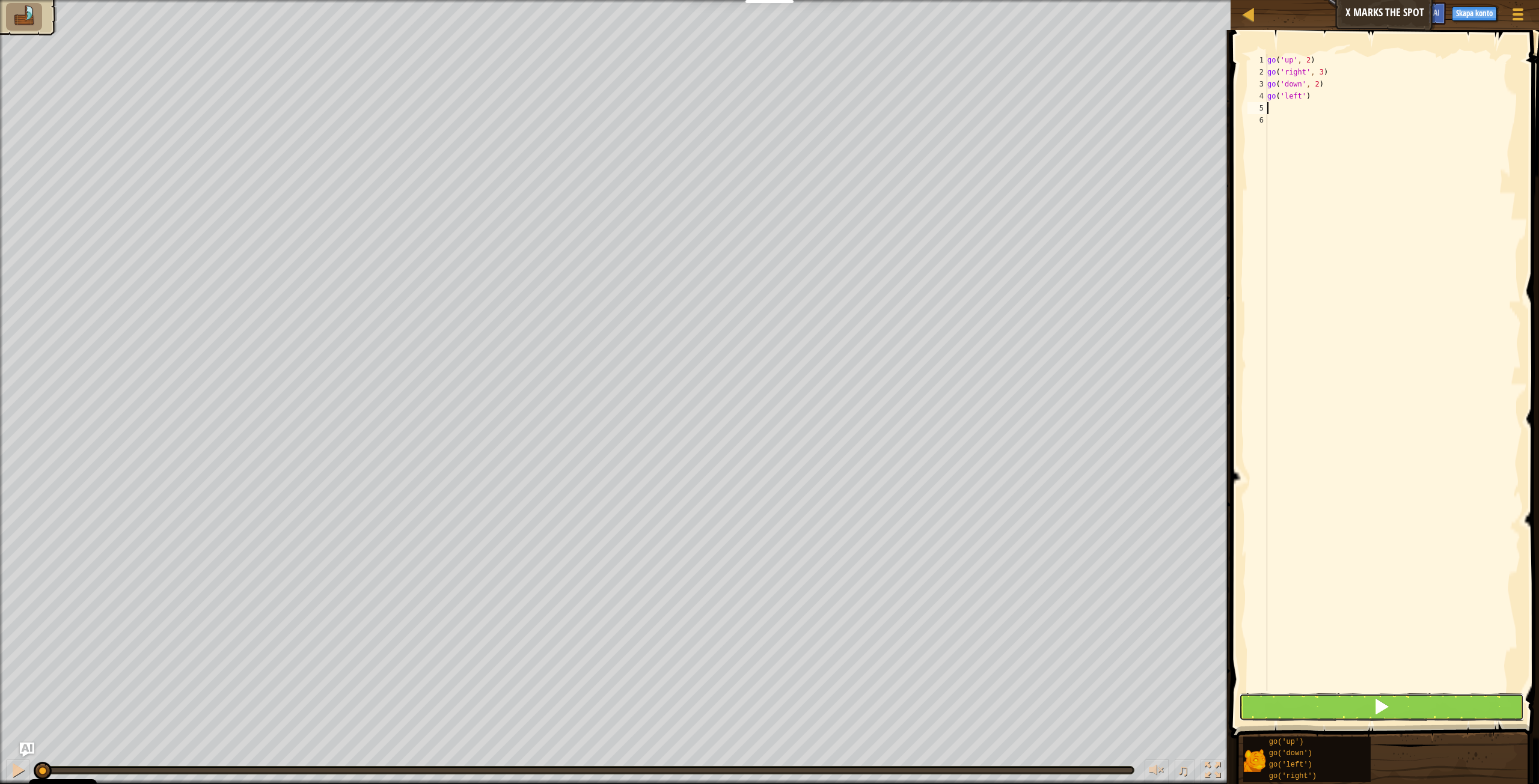
click at [1434, 702] on button at bounding box center [1382, 707] width 285 height 28
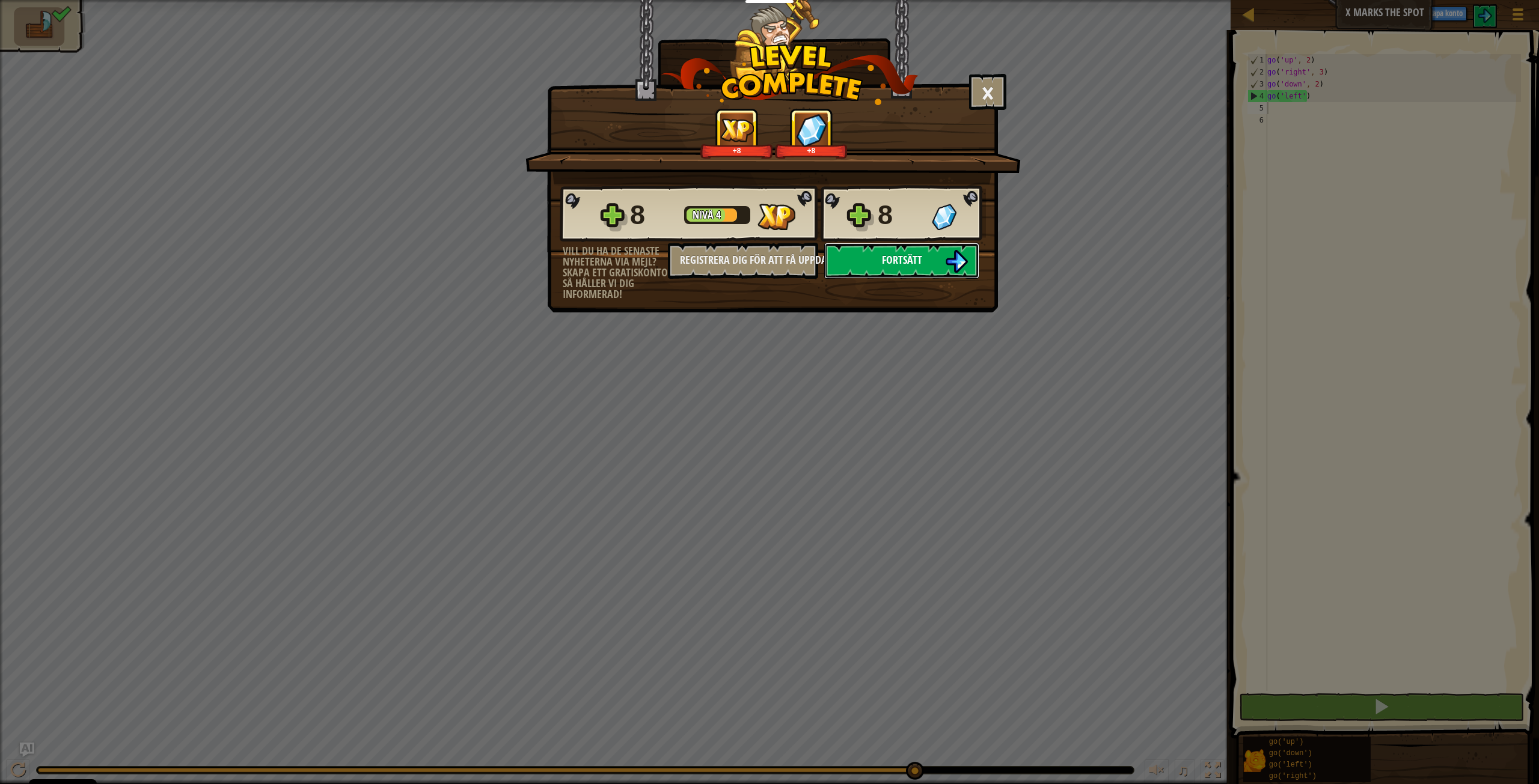
click at [896, 261] on span "Fortsätt" at bounding box center [902, 260] width 40 height 15
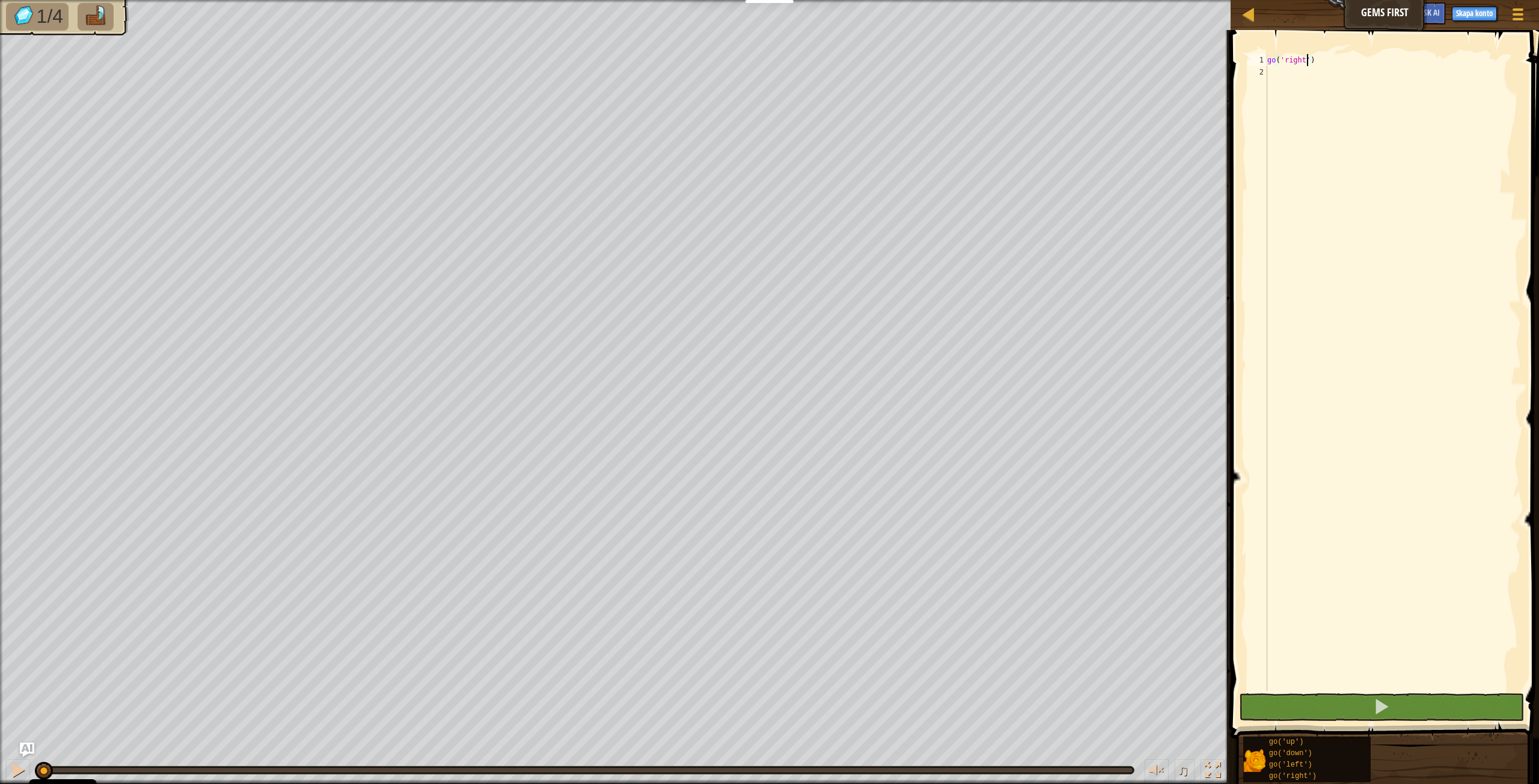
click at [1306, 58] on div "go ( 'right' )" at bounding box center [1393, 384] width 256 height 661
type textarea "go('right', 2)"
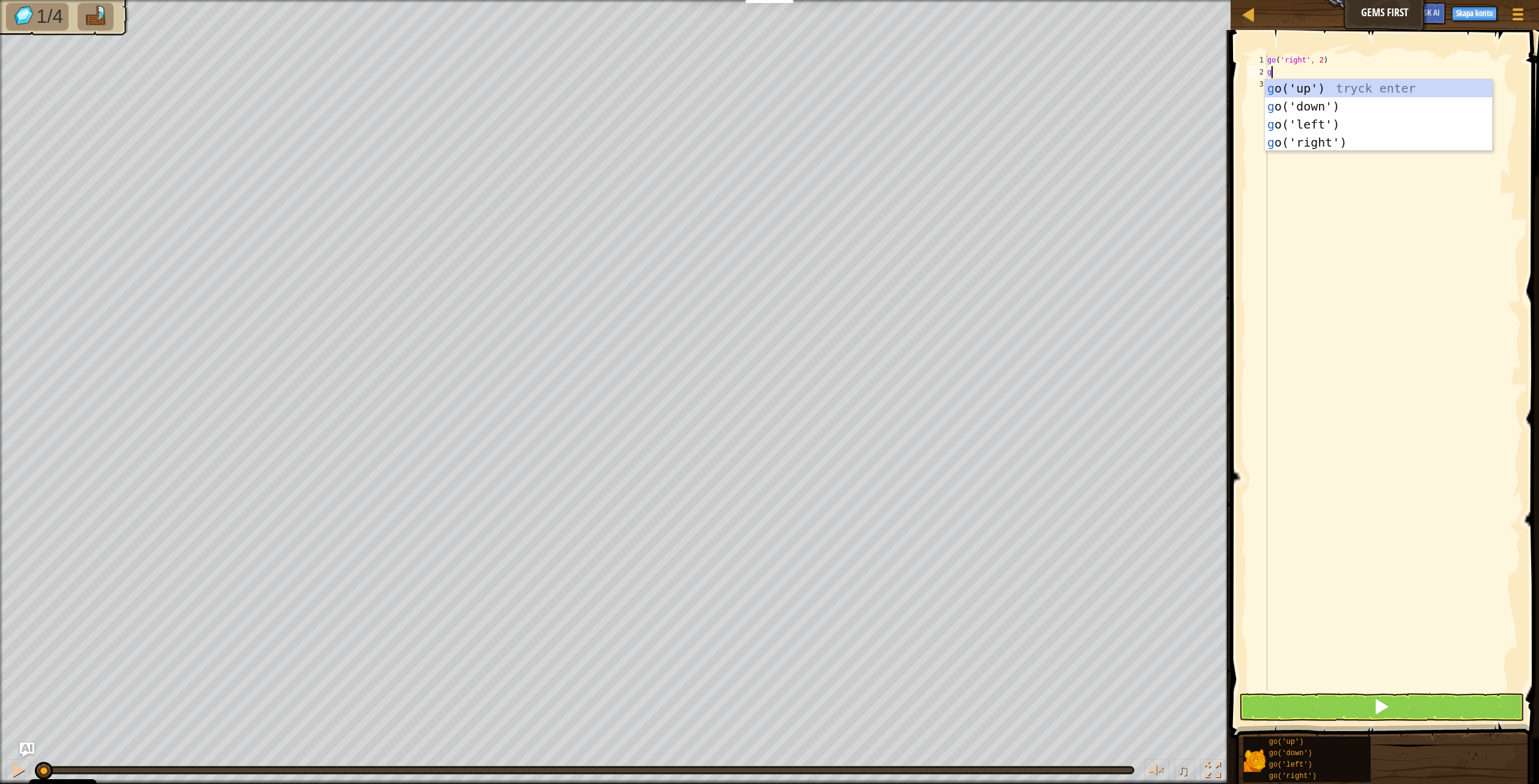
type textarea "go"
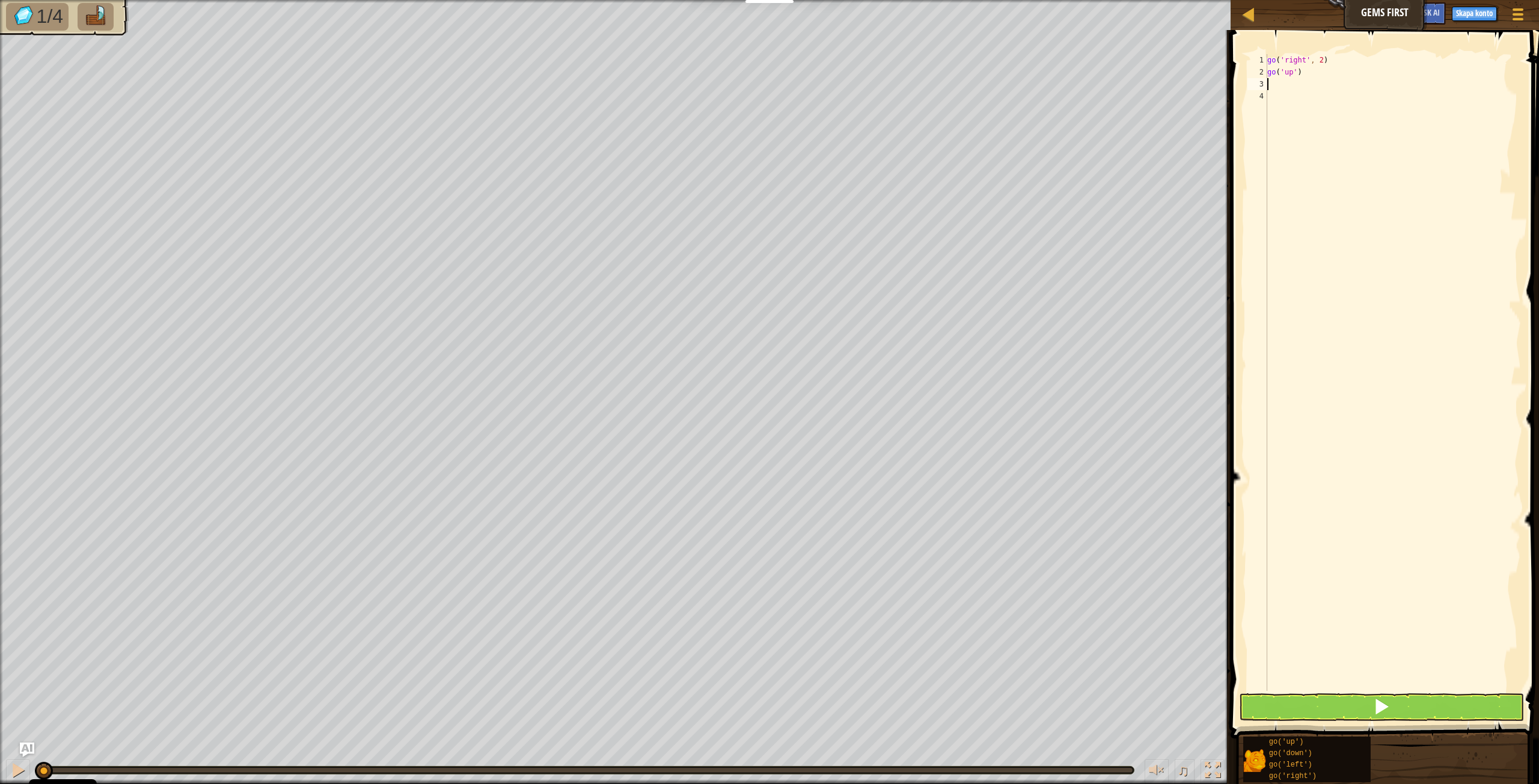
type textarea "g"
type textarea "go('down', 2)"
type textarea "go"
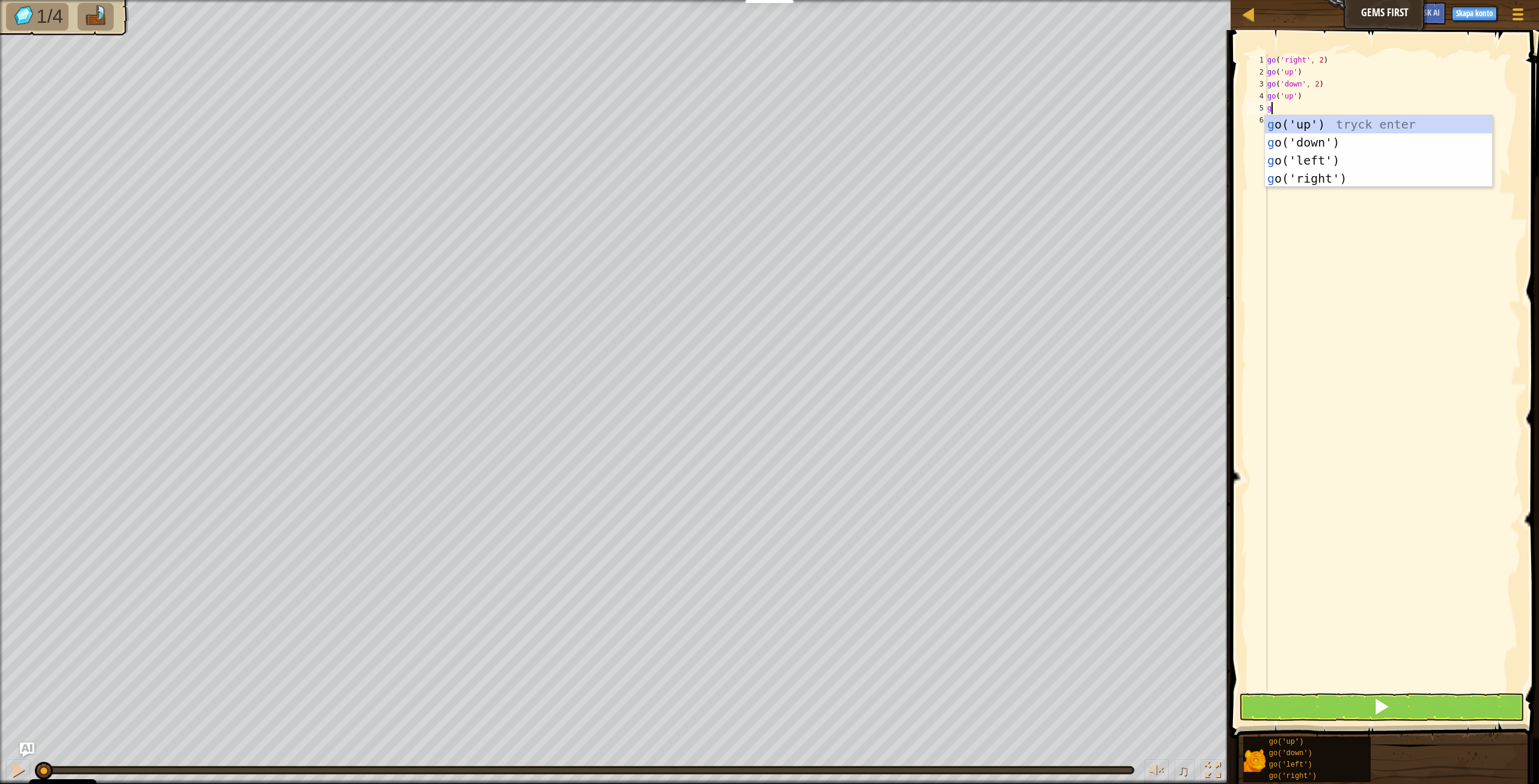
type textarea "go"
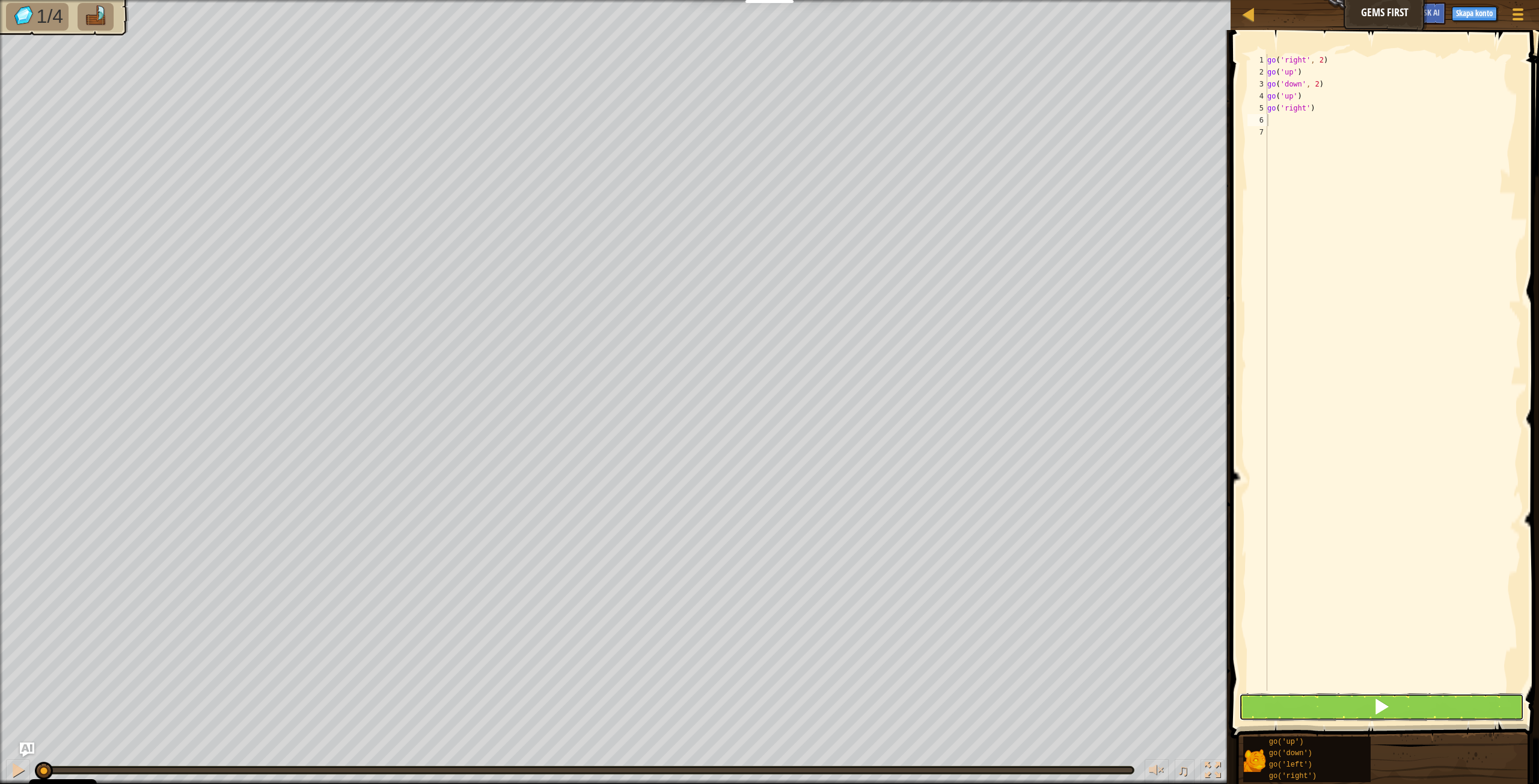
click at [1407, 706] on button at bounding box center [1382, 707] width 285 height 28
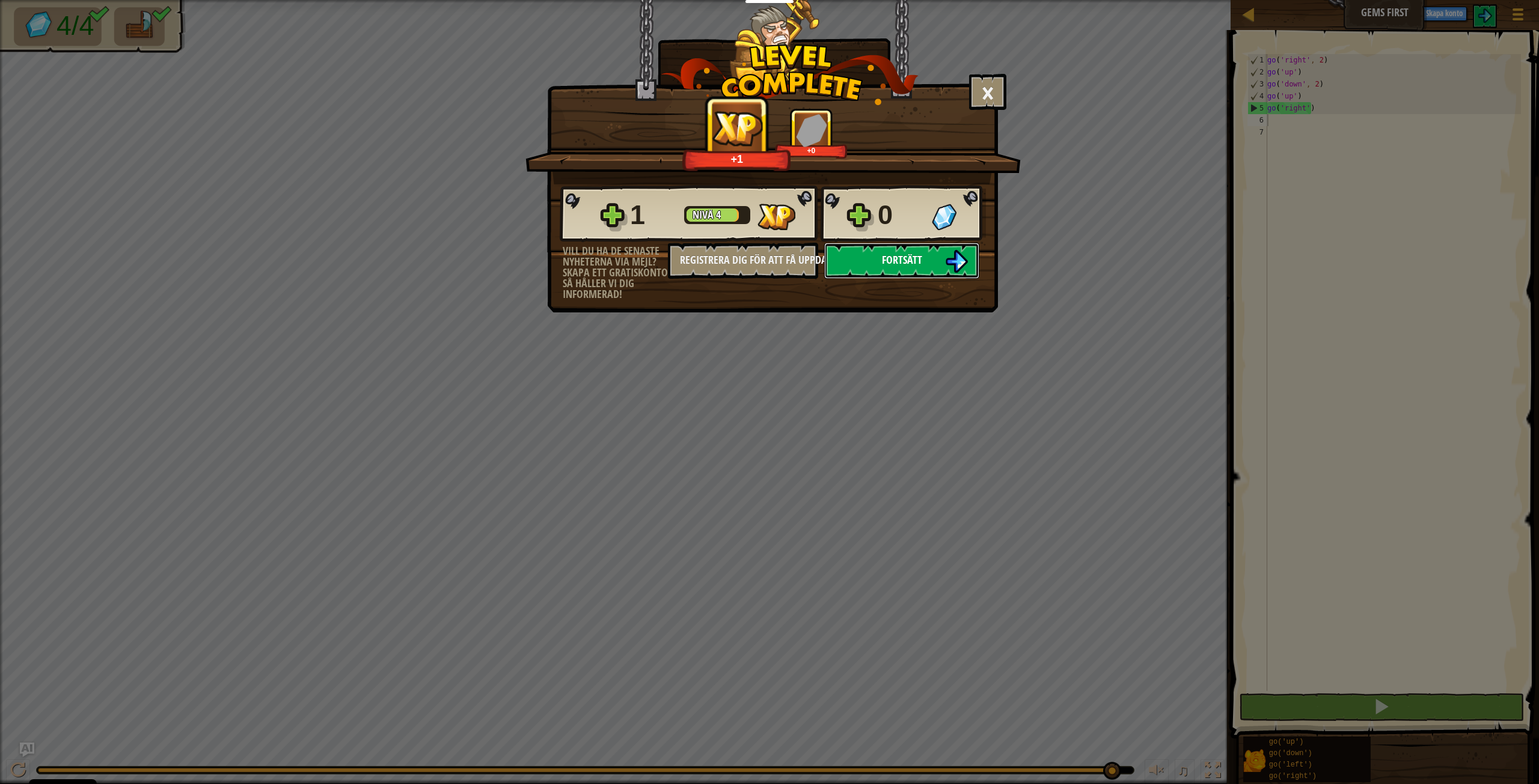
click at [893, 270] on button "Fortsätt" at bounding box center [902, 261] width 155 height 36
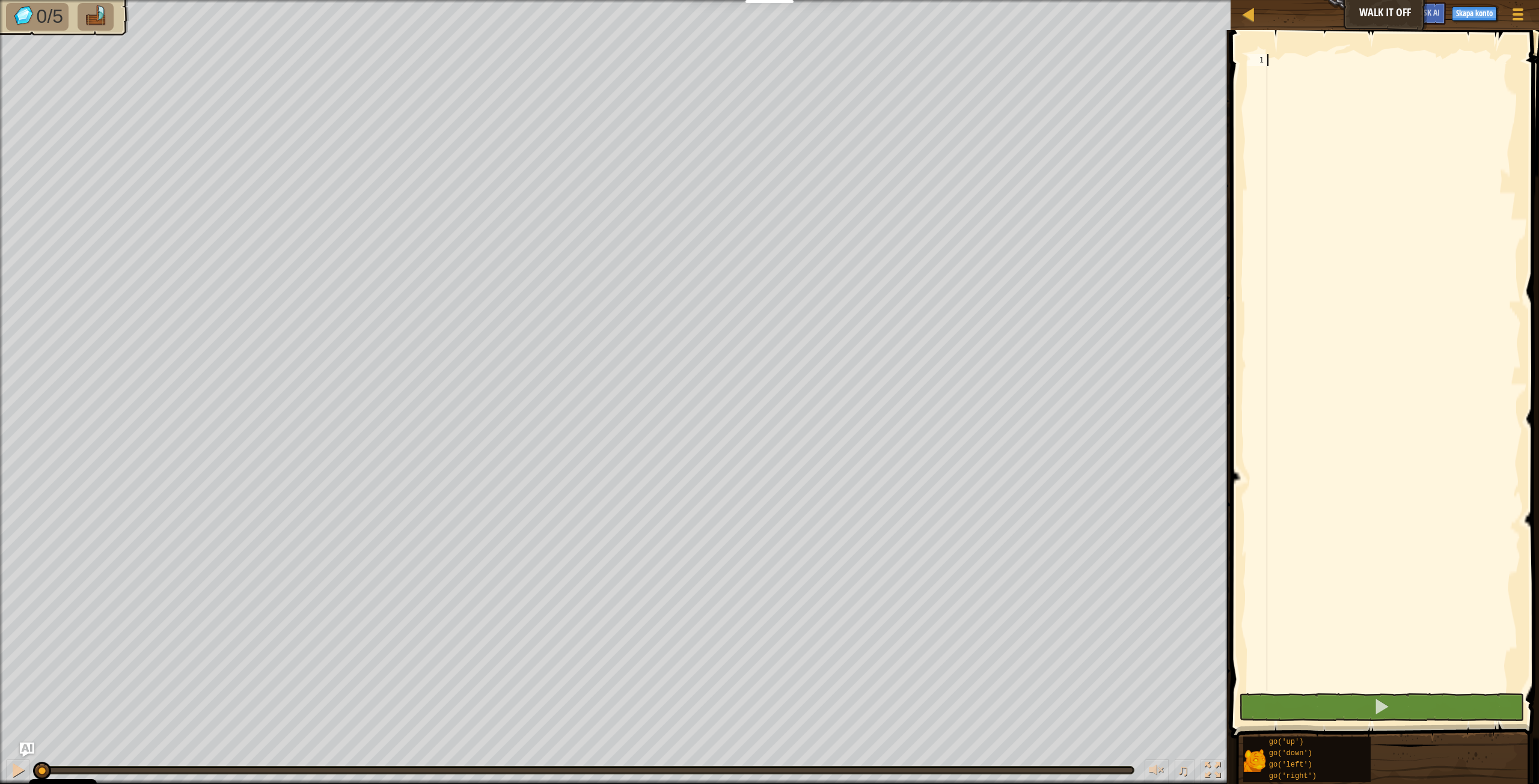
scroll to position [5, 0]
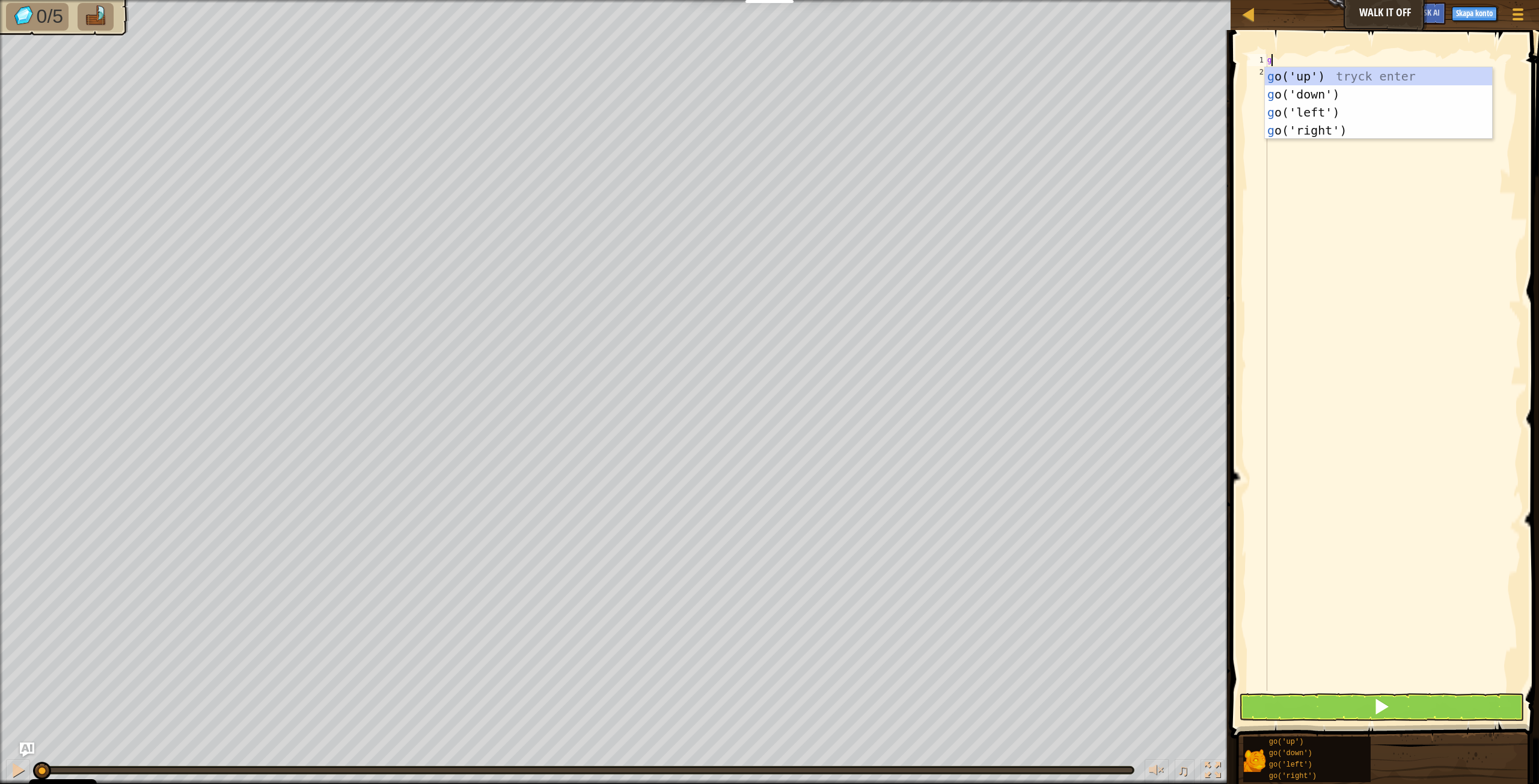
type textarea "go"
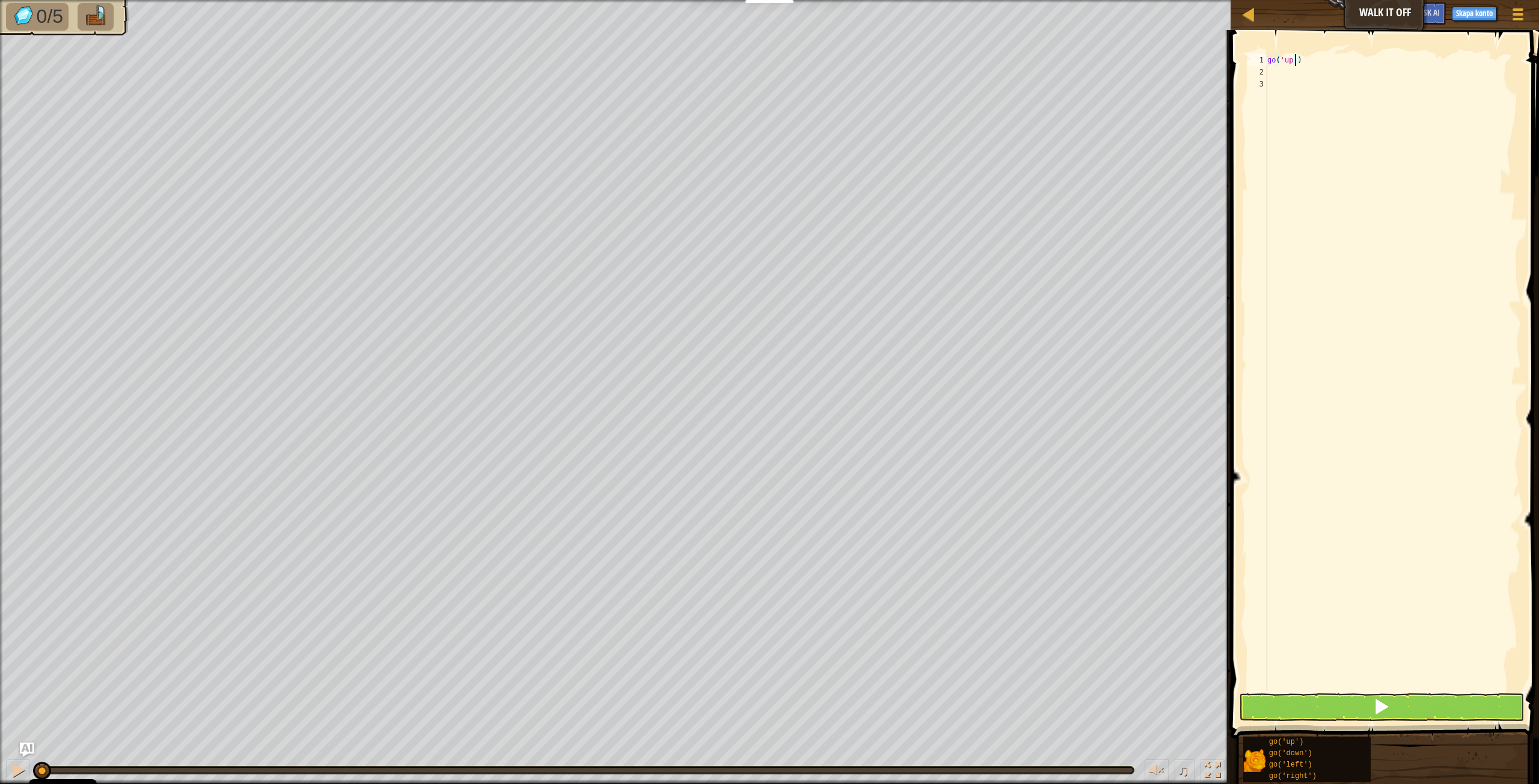
scroll to position [5, 2]
type textarea "go('up', 3)"
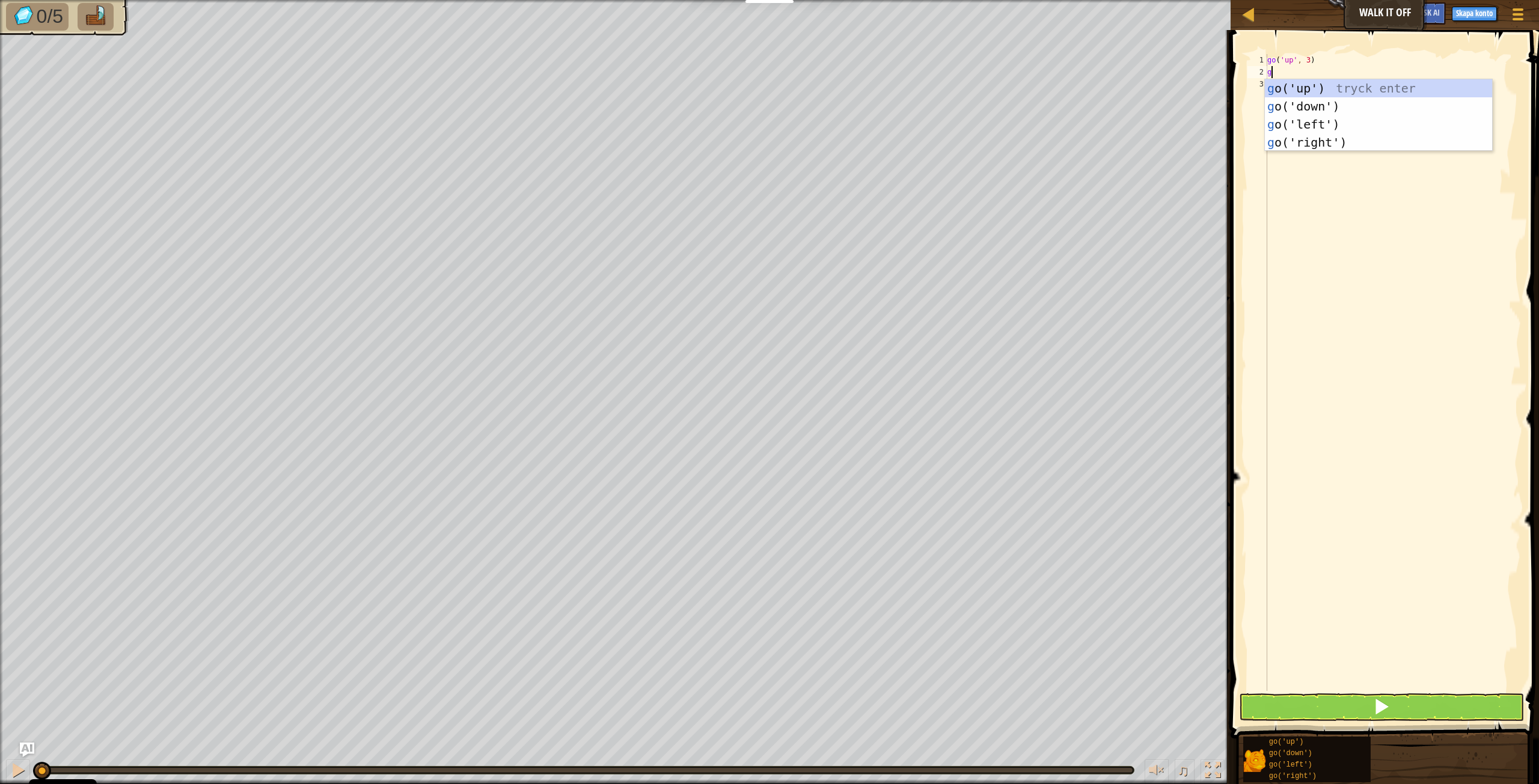
type textarea "go"
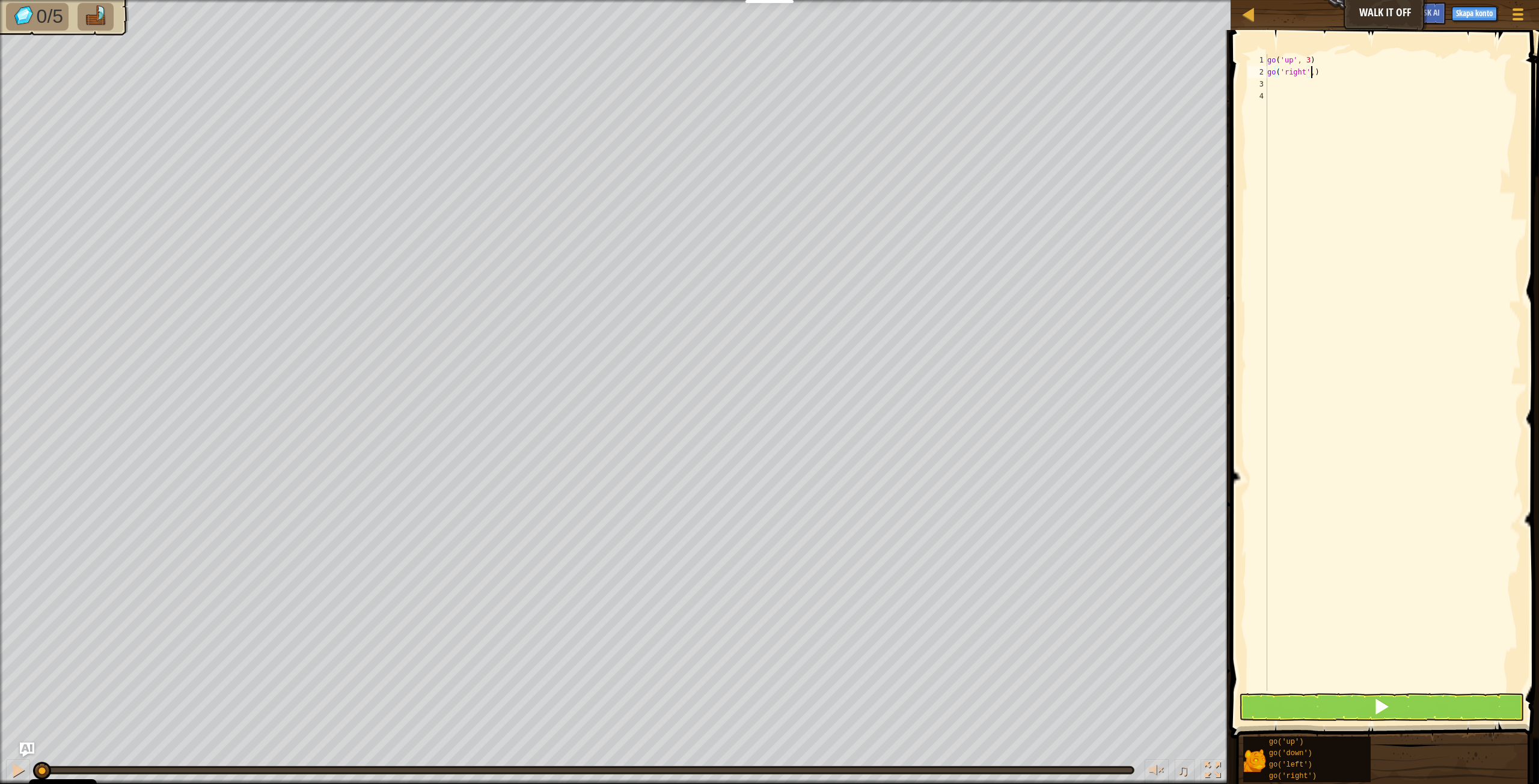
scroll to position [5, 4]
type textarea "go('right', 4)"
type textarea "go"
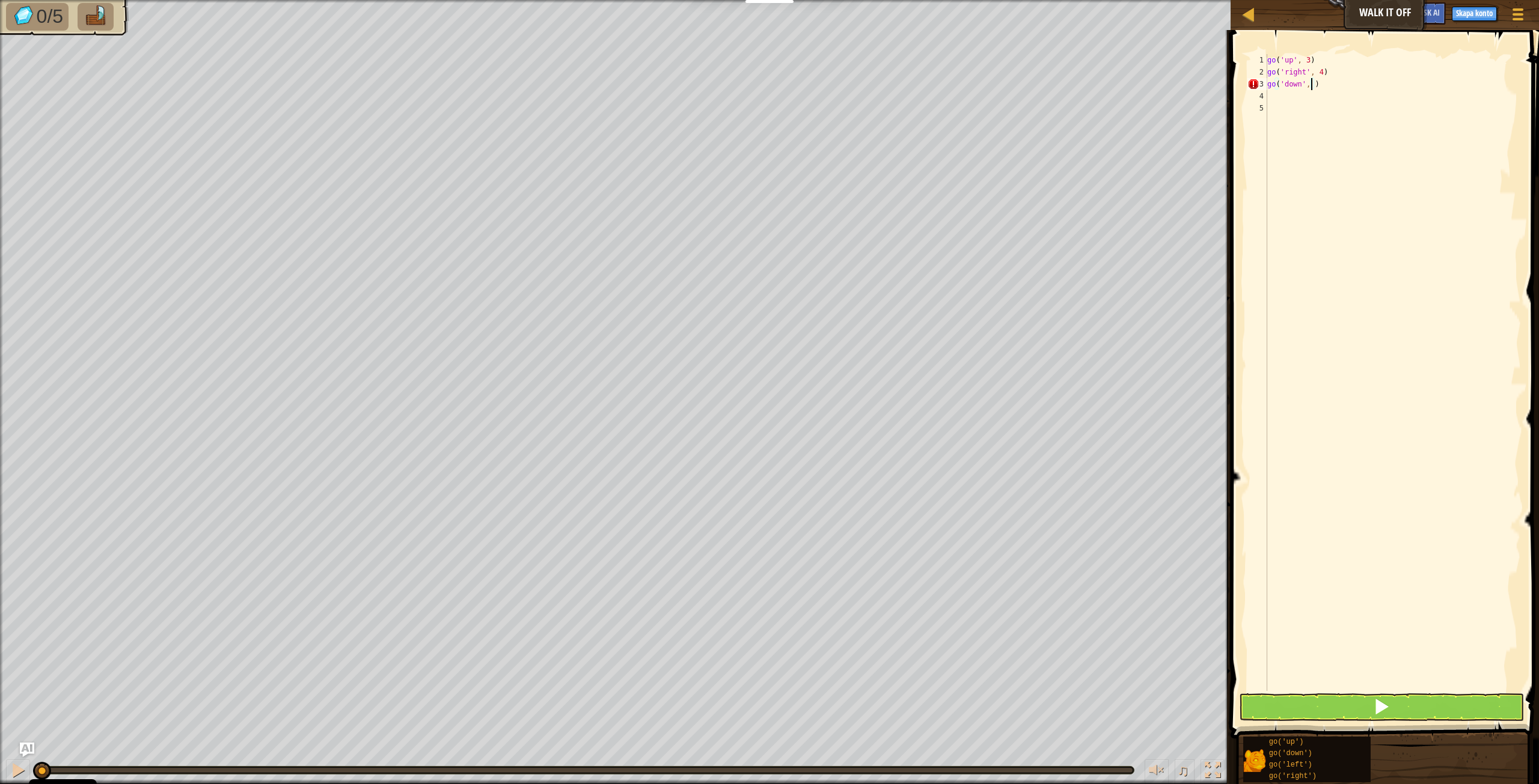
type textarea "go('down', 3)"
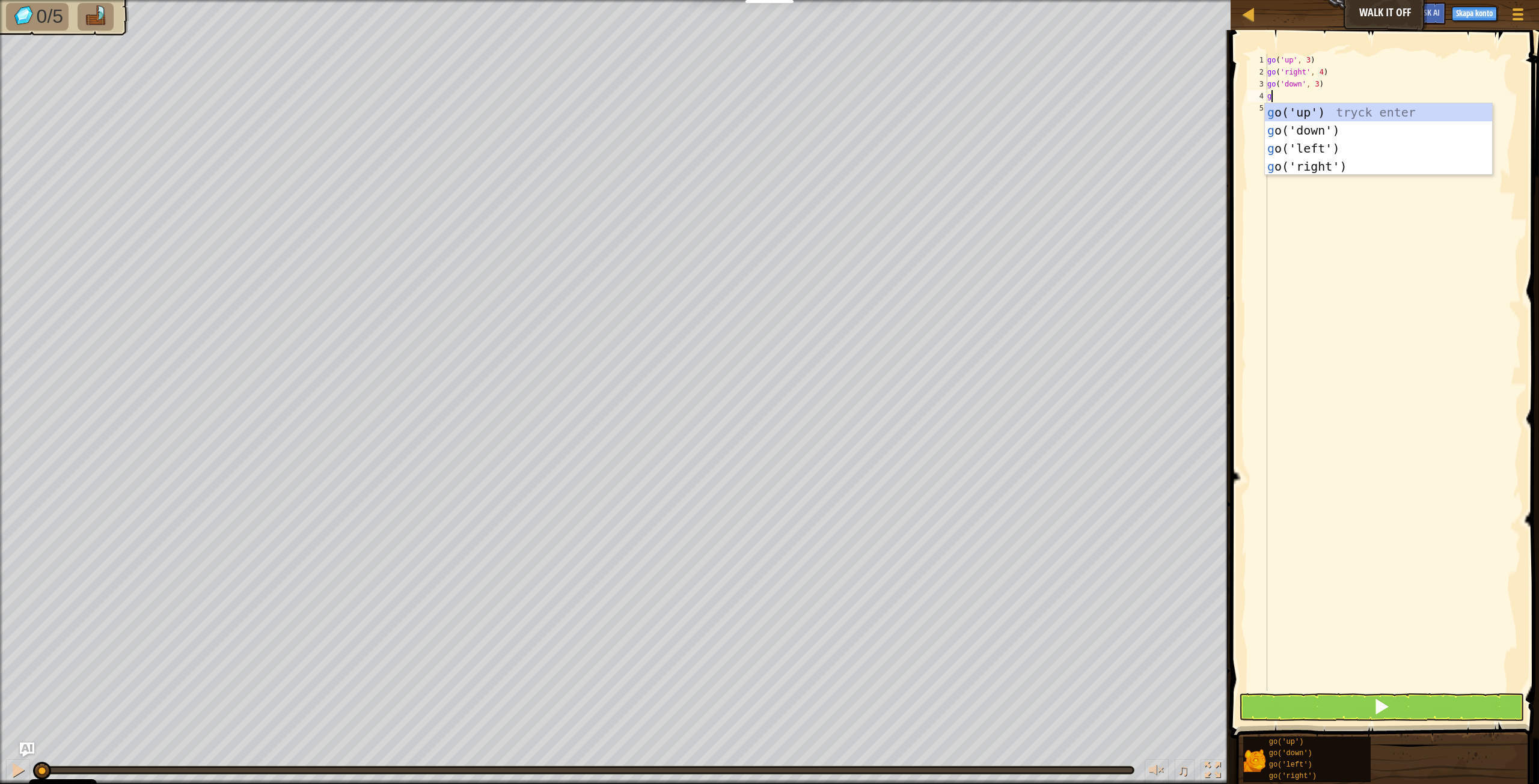
type textarea "go"
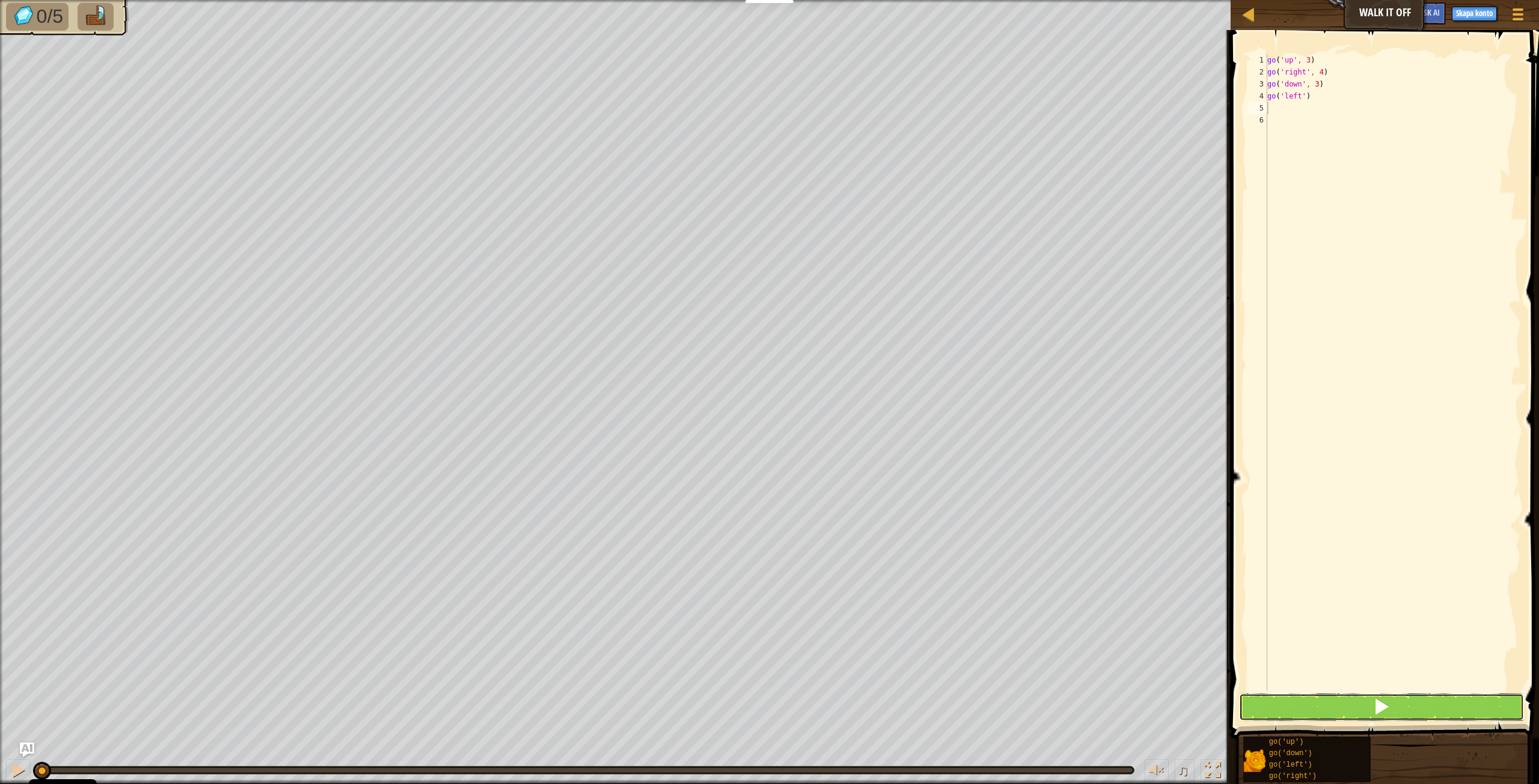
click at [1391, 698] on button at bounding box center [1382, 707] width 285 height 28
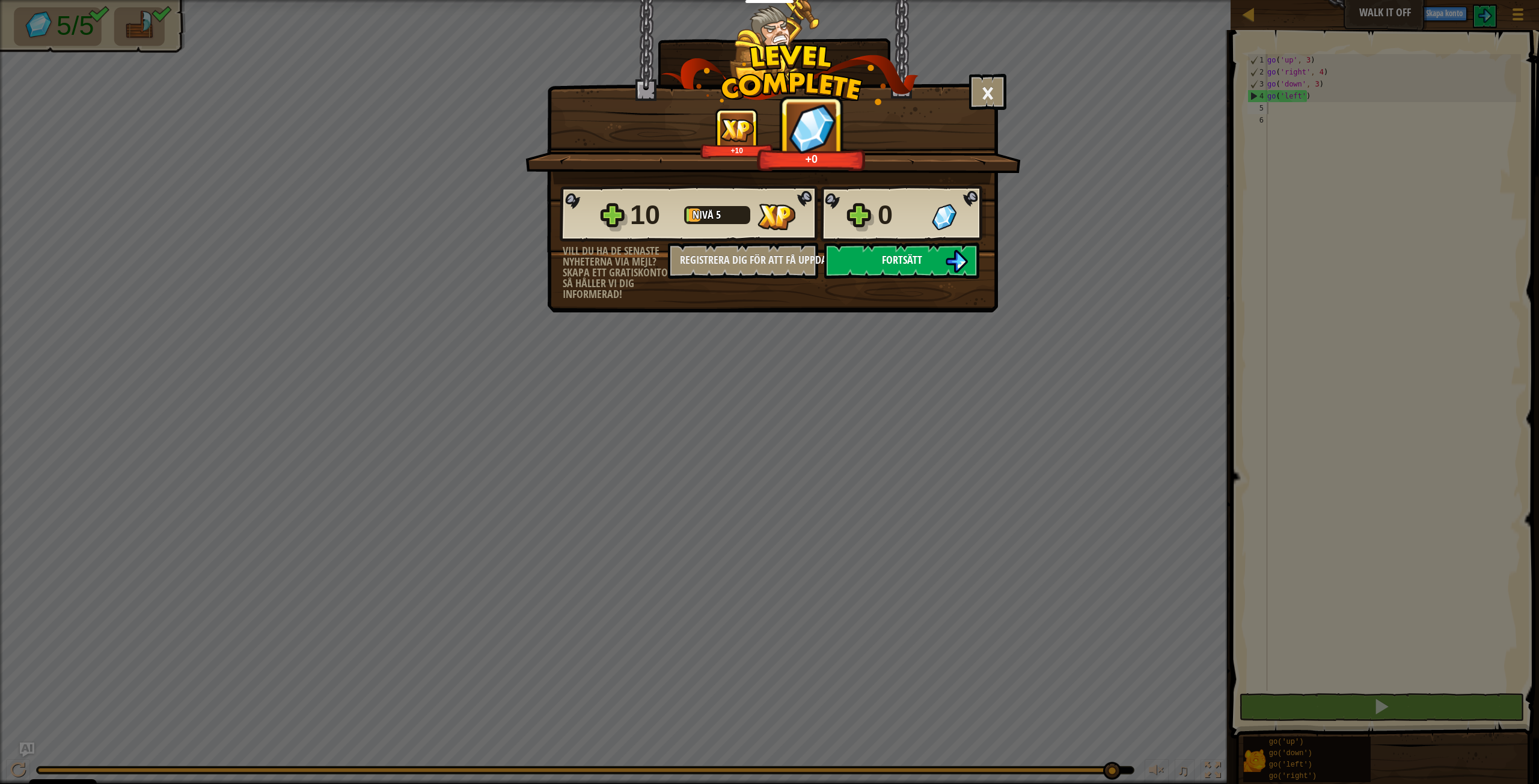
click at [911, 265] on span "Fortsätt" at bounding box center [902, 260] width 40 height 15
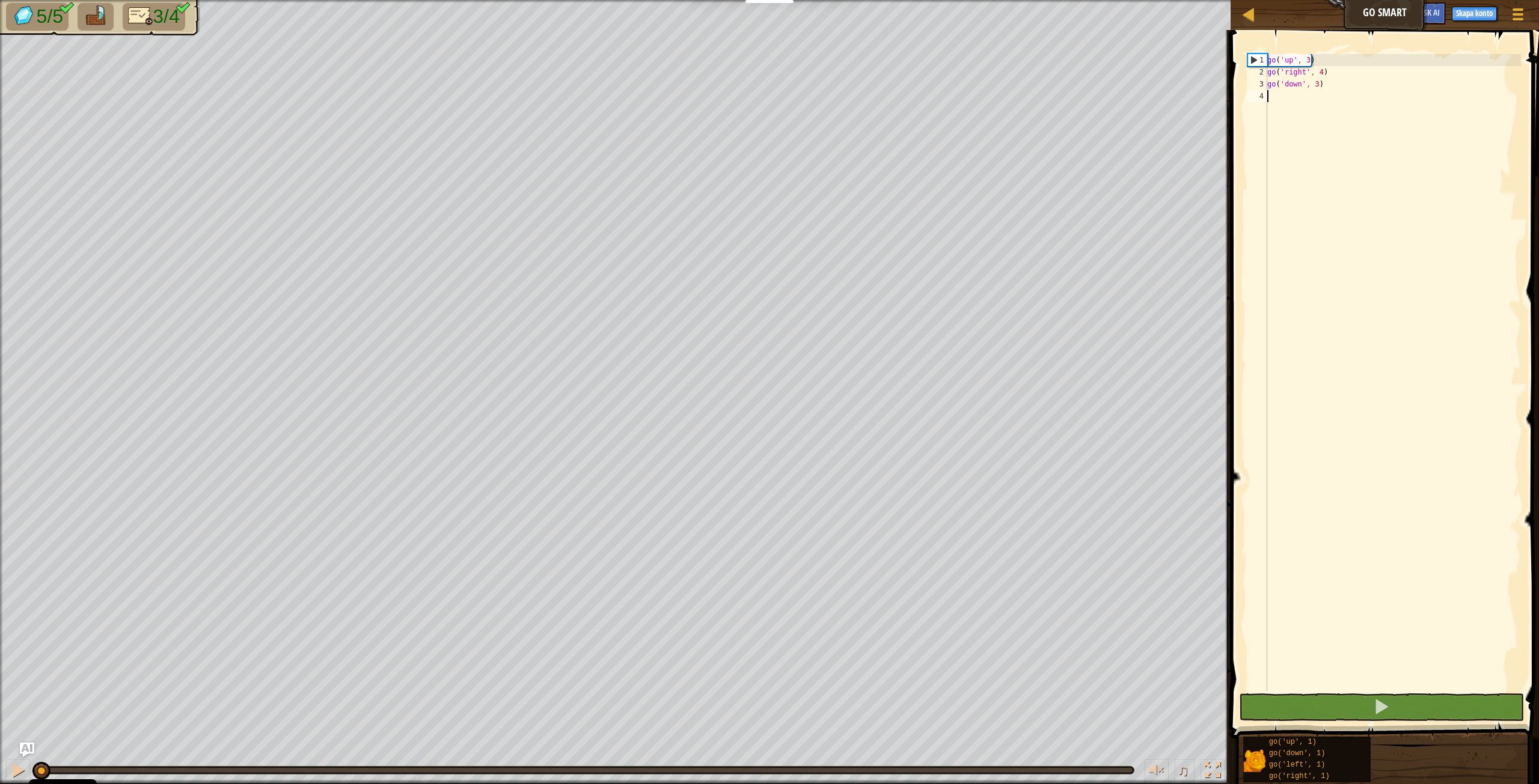
scroll to position [5, 0]
type textarea "go"
drag, startPoint x: 1403, startPoint y: 704, endPoint x: 1357, endPoint y: 572, distance: 139.8
click at [1403, 705] on button at bounding box center [1382, 707] width 285 height 28
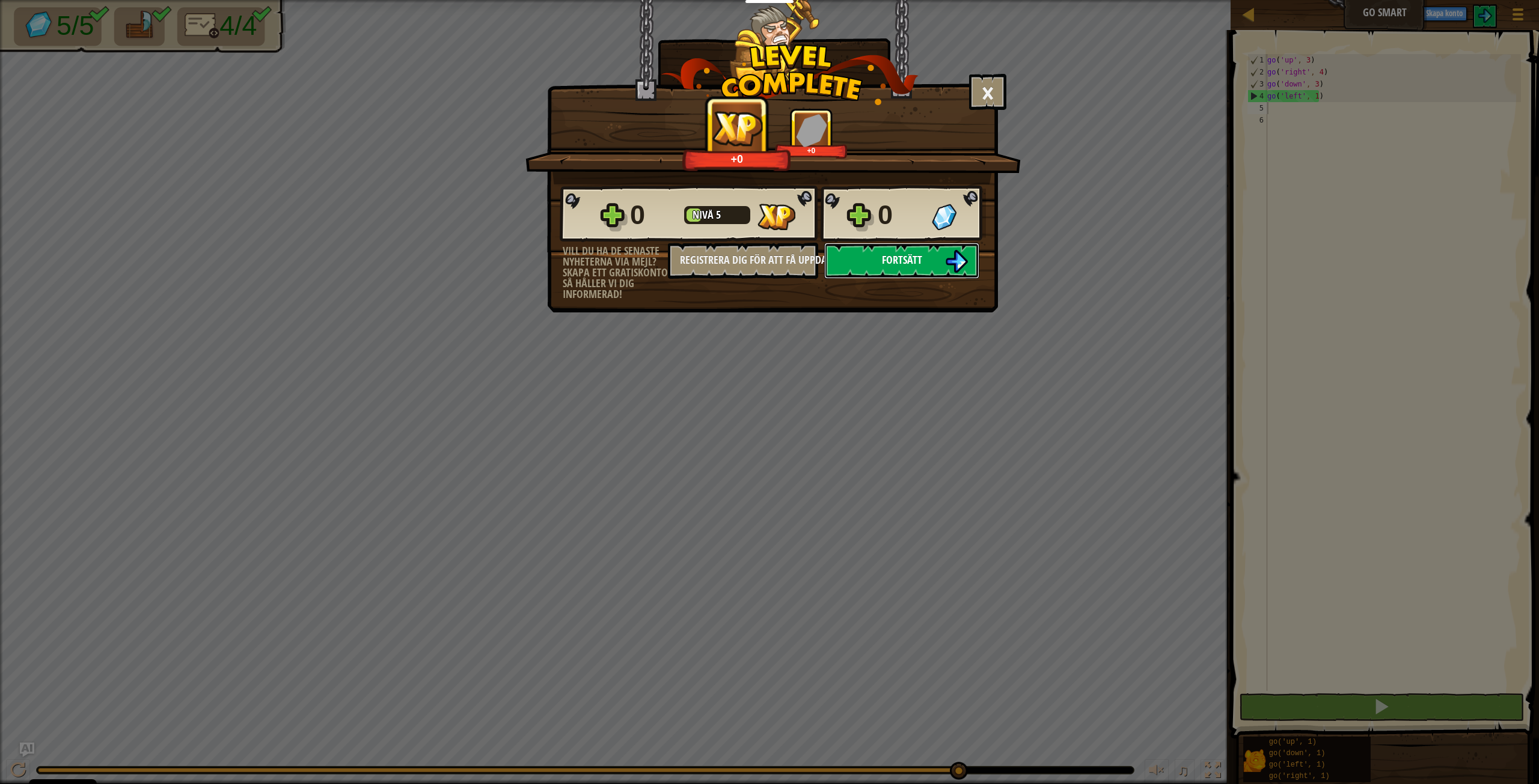
click at [892, 264] on span "Fortsätt" at bounding box center [902, 260] width 40 height 15
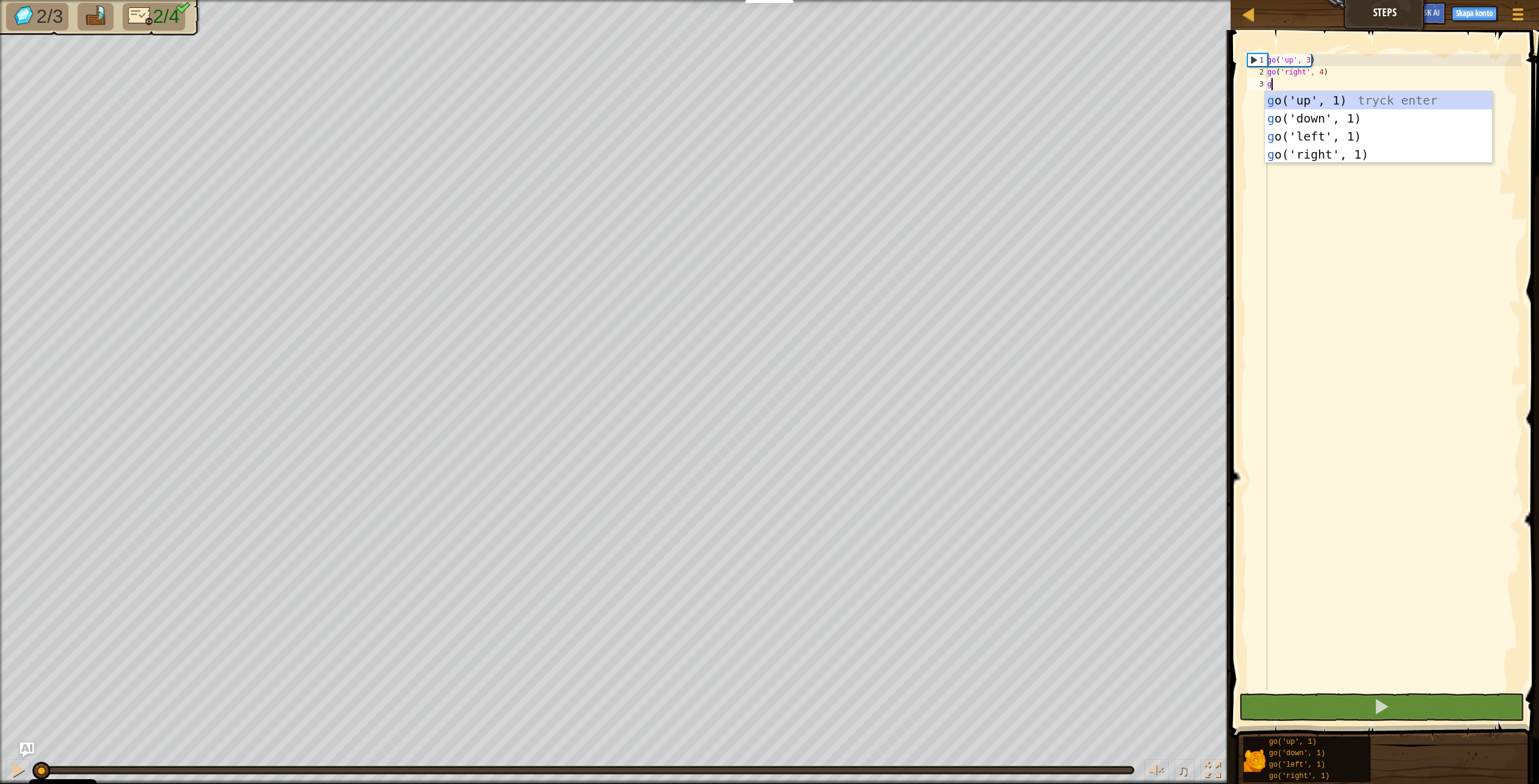
scroll to position [5, 0]
type textarea "go"
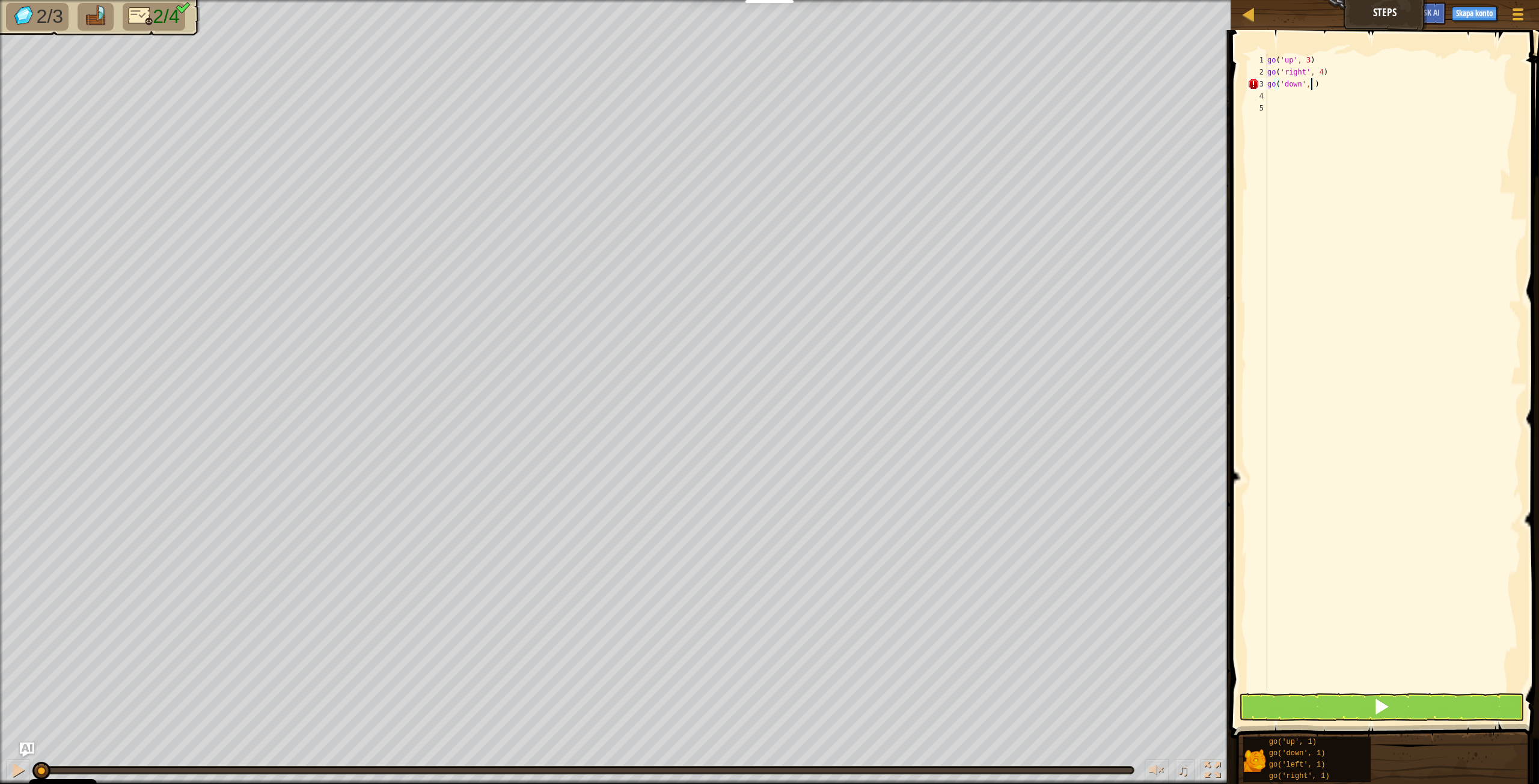
type textarea "go('down', 3)"
type textarea "go"
type textarea "go('left', 2)"
click at [1385, 705] on span at bounding box center [1382, 707] width 17 height 17
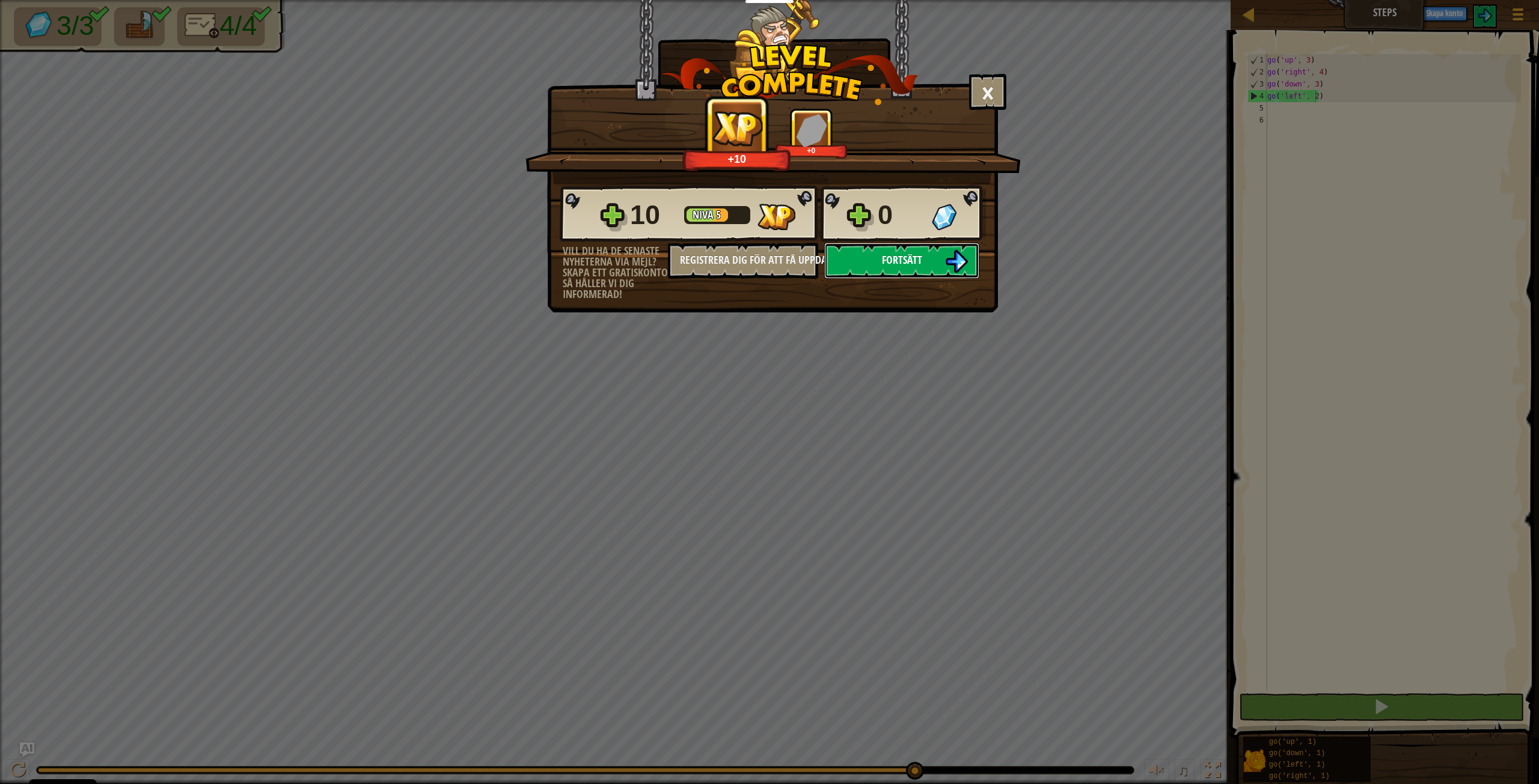
click at [916, 259] on span "Fortsätt" at bounding box center [902, 260] width 40 height 15
